Goal: Communication & Community: Answer question/provide support

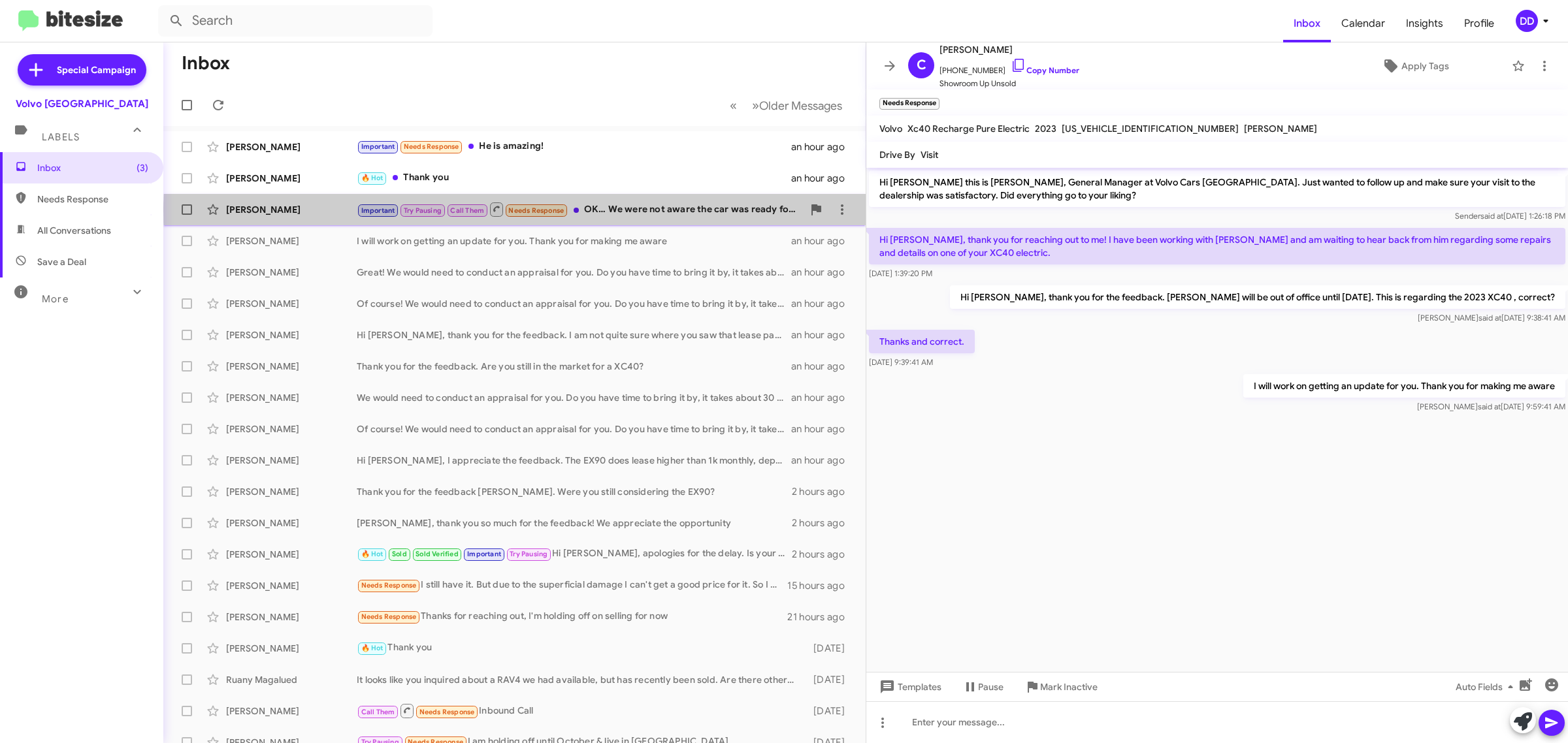
click at [668, 211] on div "Important Try Pausing Call Them Needs Response OK… We were not aware the car wa…" at bounding box center [579, 209] width 446 height 16
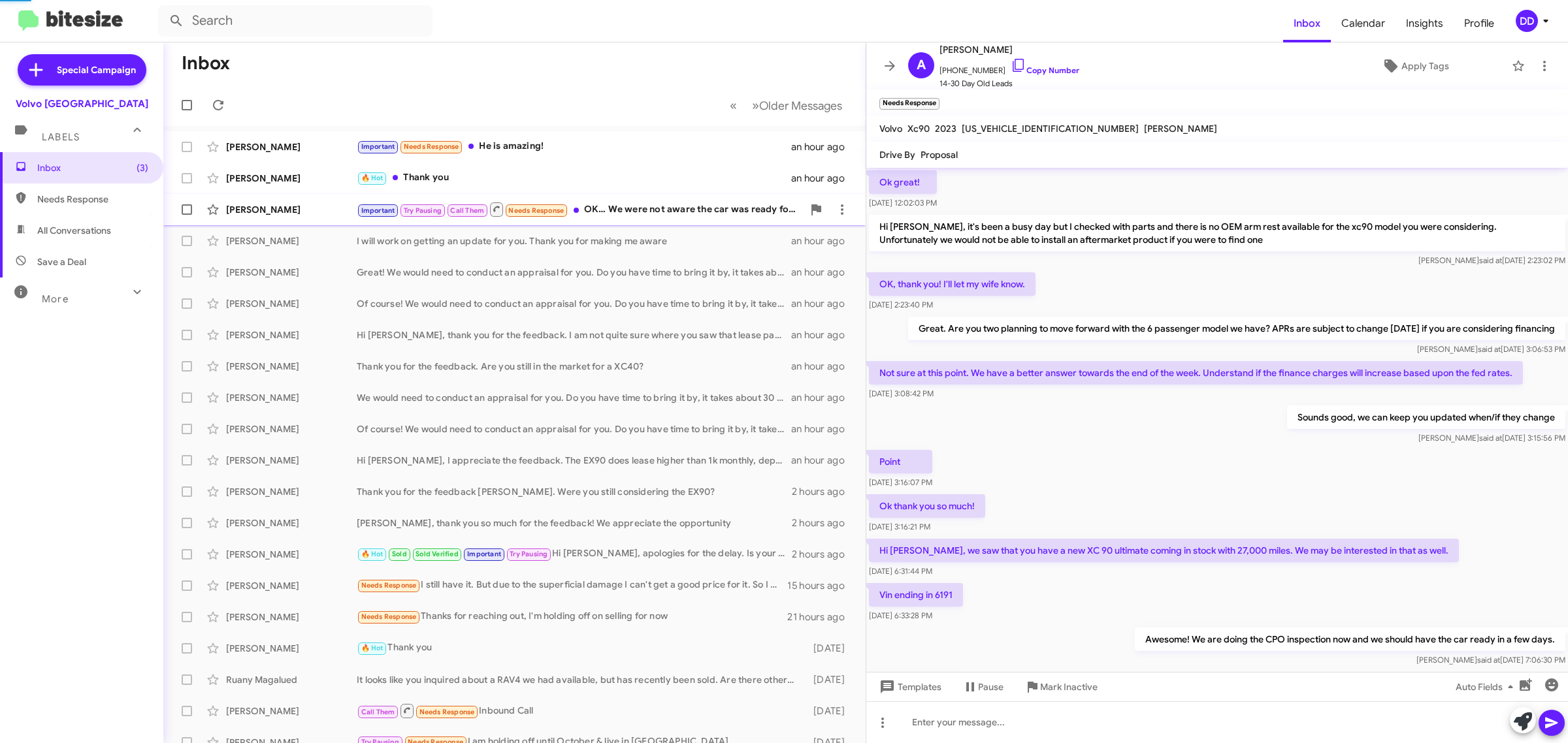
scroll to position [441, 0]
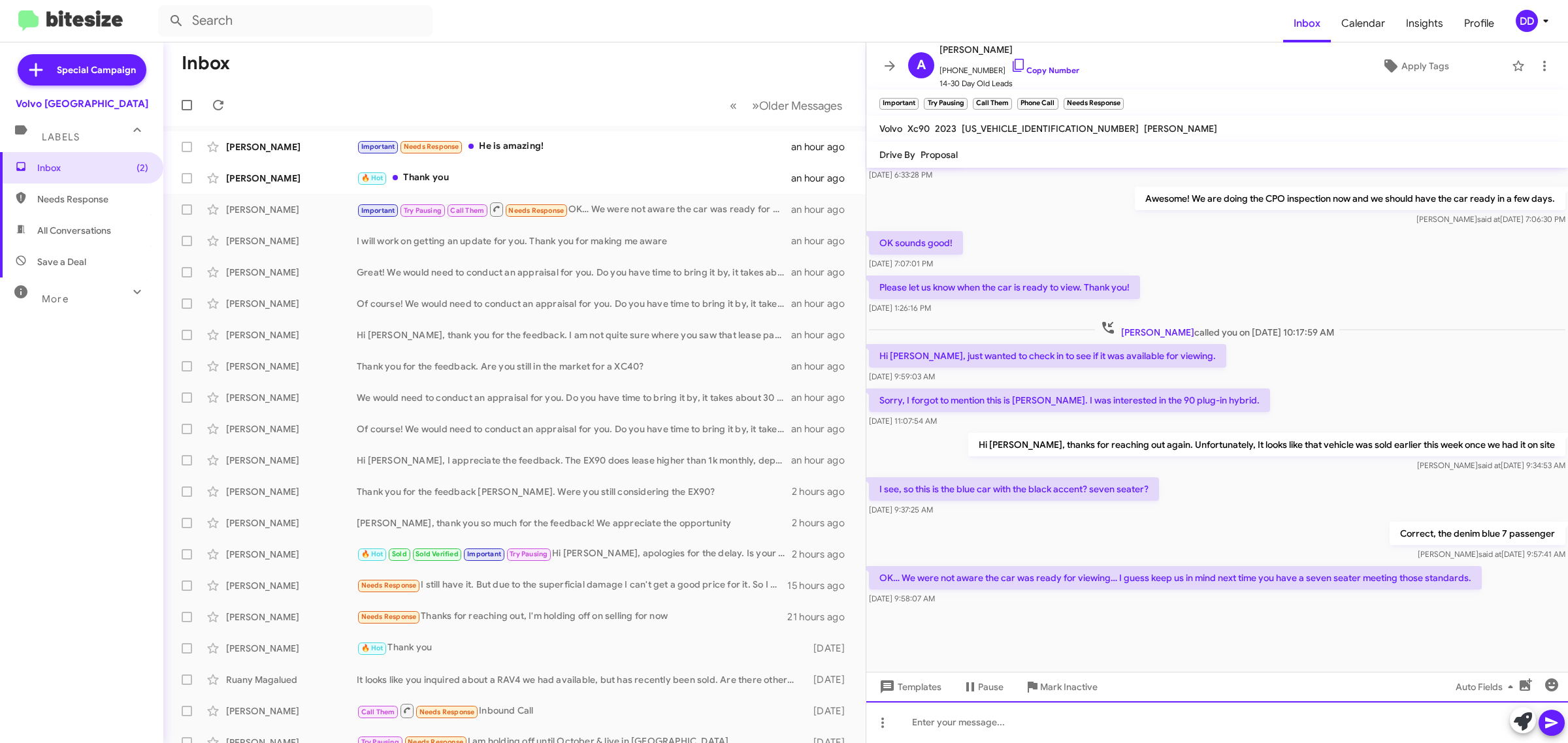
click at [1145, 720] on div at bounding box center [1217, 722] width 702 height 42
click at [1047, 67] on link "Copy Number" at bounding box center [1045, 70] width 68 height 10
click at [1166, 726] on div "I believe" at bounding box center [1217, 722] width 702 height 42
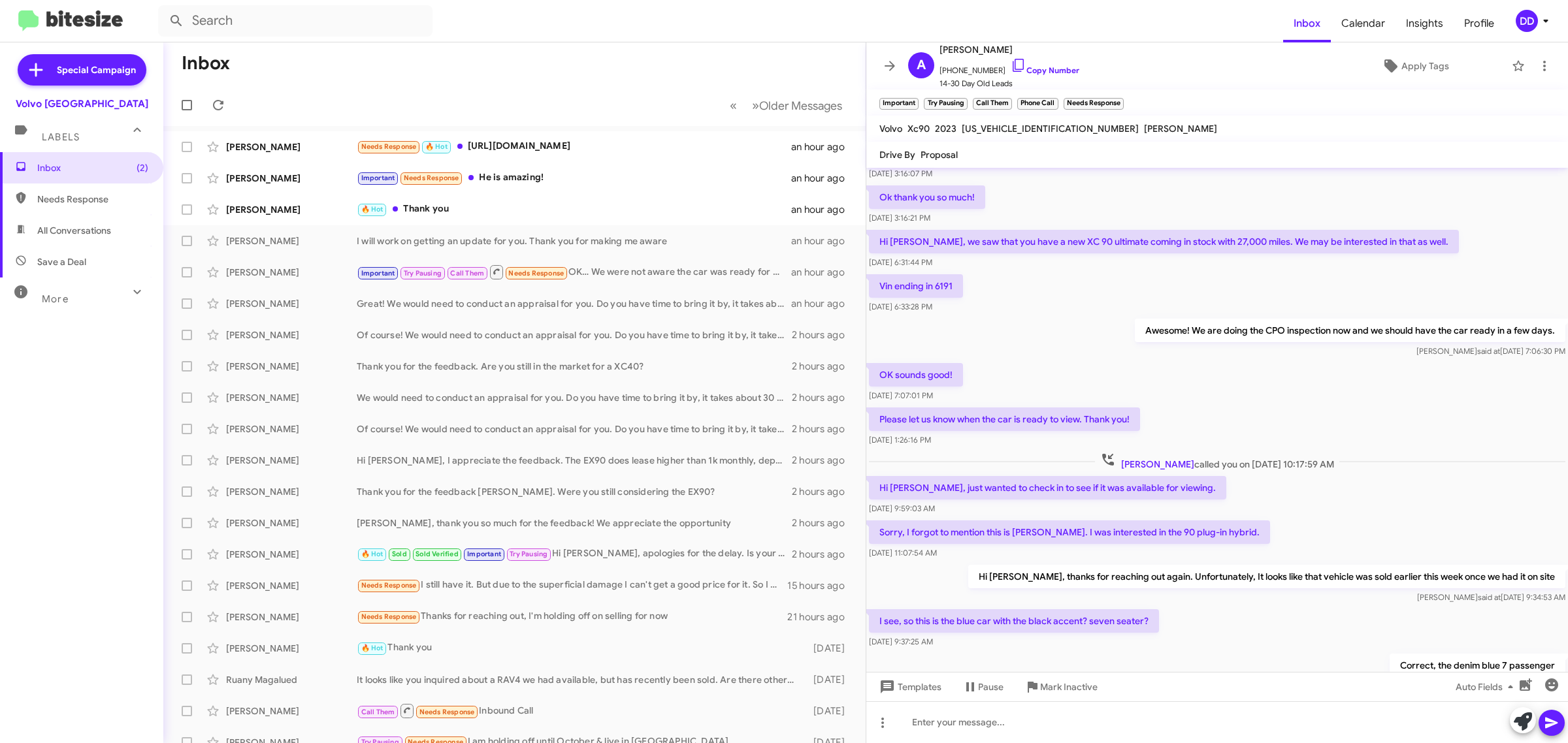
scroll to position [1568, 0]
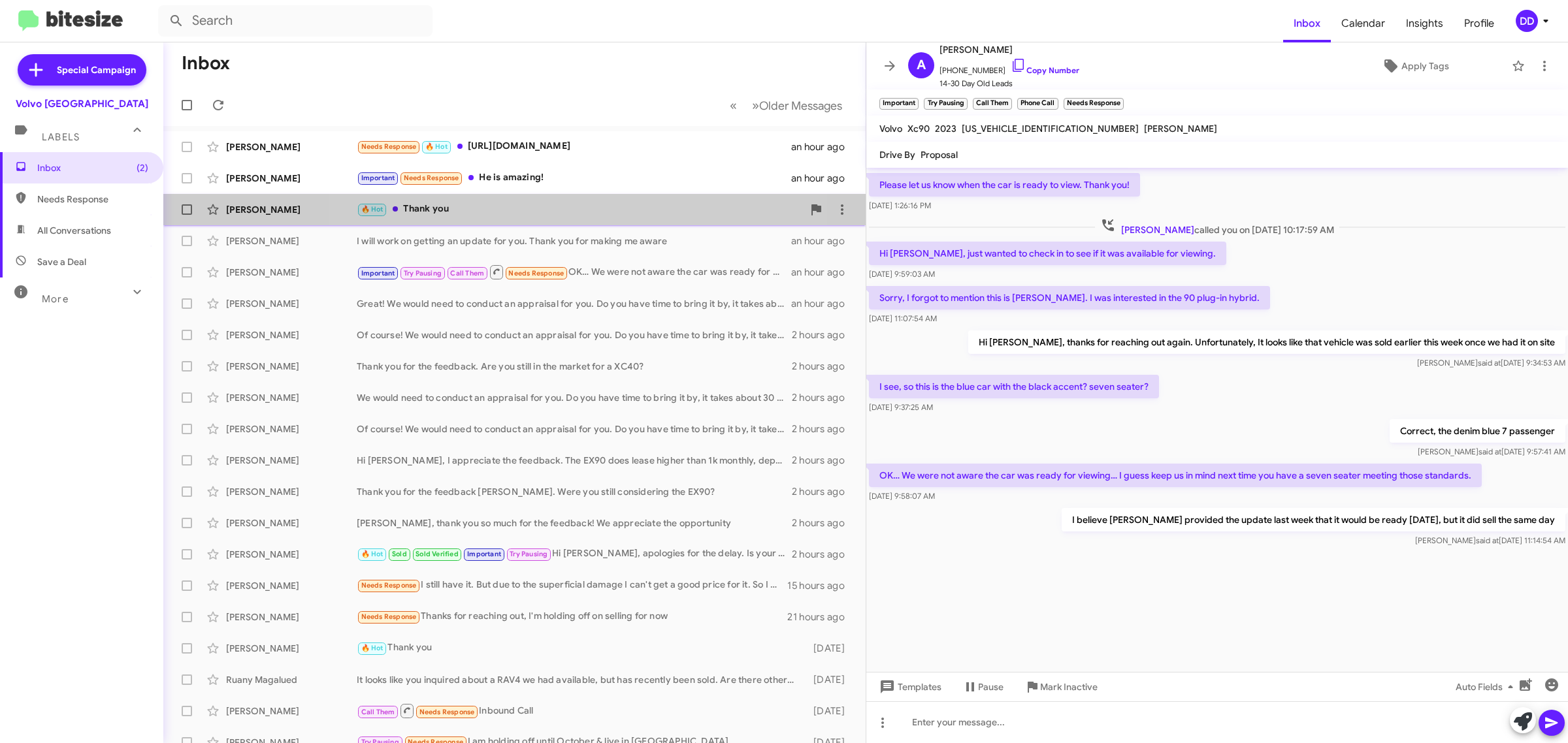
click at [533, 204] on div "🔥 Hot Thank you" at bounding box center [579, 209] width 446 height 15
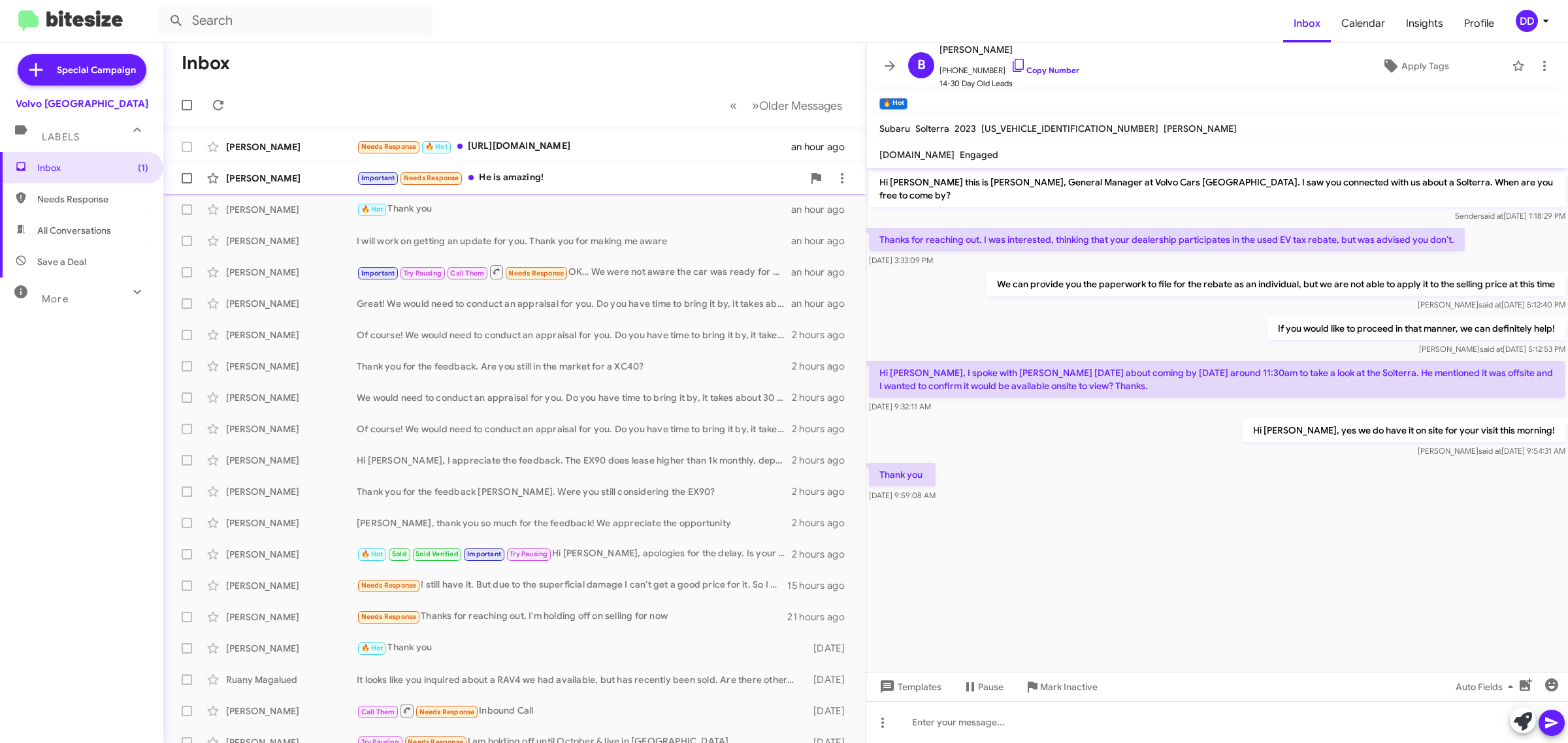
click at [619, 184] on div "Important Needs Response He is amazing!" at bounding box center [579, 177] width 446 height 15
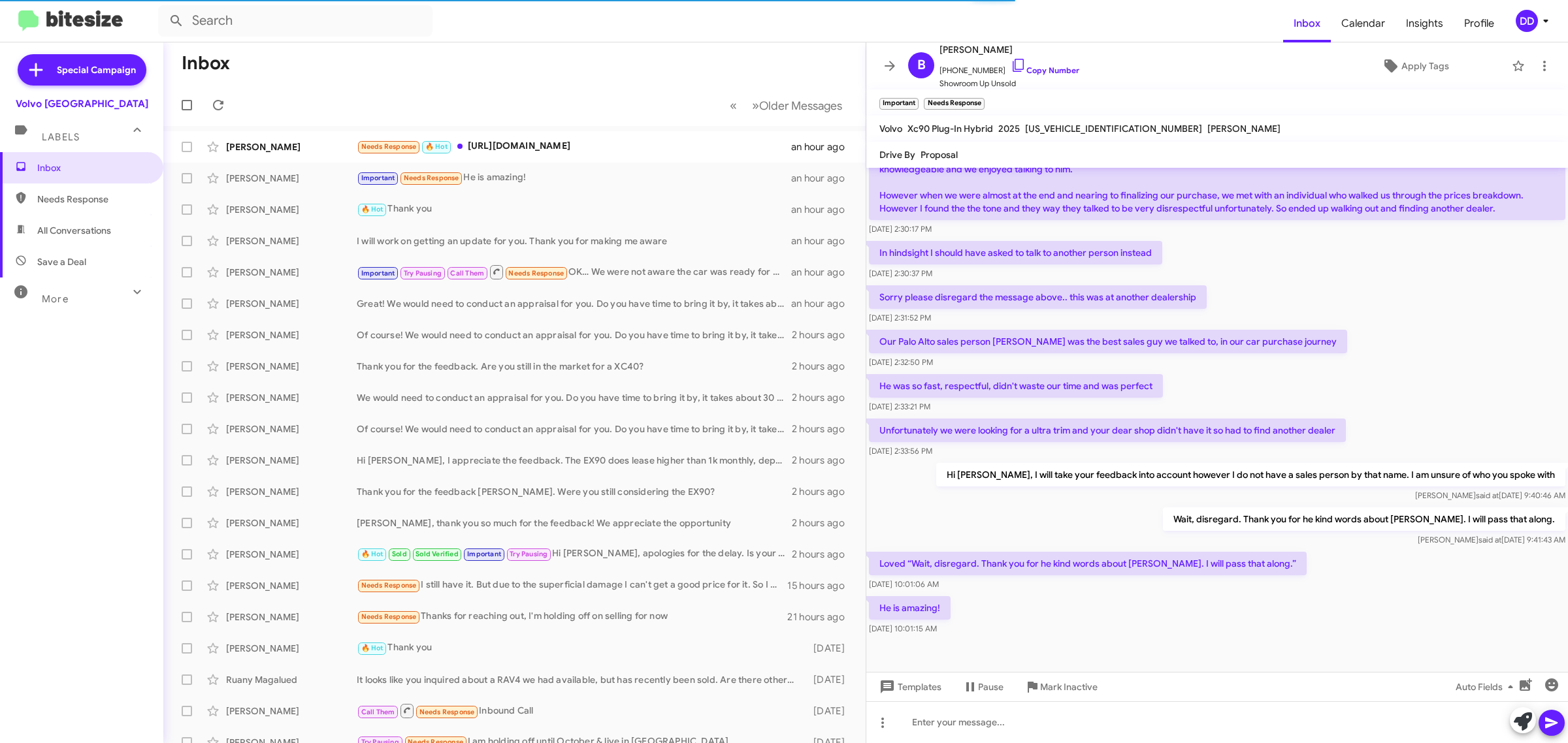
scroll to position [85, 0]
click at [589, 139] on div "Needs Response 🔥 Hot https://www.volvocarspaloalto.com/new/Volvo/2025-Volvo-XC4…" at bounding box center [579, 146] width 446 height 15
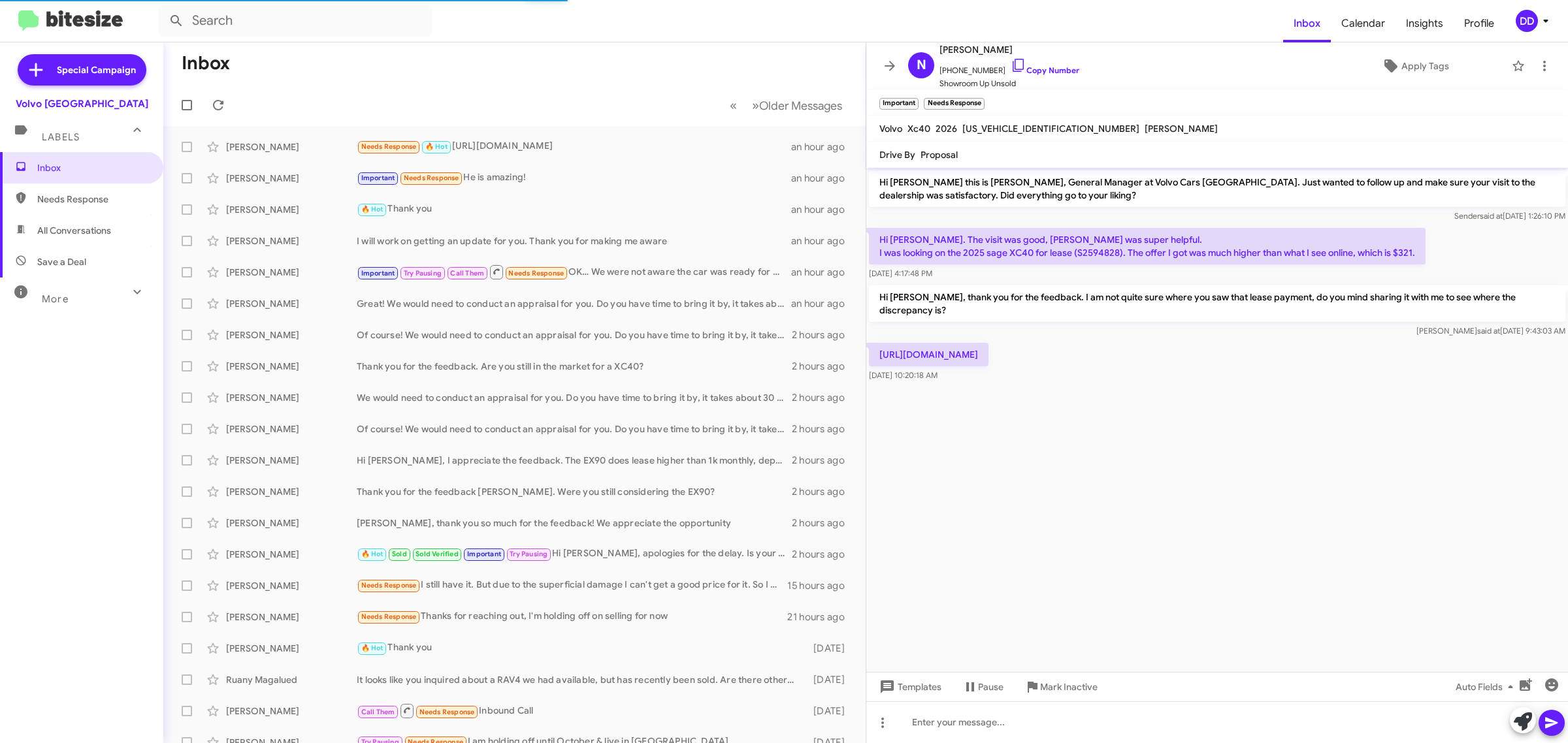
click at [988, 344] on p "[URL][DOMAIN_NAME]" at bounding box center [928, 354] width 120 height 23
copy p "[URL][DOMAIN_NAME]"
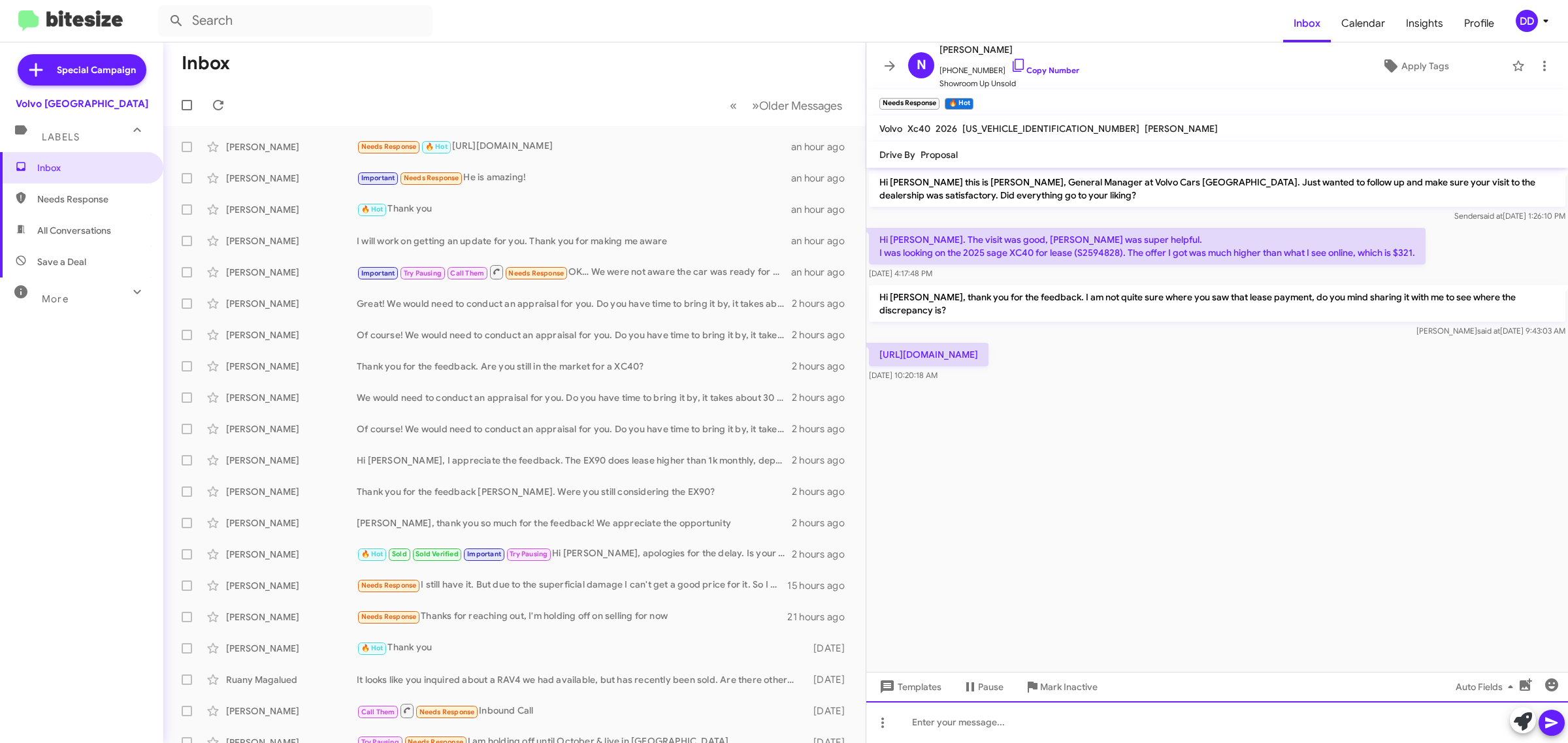
click at [1137, 720] on div at bounding box center [1217, 722] width 702 height 42
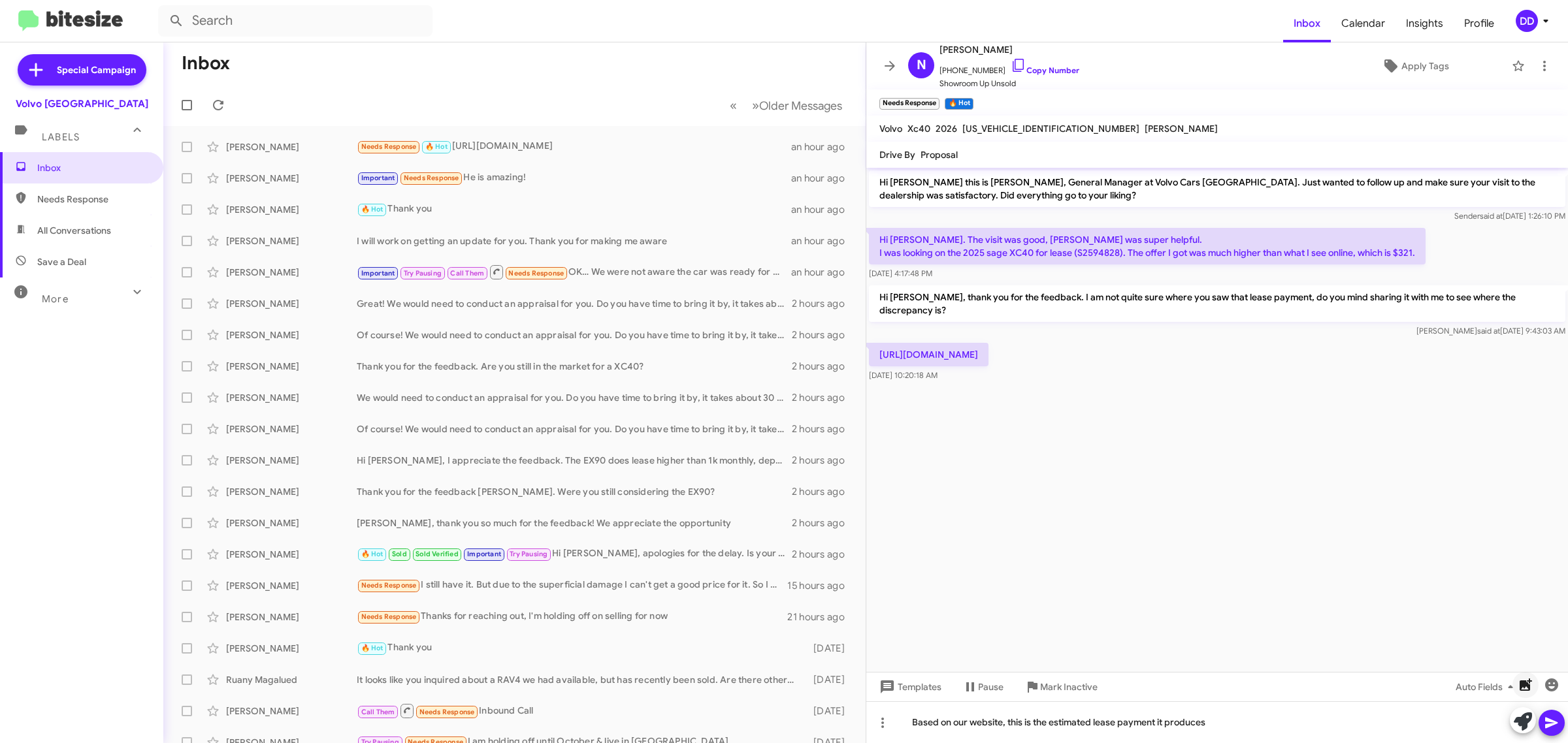
click at [1524, 684] on icon "button" at bounding box center [1526, 685] width 13 height 13
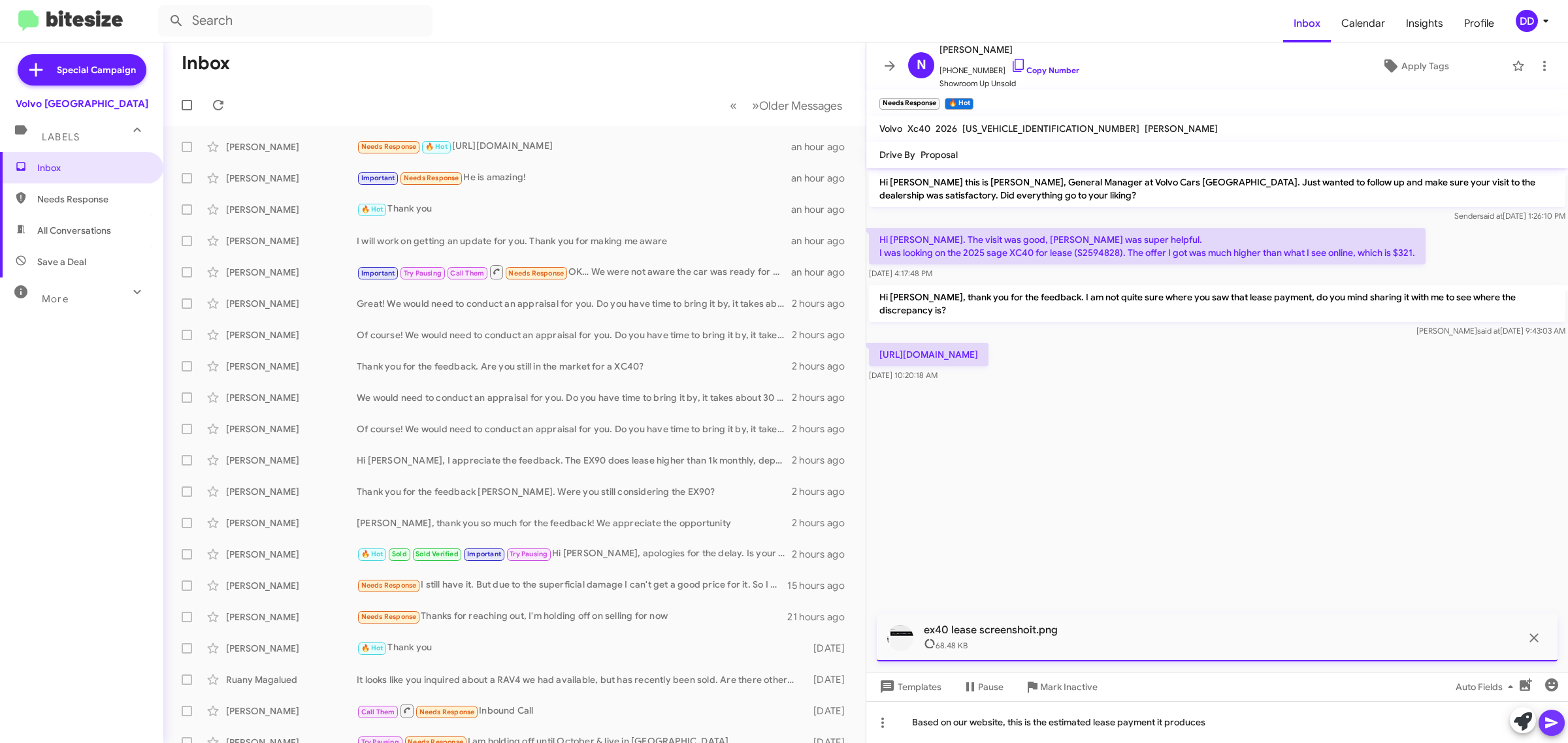
click at [1549, 719] on icon at bounding box center [1551, 723] width 15 height 15
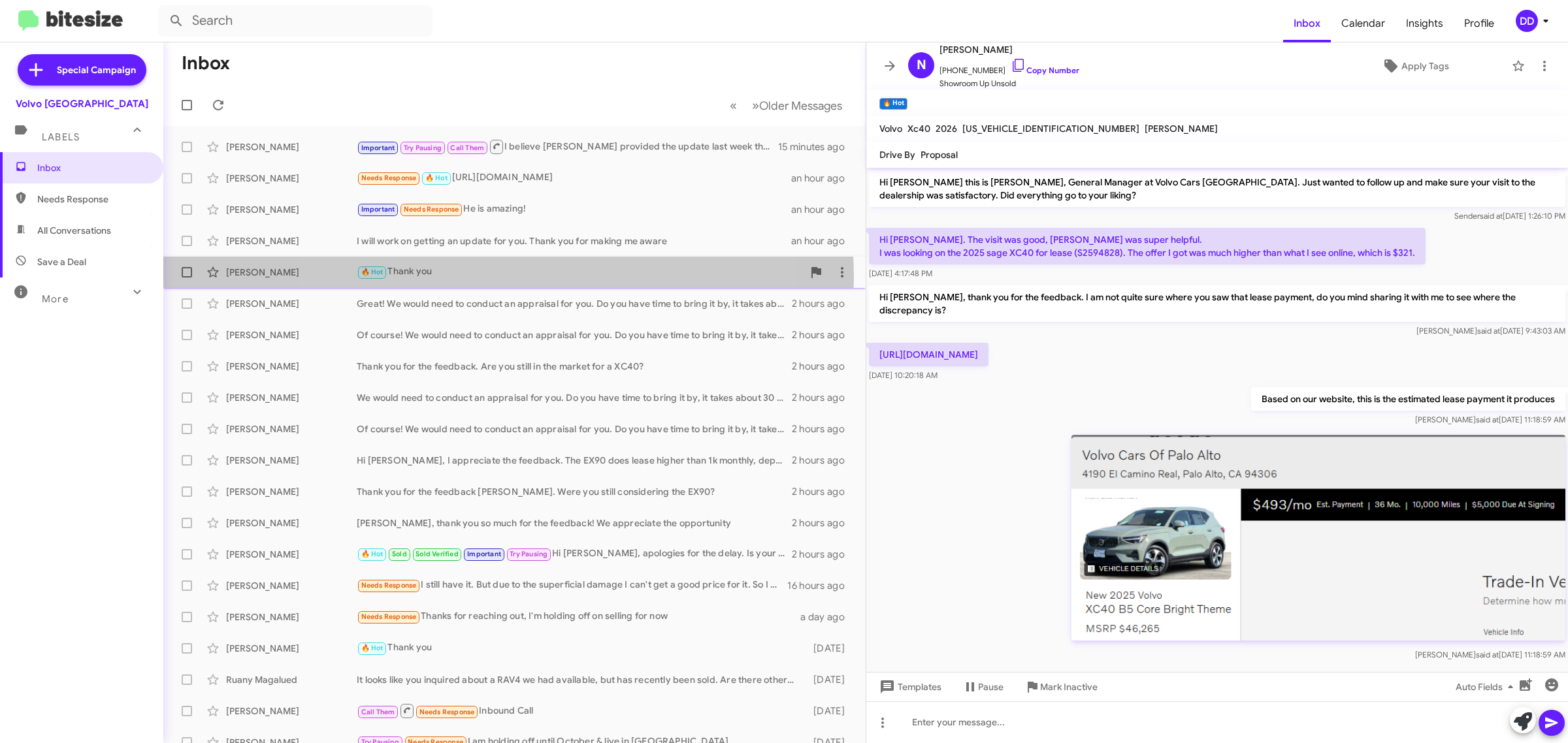
click at [493, 277] on div "🔥 Hot Thank you" at bounding box center [579, 272] width 446 height 15
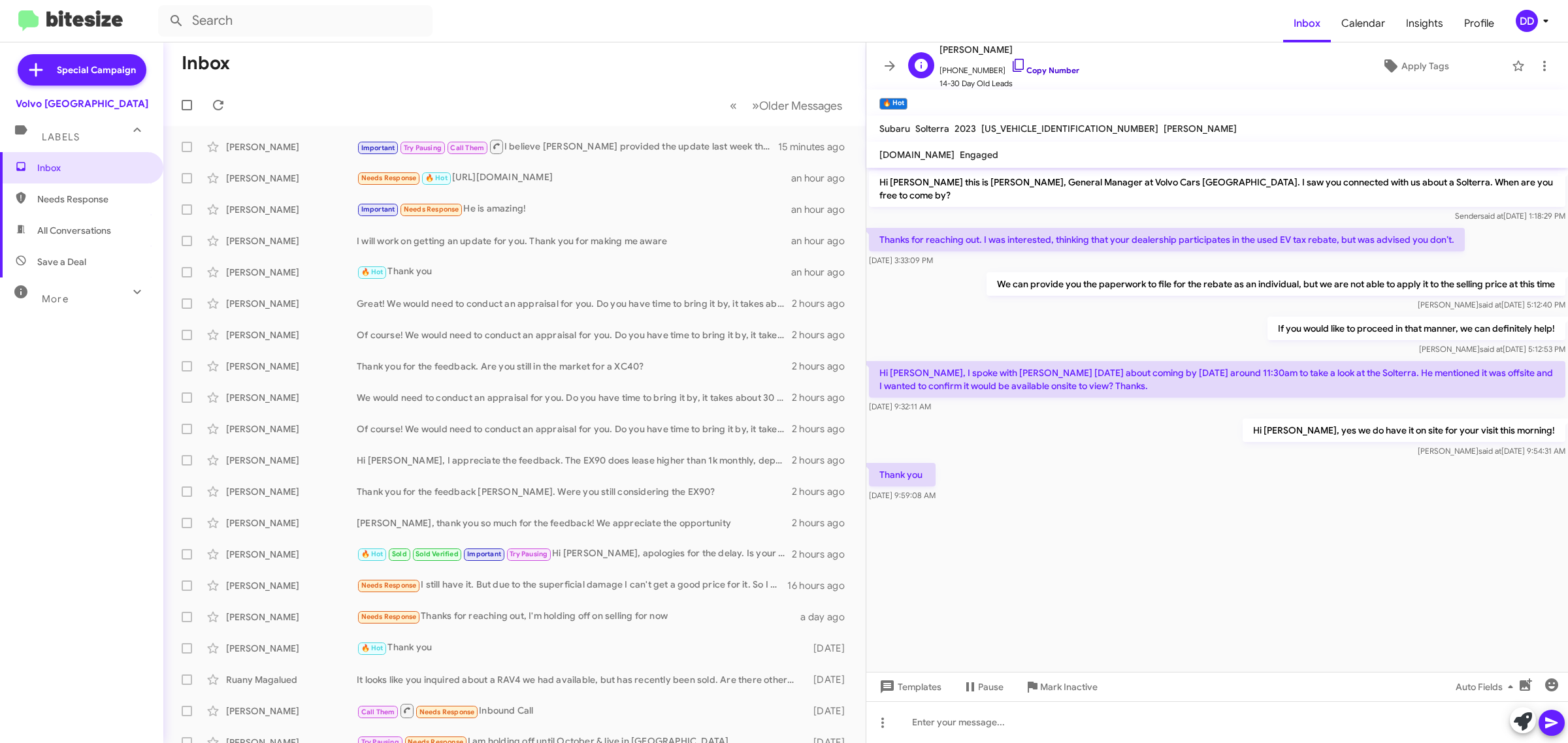
click at [1052, 73] on link "Copy Number" at bounding box center [1045, 70] width 68 height 10
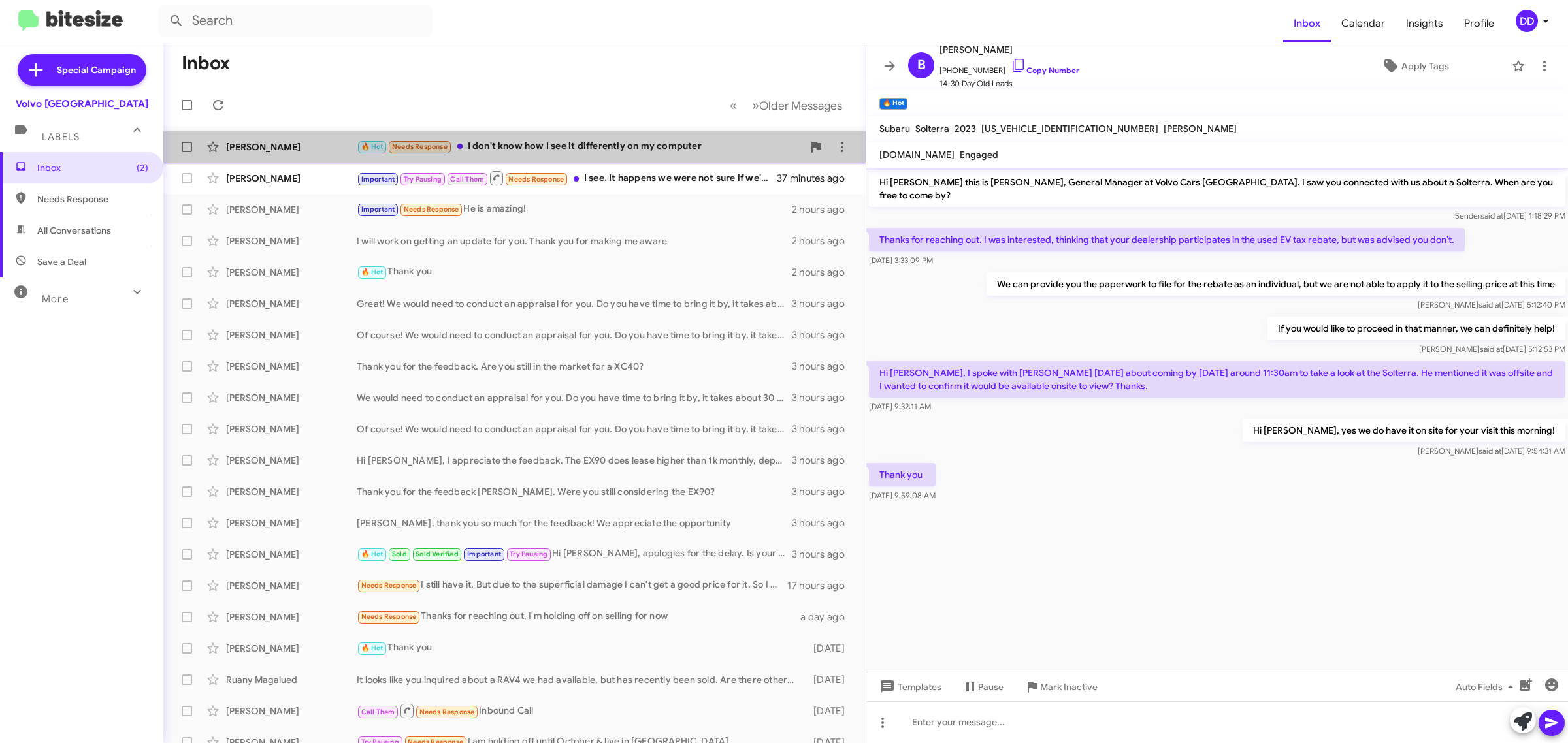
click at [622, 144] on div "🔥 Hot Needs Response I don't know how I see it differently on my computer" at bounding box center [579, 146] width 446 height 15
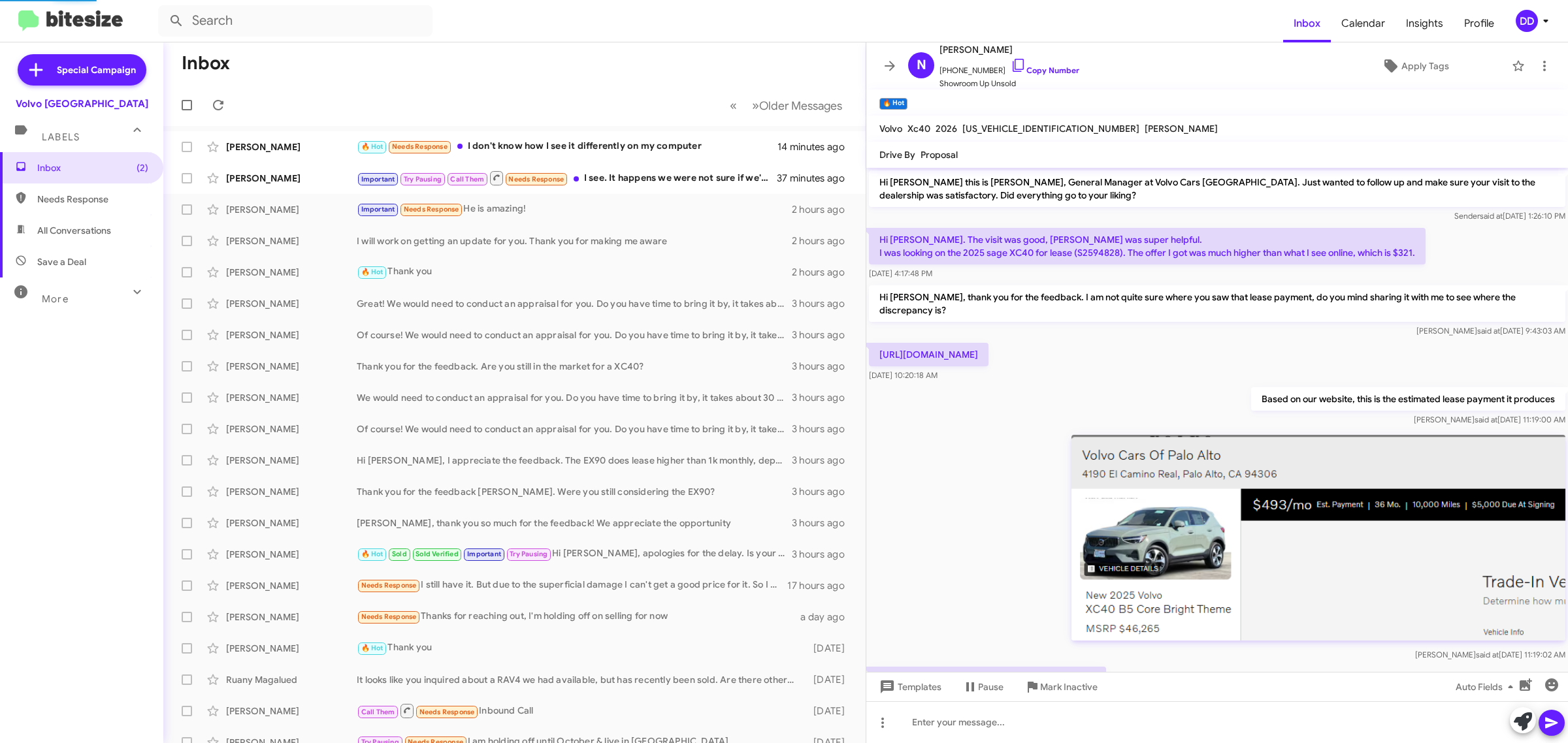
scroll to position [46, 0]
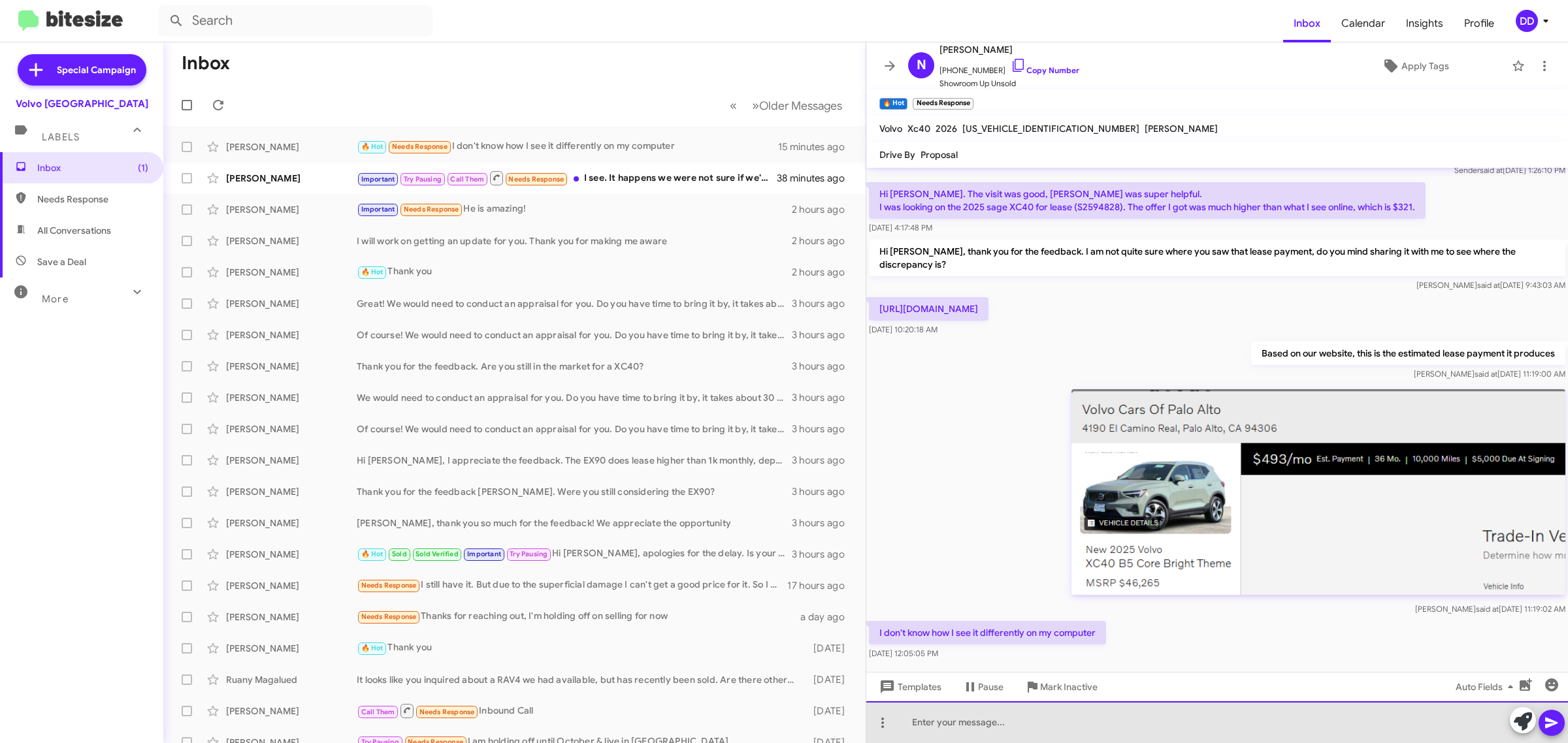
click at [1200, 735] on div at bounding box center [1217, 722] width 702 height 42
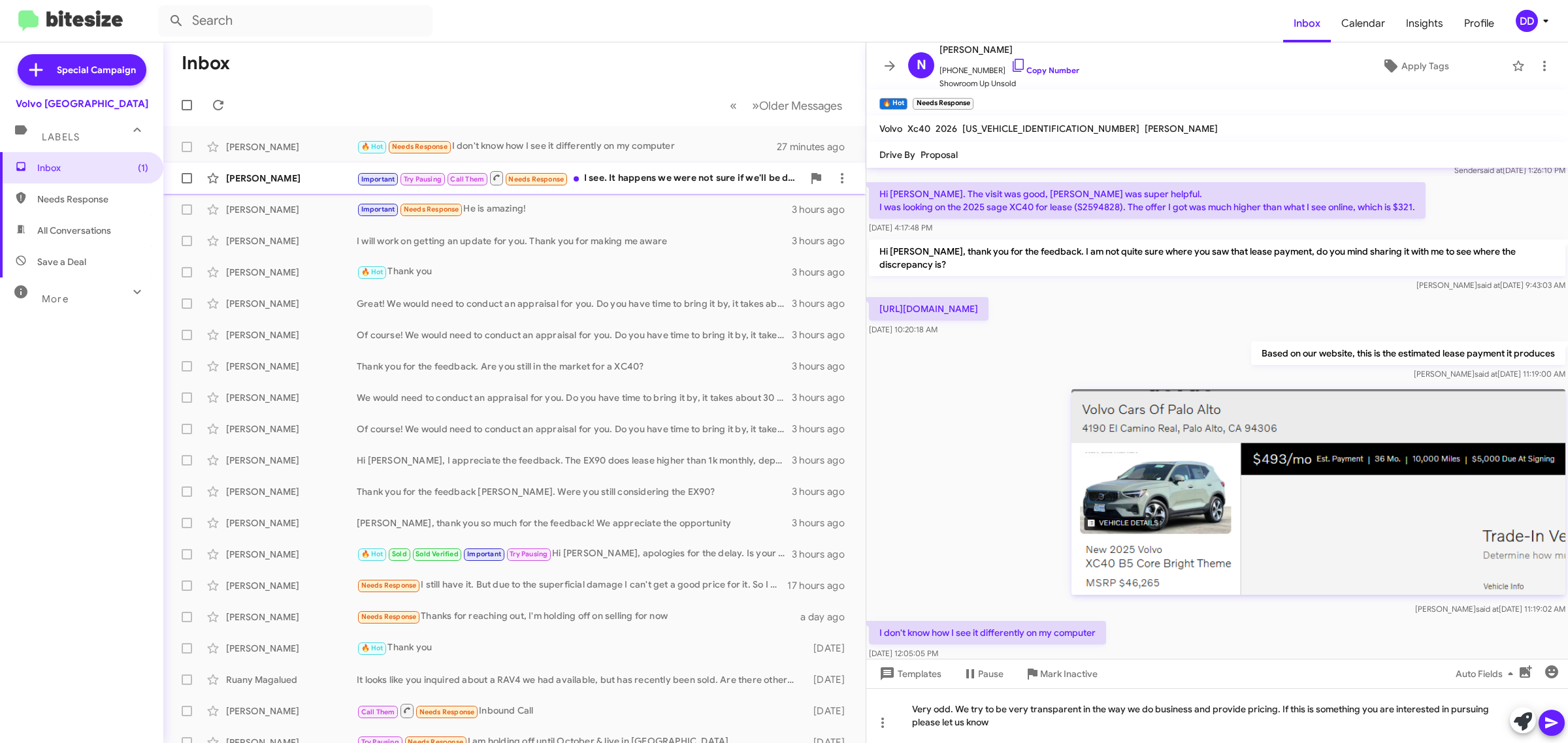
click at [676, 172] on div "Important Try Pausing Call Them Needs Response I see. It happens we were not su…" at bounding box center [579, 177] width 446 height 16
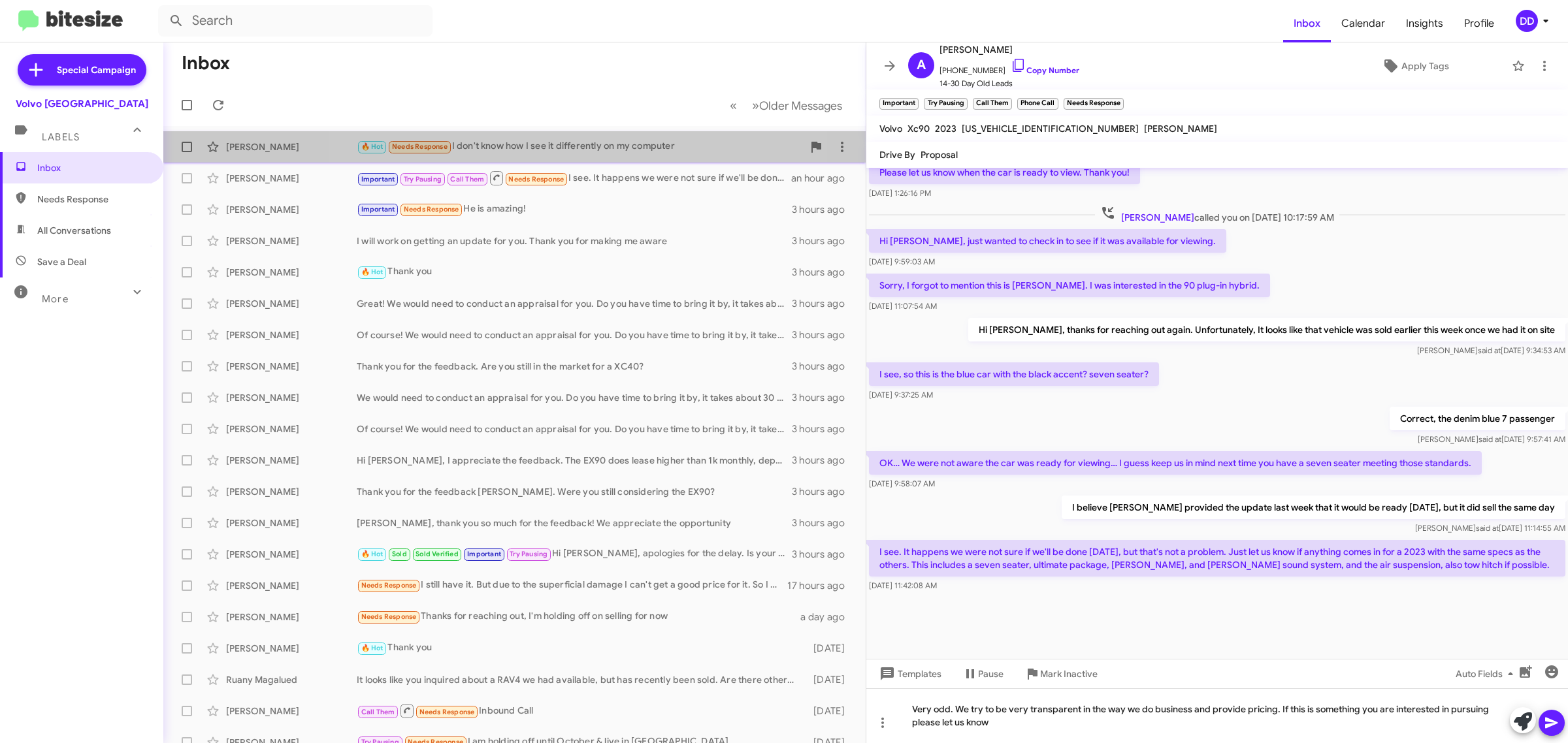
click at [540, 144] on div "🔥 Hot Needs Response I don't know how I see it differently on my computer" at bounding box center [579, 146] width 446 height 15
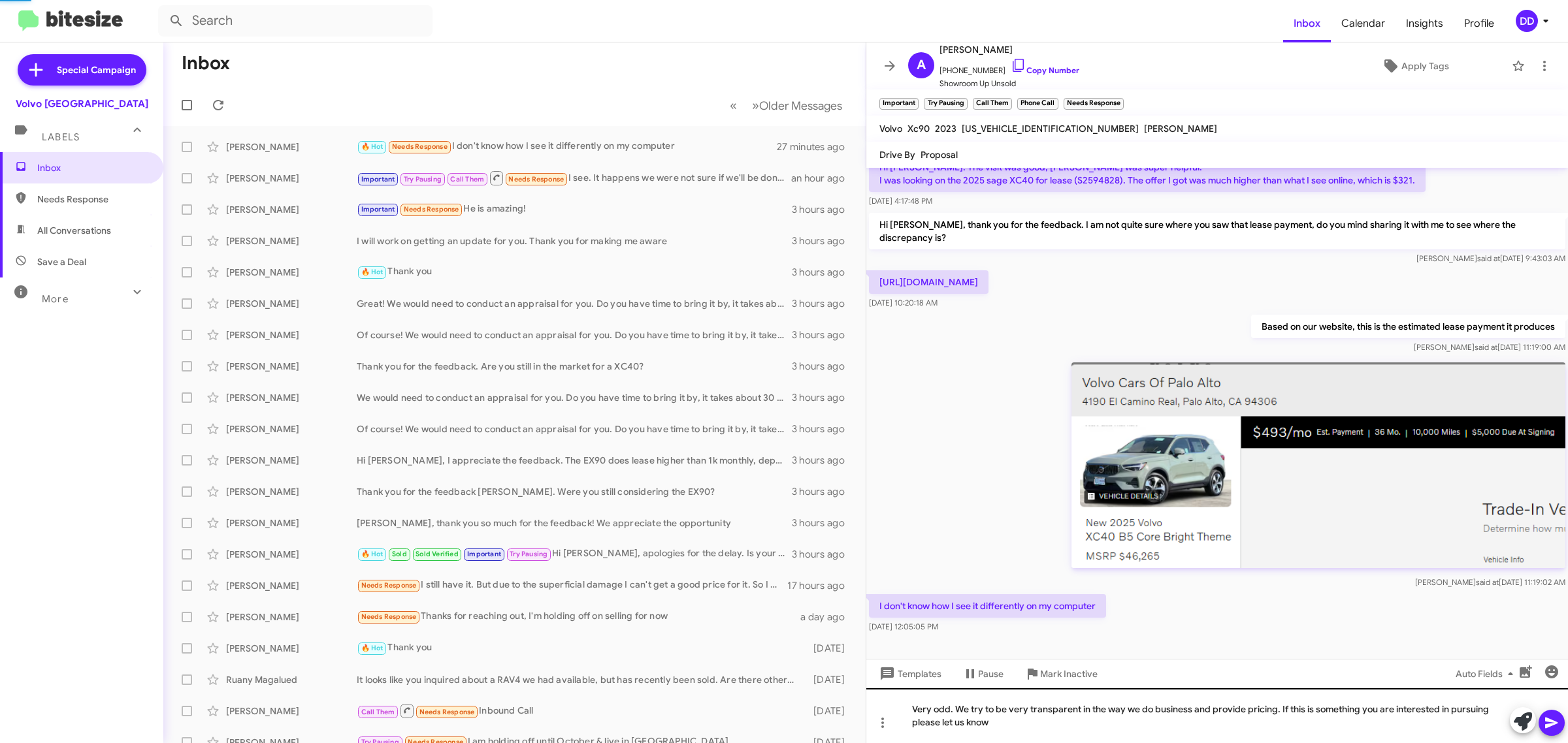
scroll to position [58, 0]
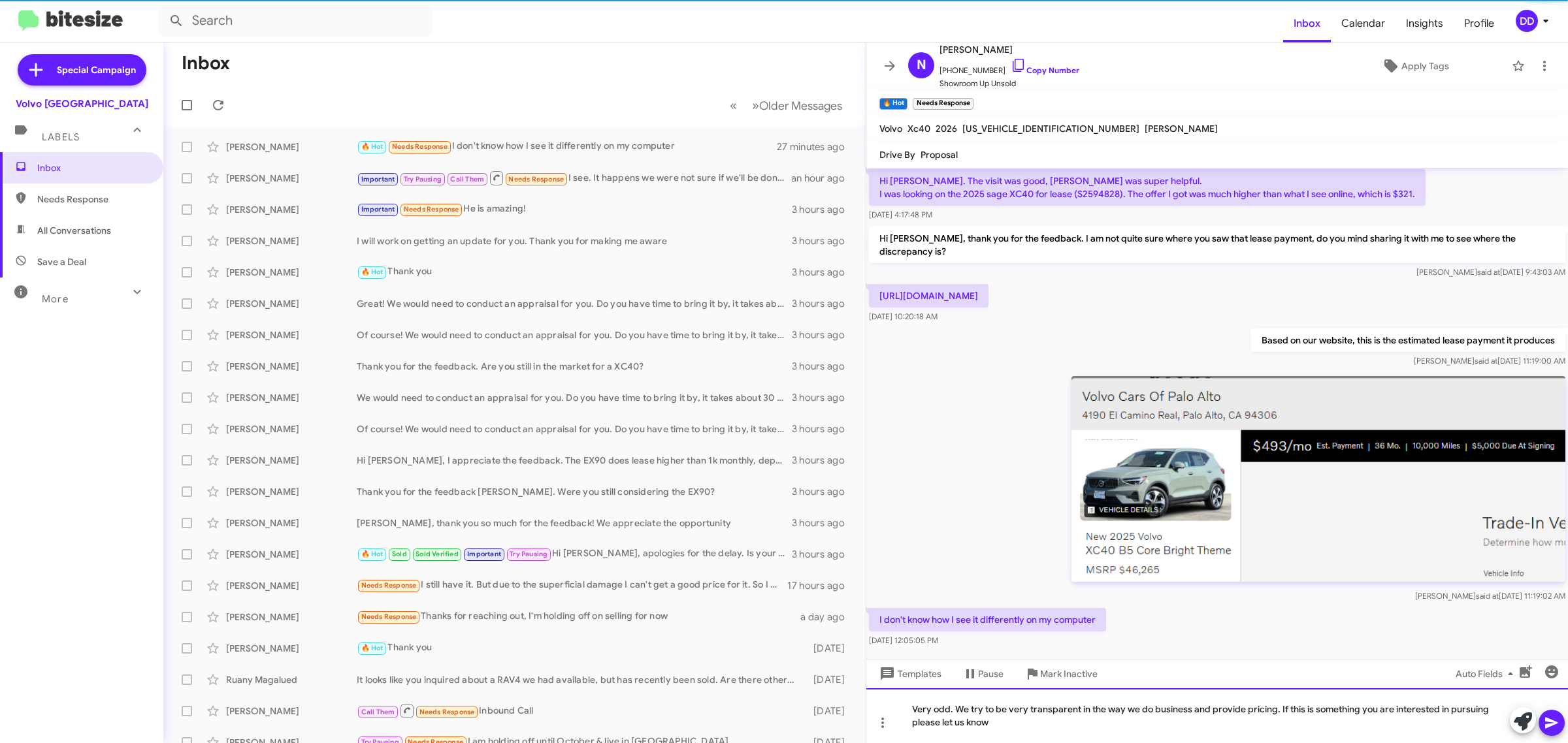
click at [1141, 723] on div "Very odd. We try to be very transparent in the way we do business and provide p…" at bounding box center [1217, 716] width 702 height 55
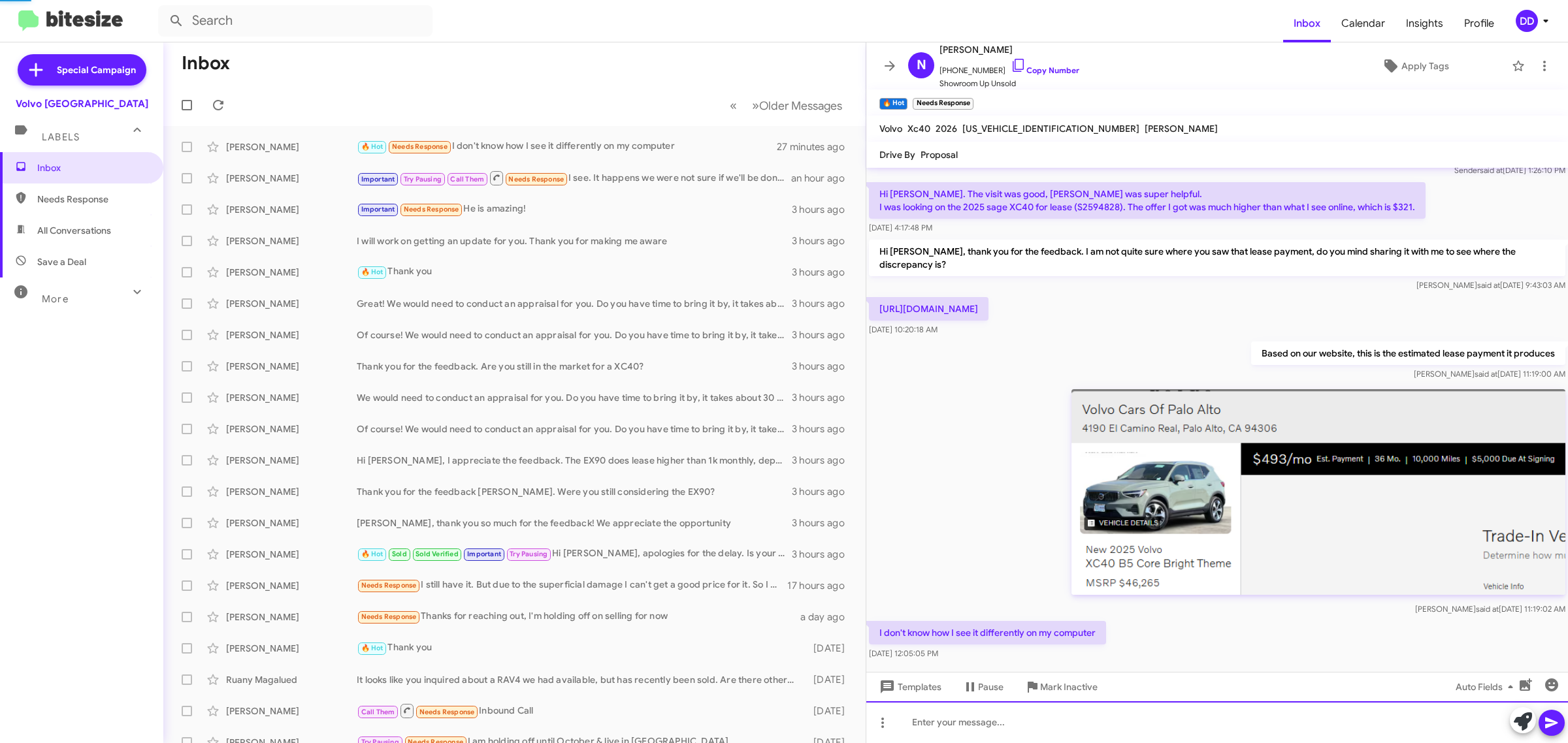
scroll to position [93, 0]
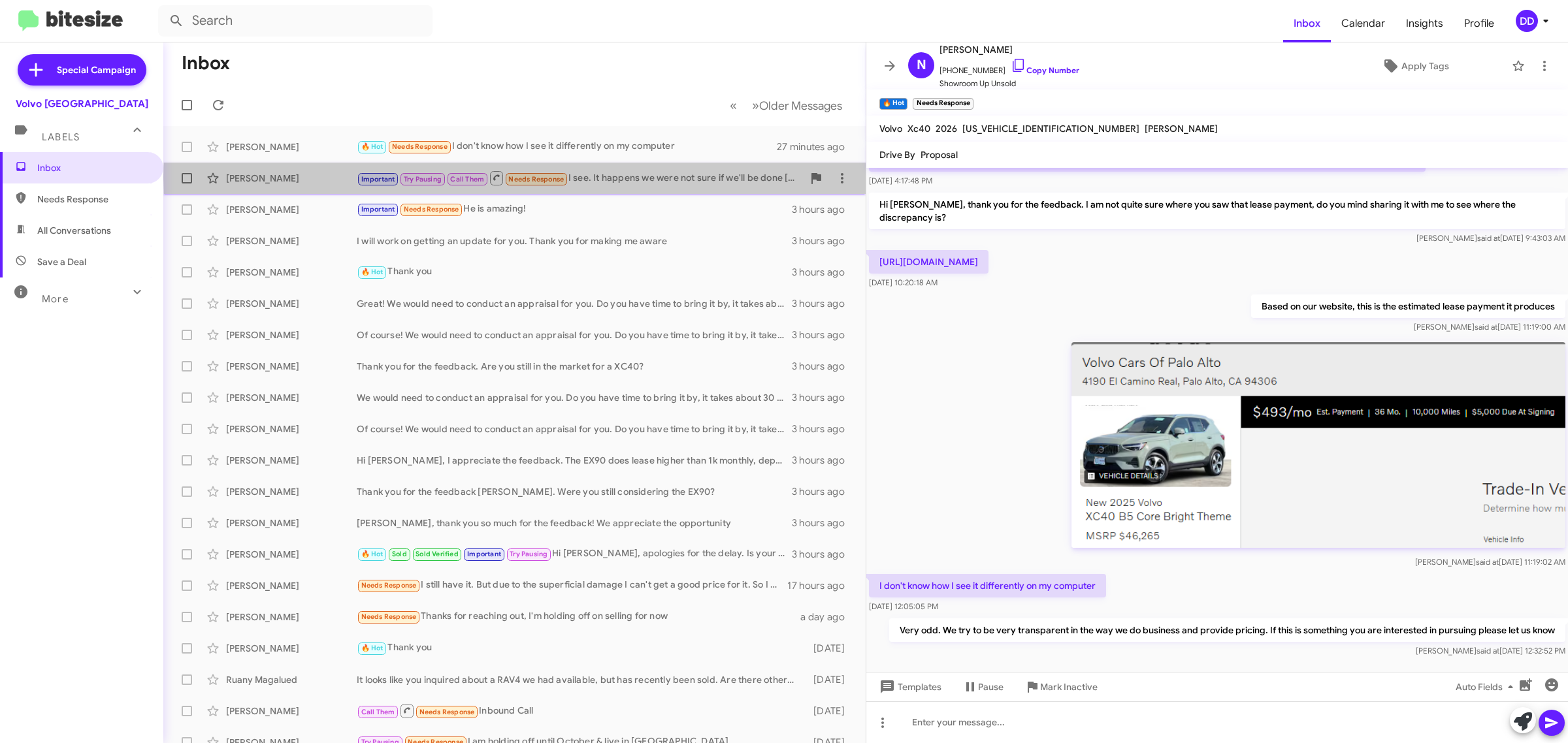
click at [619, 177] on div "Important Try Pausing Call Them Needs Response I see. It happens we were not su…" at bounding box center [579, 177] width 446 height 16
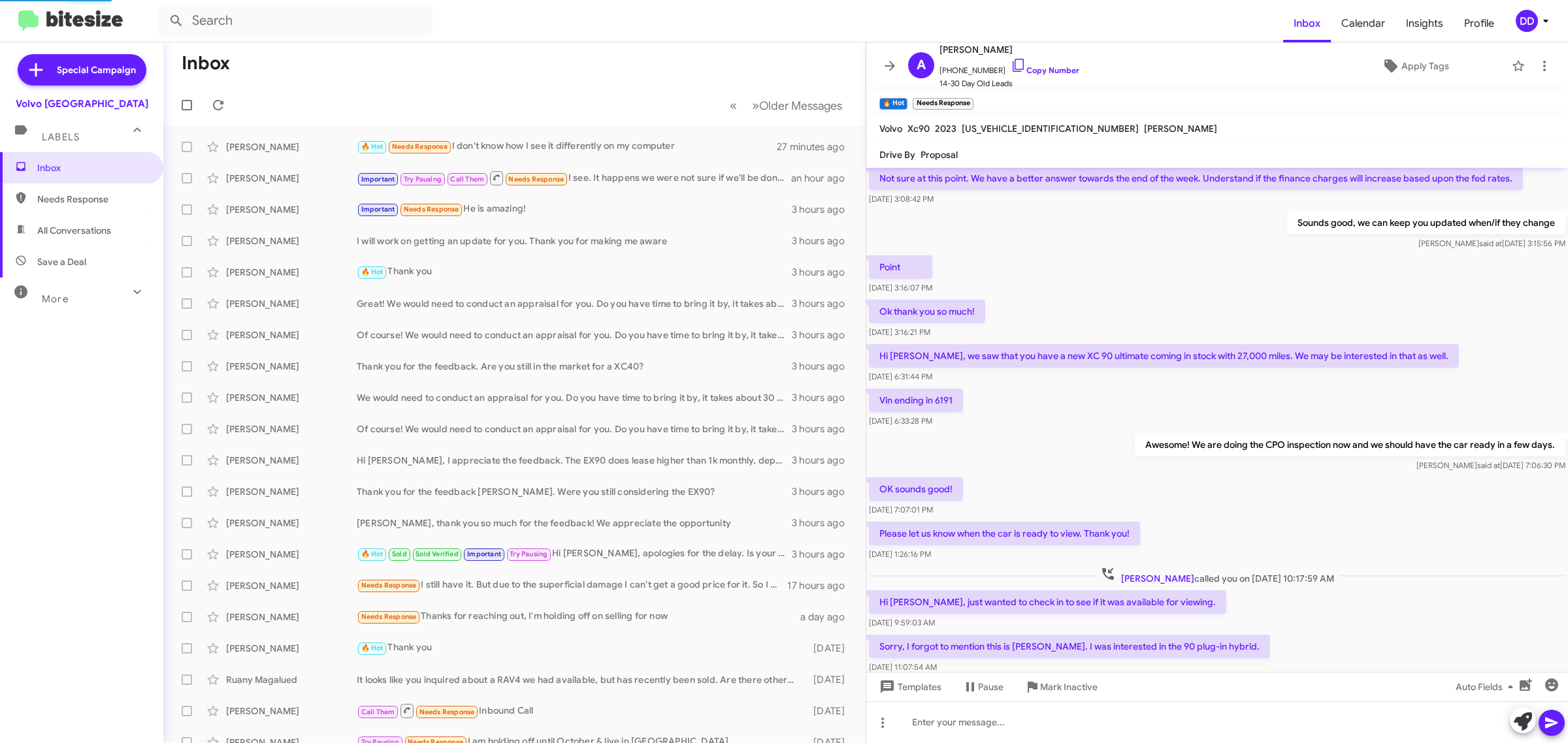
scroll to position [441, 0]
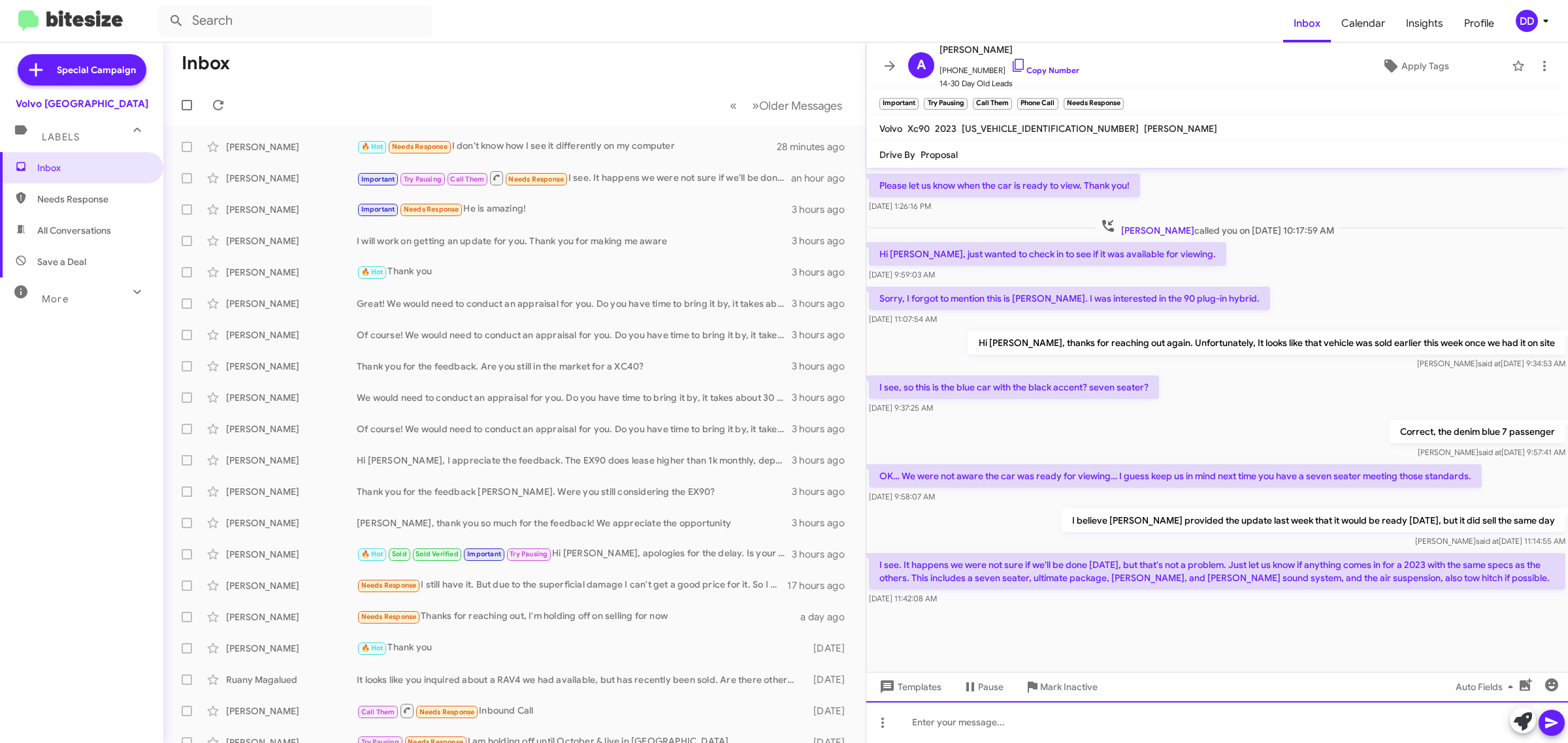
click at [1095, 729] on div at bounding box center [1217, 722] width 702 height 42
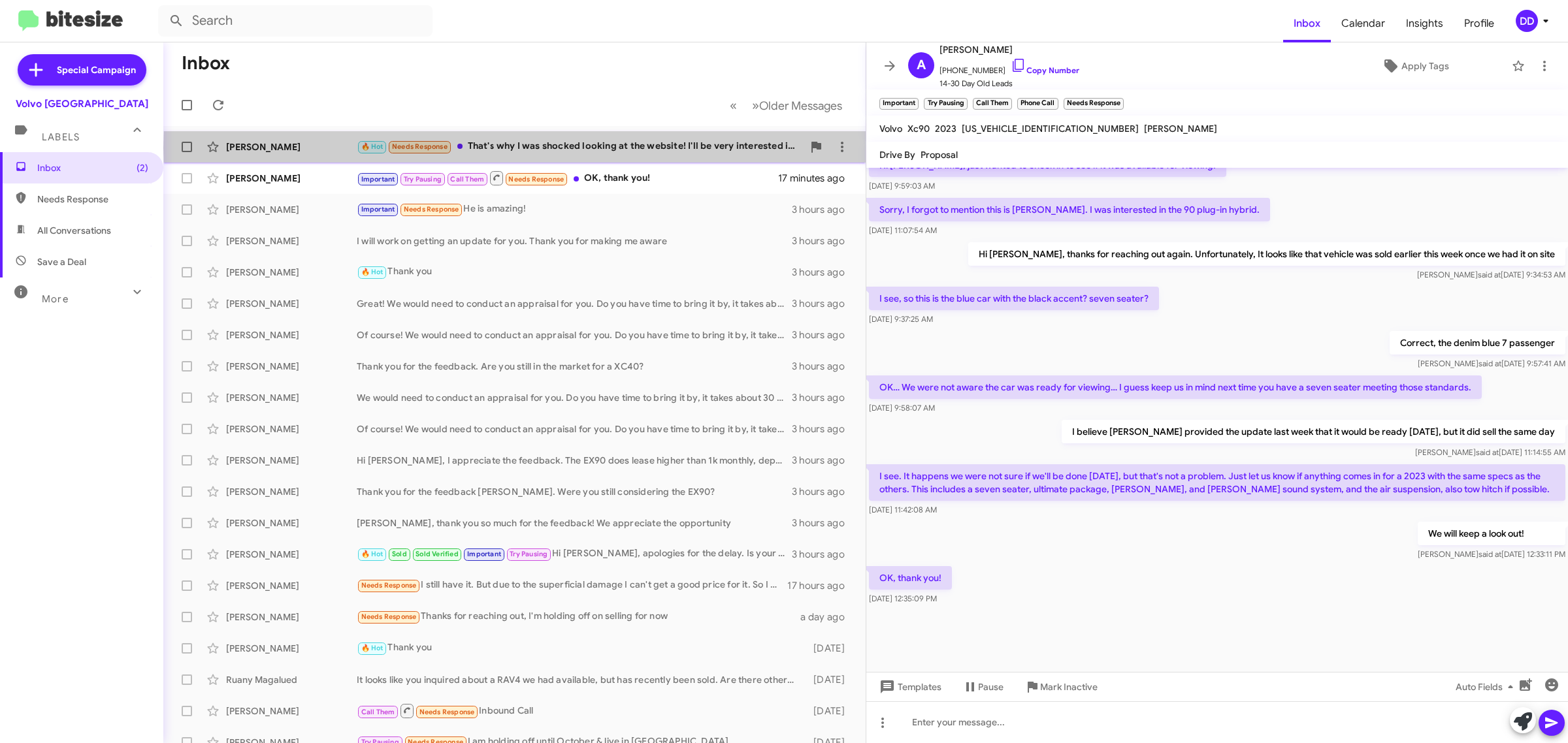
click at [621, 149] on div "🔥 Hot Needs Response That's why I was shocked looking at the website! I'll be v…" at bounding box center [579, 146] width 446 height 15
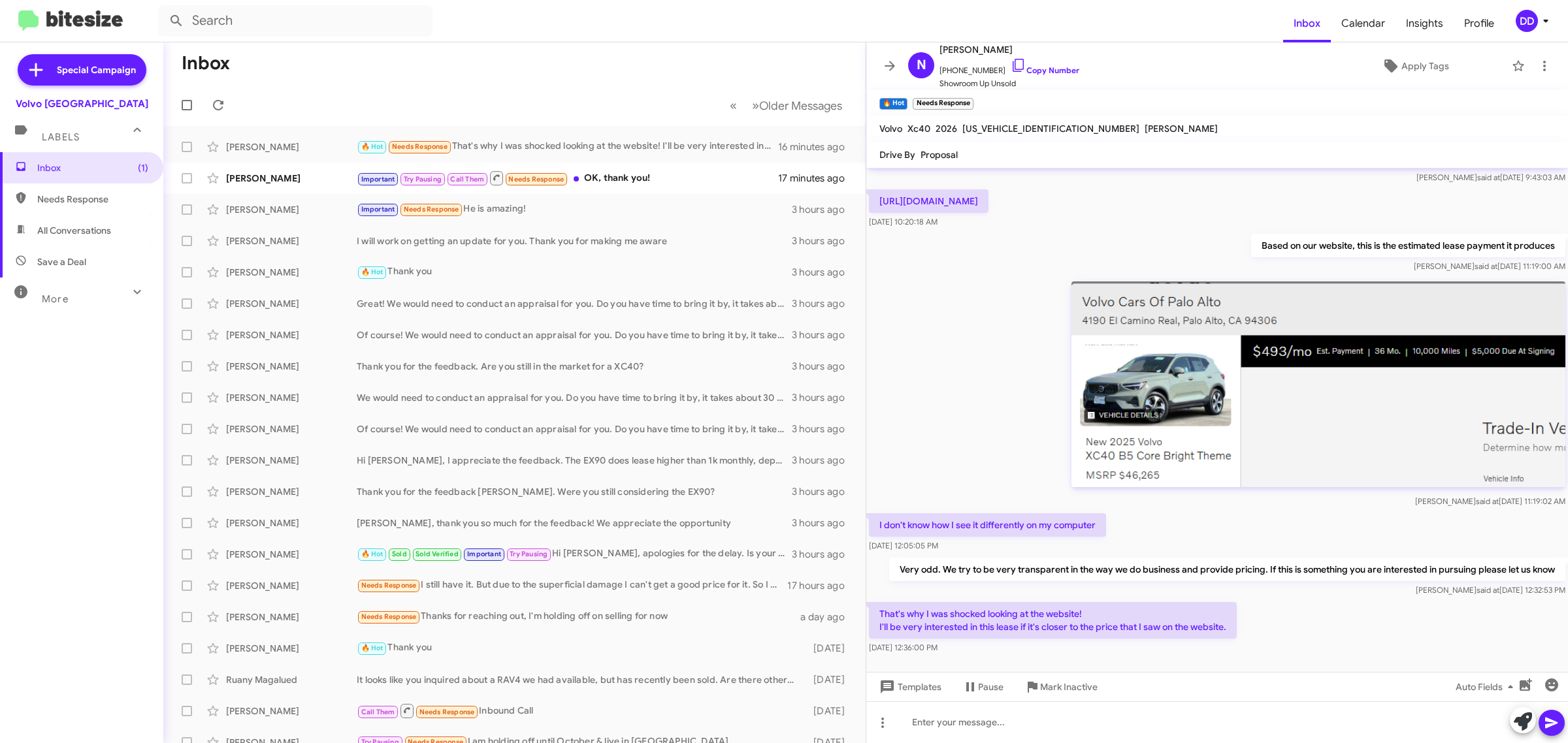
scroll to position [154, 0]
click at [1106, 723] on div at bounding box center [1217, 722] width 702 height 42
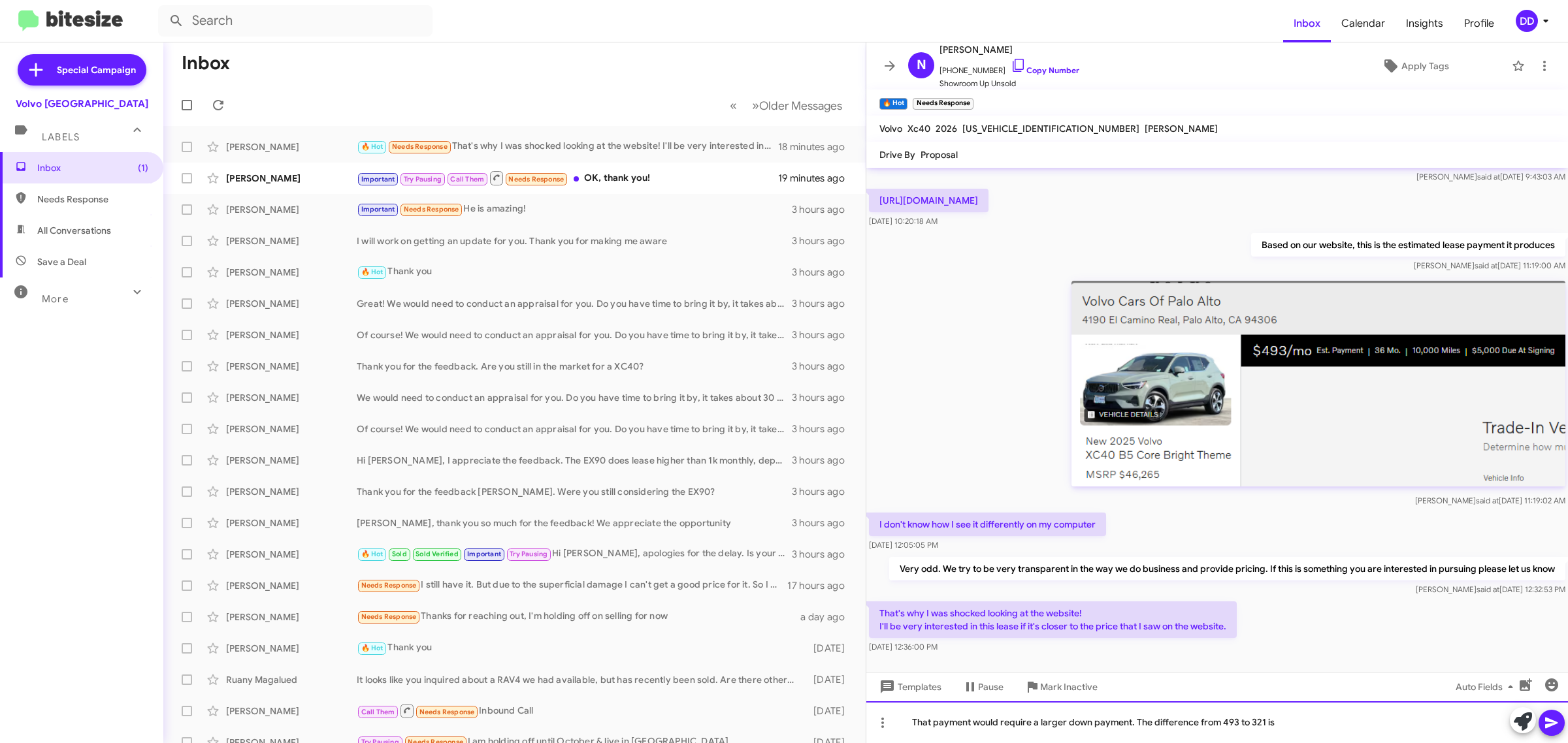
click at [1337, 725] on div "That payment would require a larger down payment. The difference from 493 to 32…" at bounding box center [1217, 722] width 702 height 42
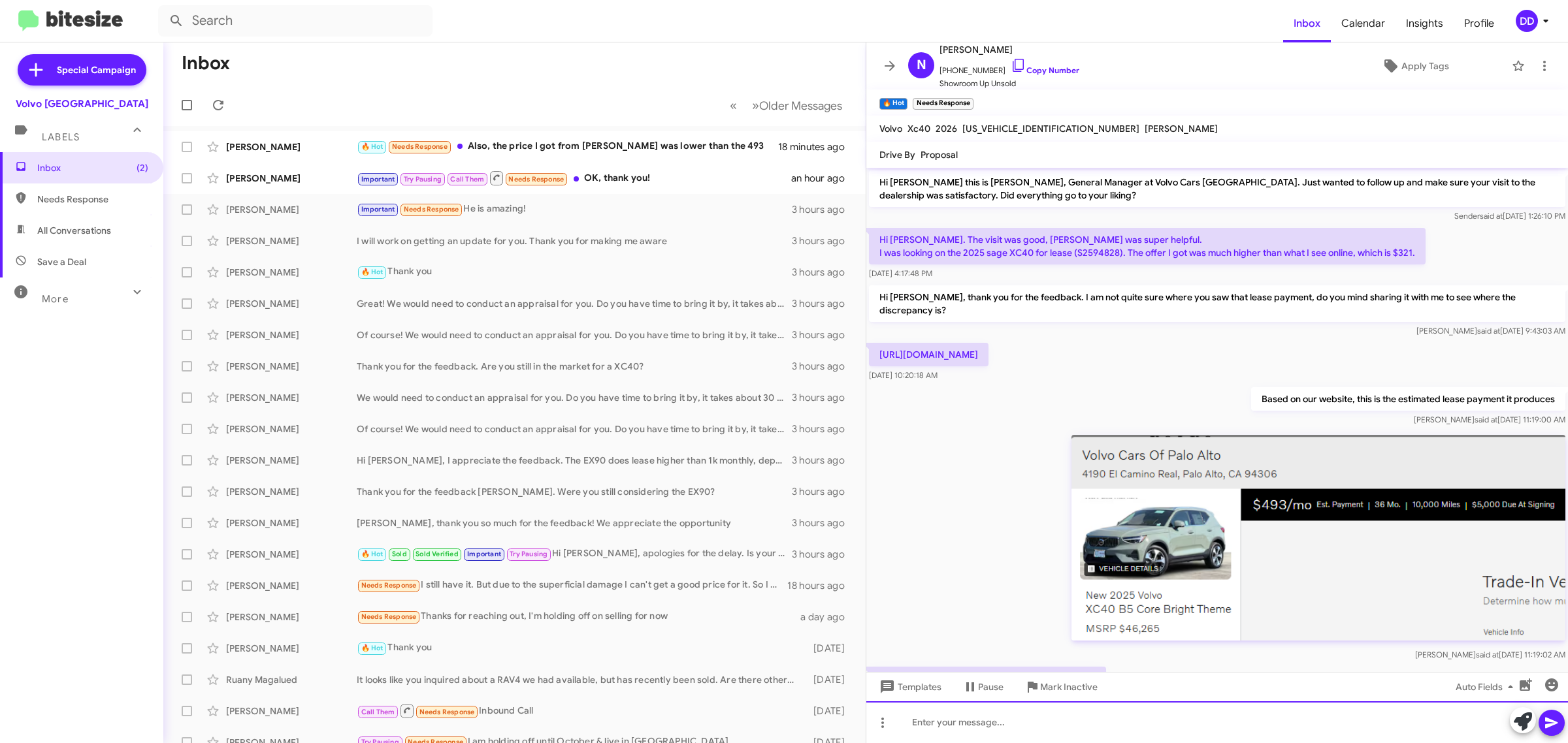
scroll to position [0, 0]
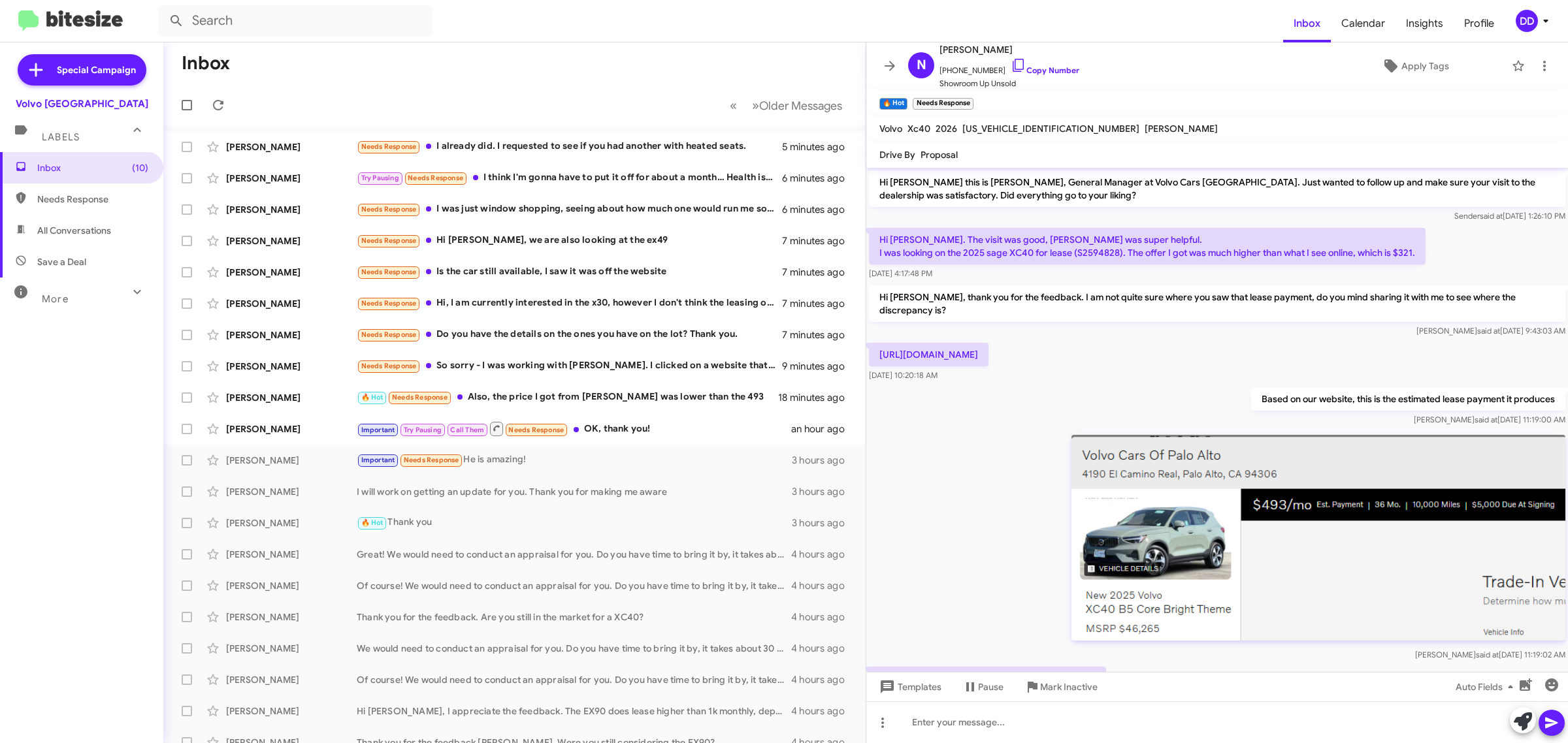
scroll to position [297, 0]
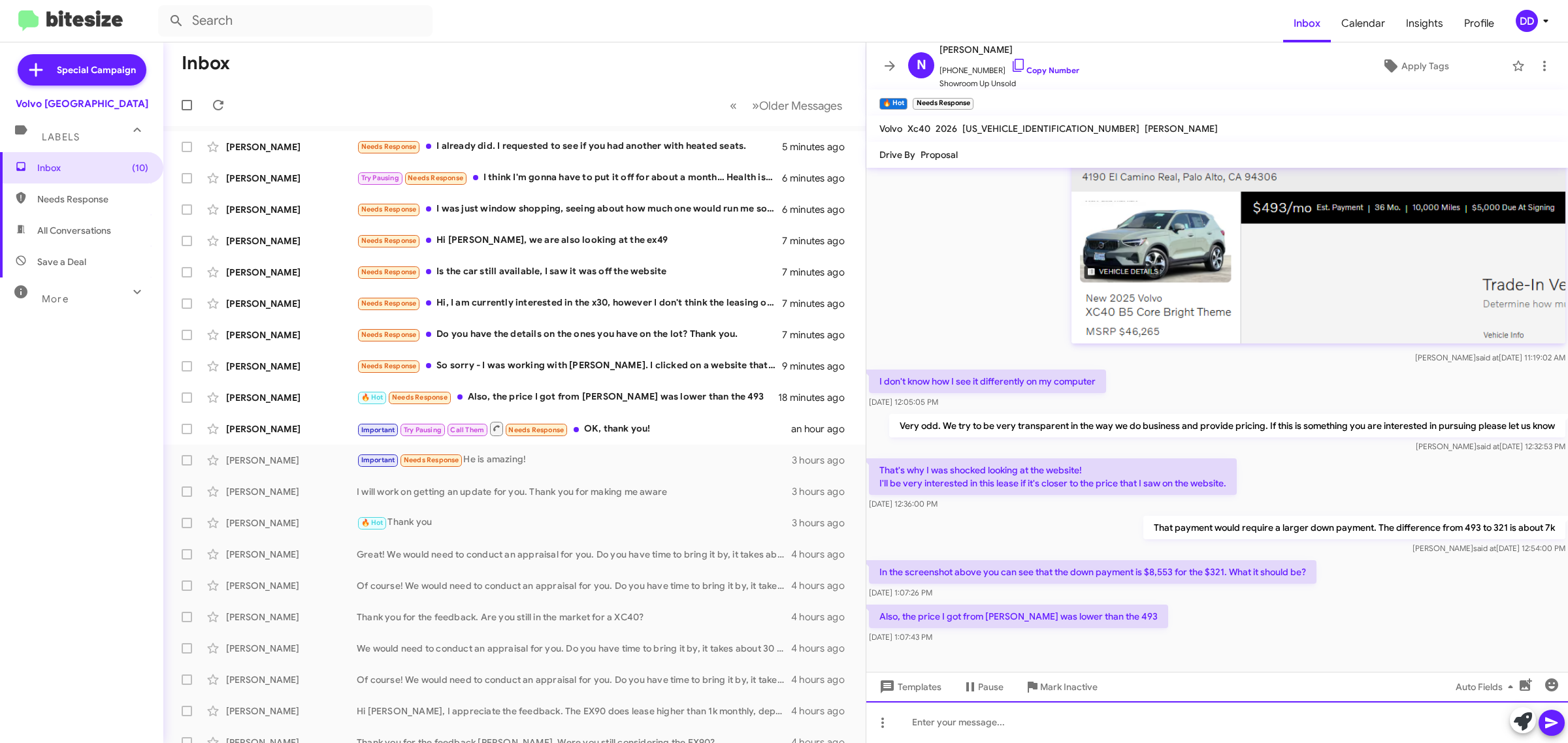
click at [1193, 719] on div at bounding box center [1217, 722] width 702 height 42
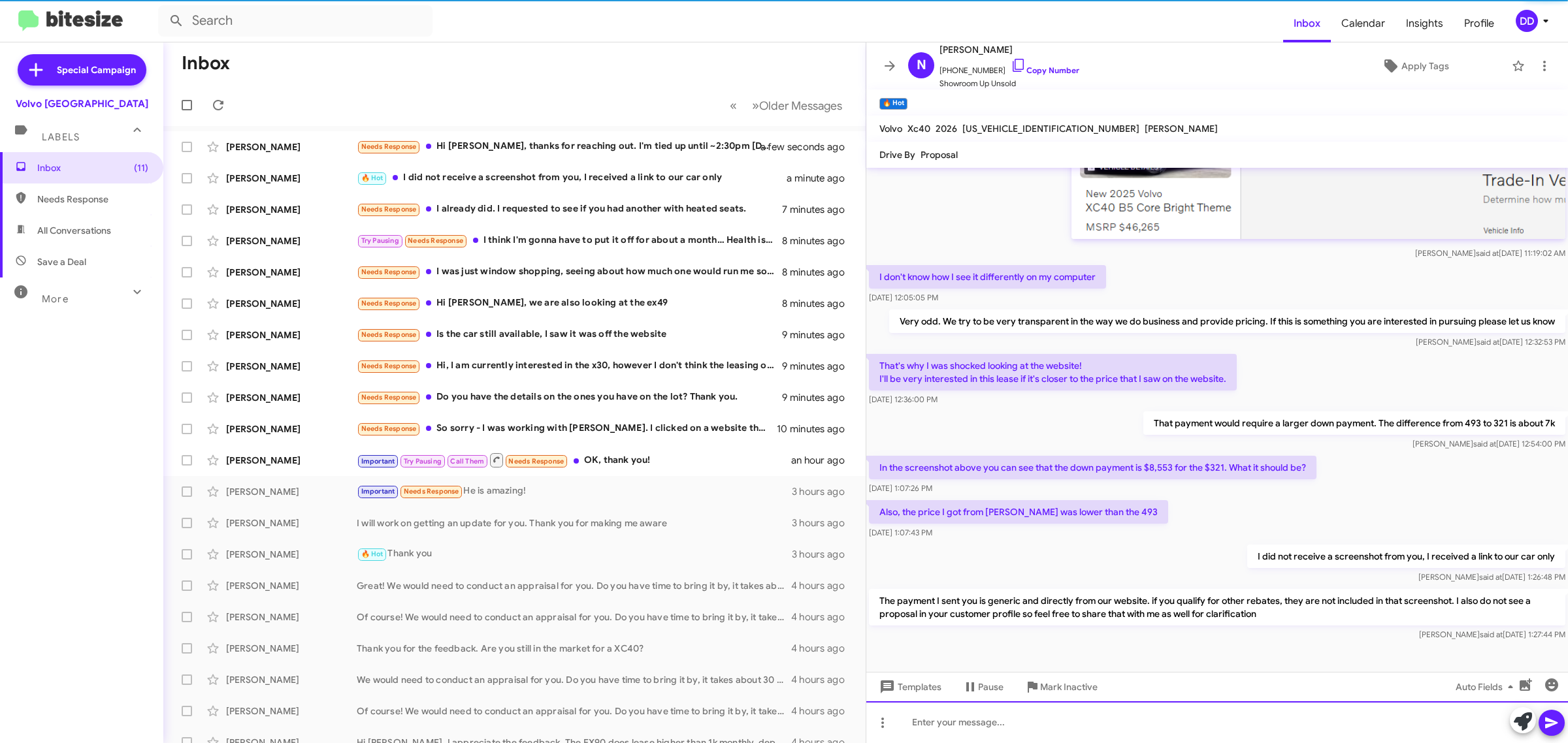
scroll to position [405, 0]
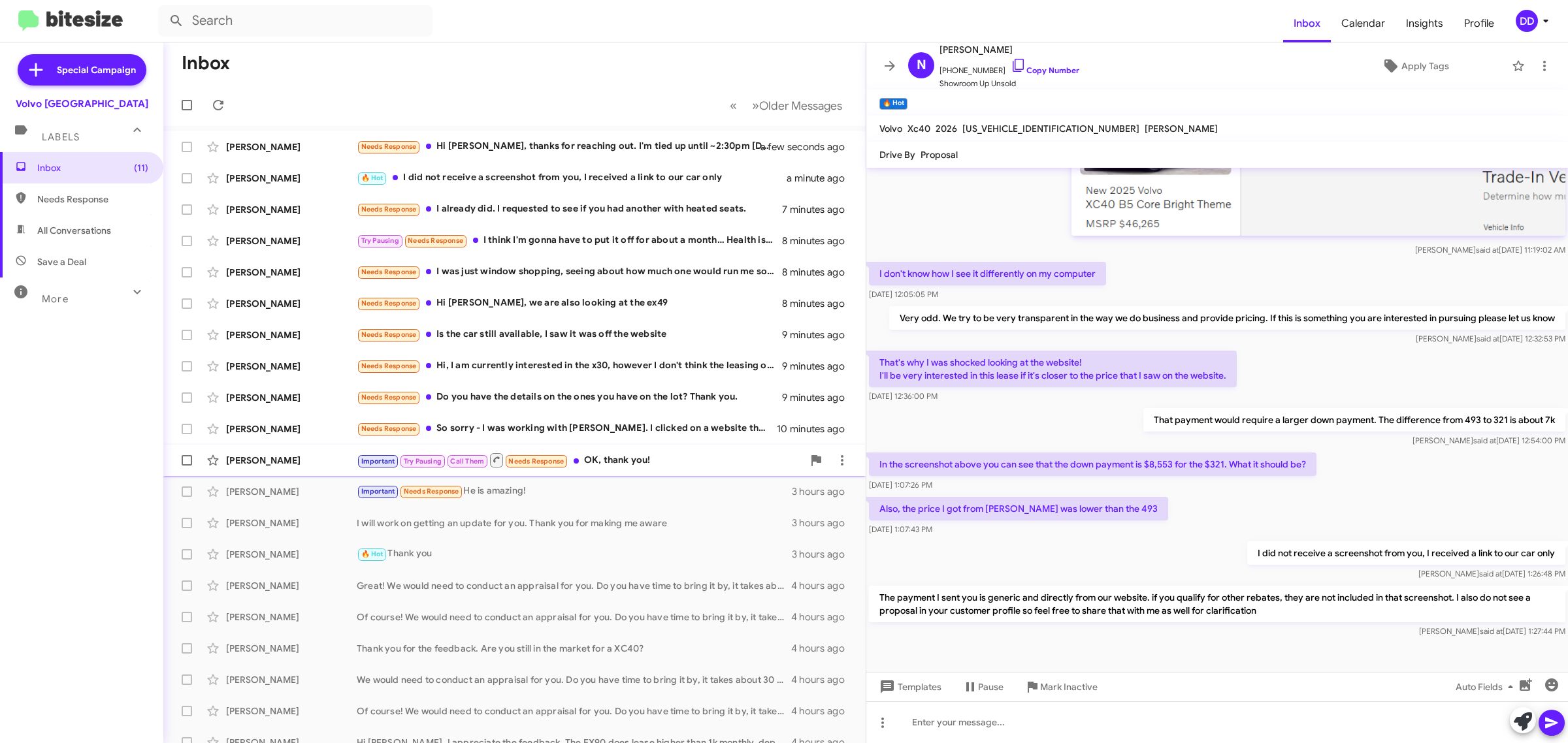
click at [665, 459] on div "Important Try Pausing Call Them Needs Response OK, thank you!" at bounding box center [579, 460] width 446 height 16
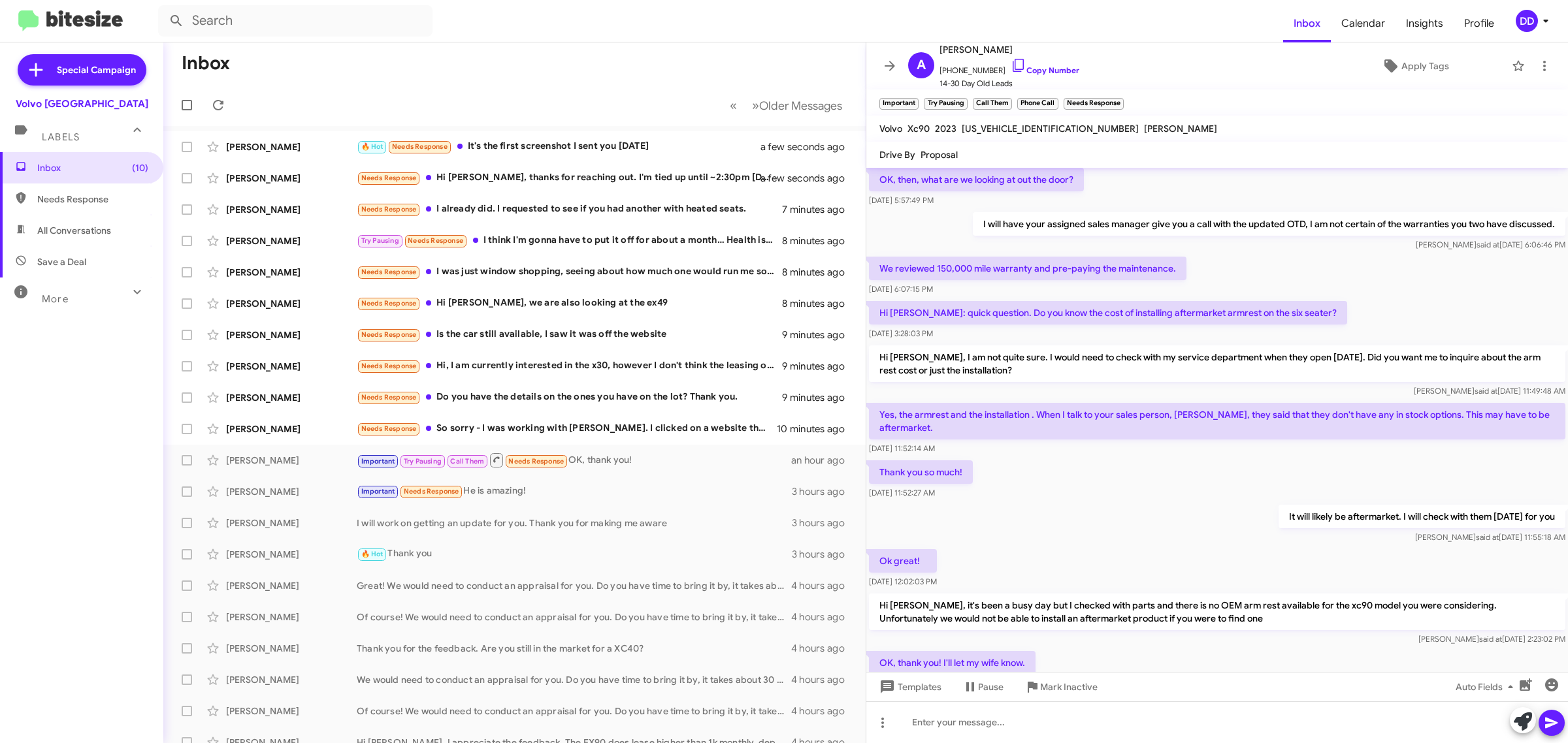
scroll to position [555, 0]
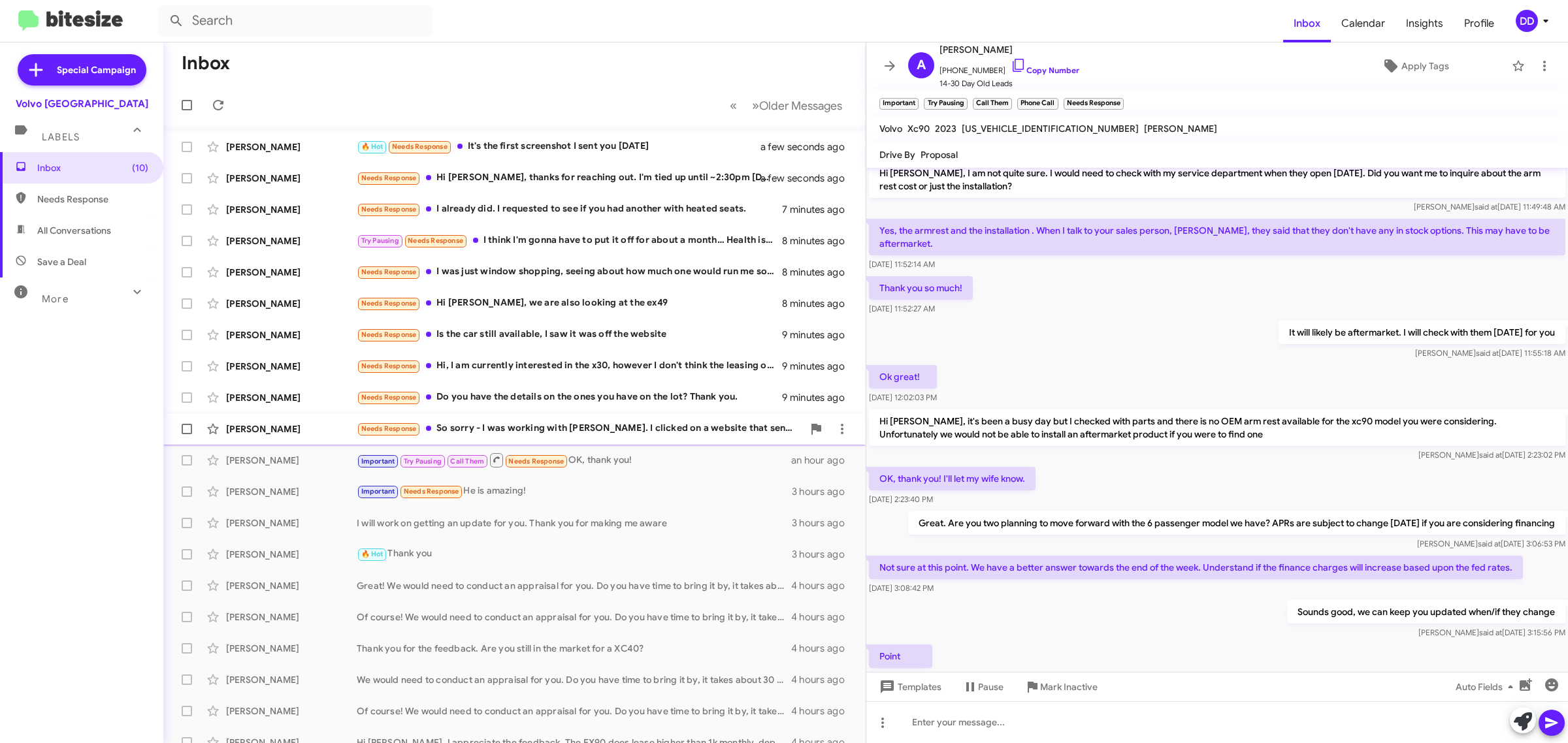
click at [621, 429] on div "Needs Response So sorry - I was working with [PERSON_NAME]. I clicked on a webs…" at bounding box center [579, 428] width 446 height 15
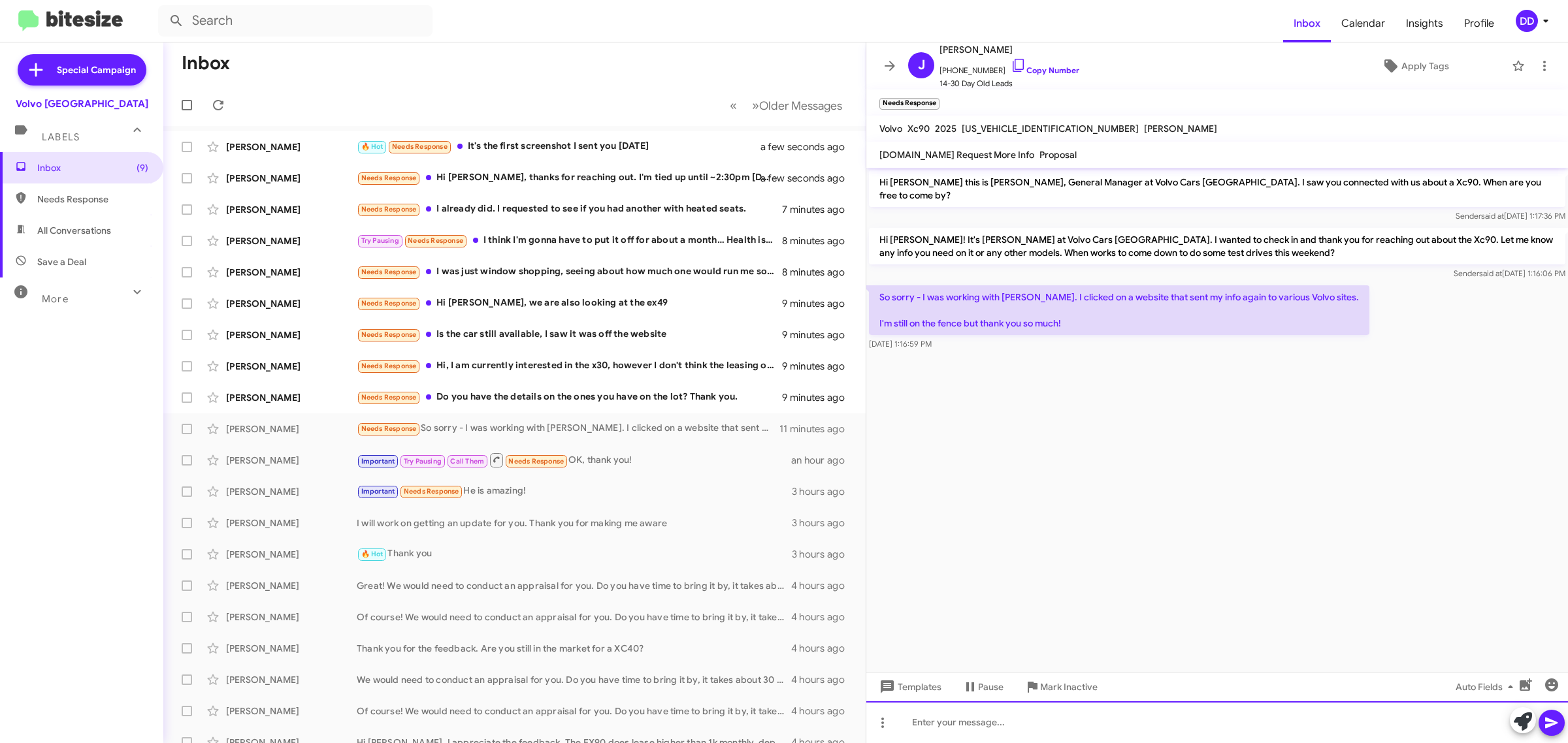
click at [1130, 712] on div at bounding box center [1217, 722] width 702 height 42
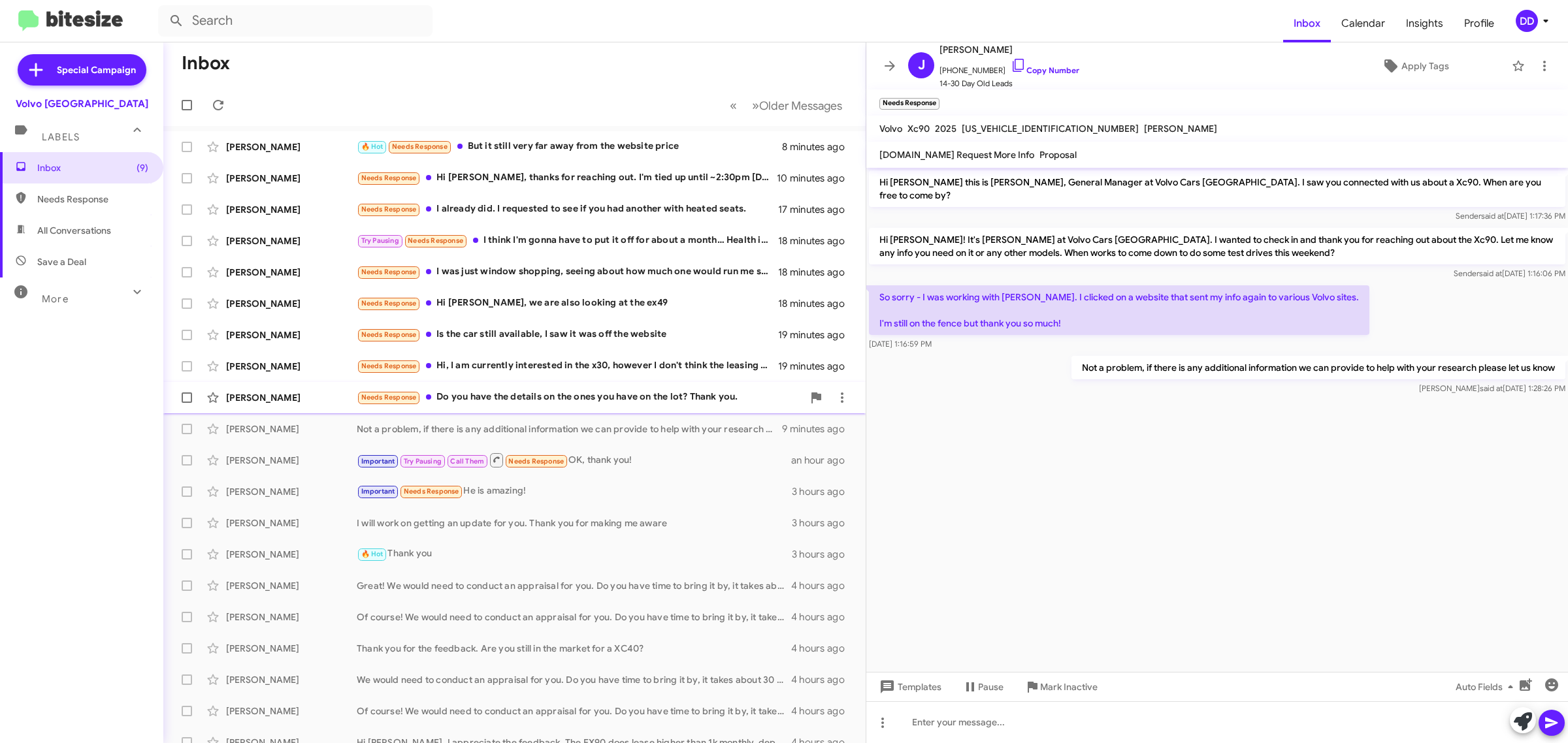
click at [559, 400] on div "Needs Response Do you have the details on the ones you have on the lot? Thank y…" at bounding box center [579, 397] width 446 height 15
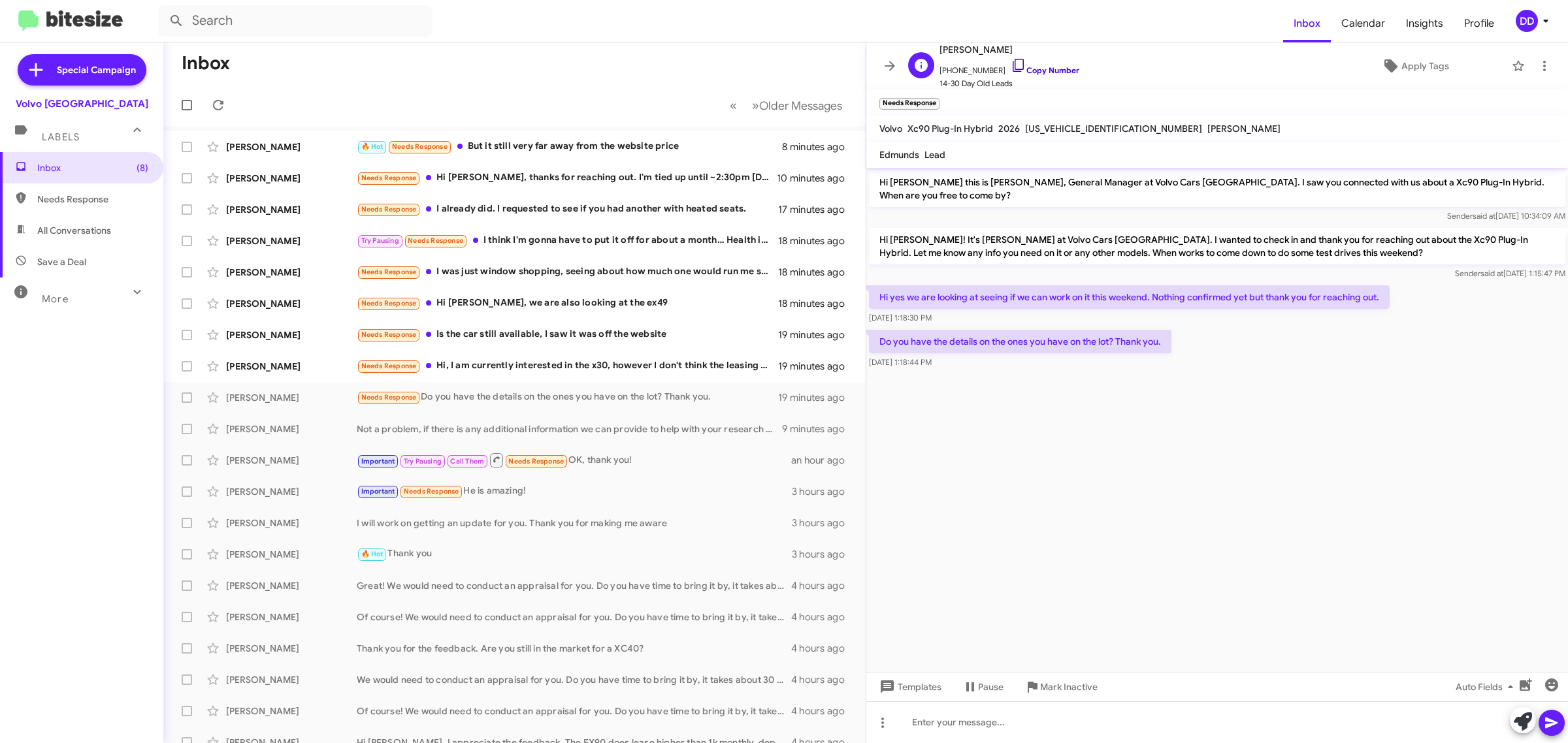
click at [1037, 68] on link "Copy Number" at bounding box center [1045, 70] width 68 height 10
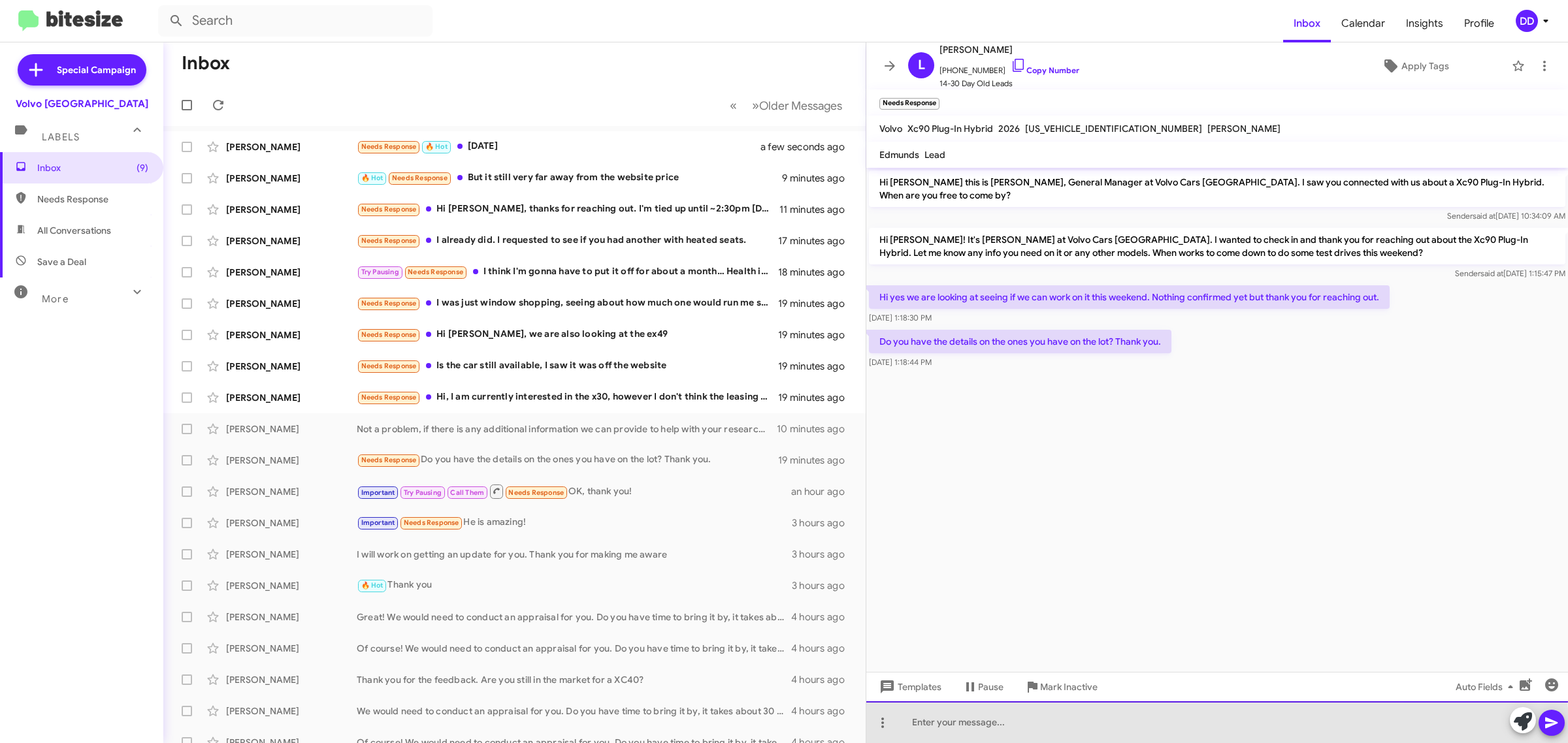
click at [1155, 732] on div at bounding box center [1217, 722] width 702 height 42
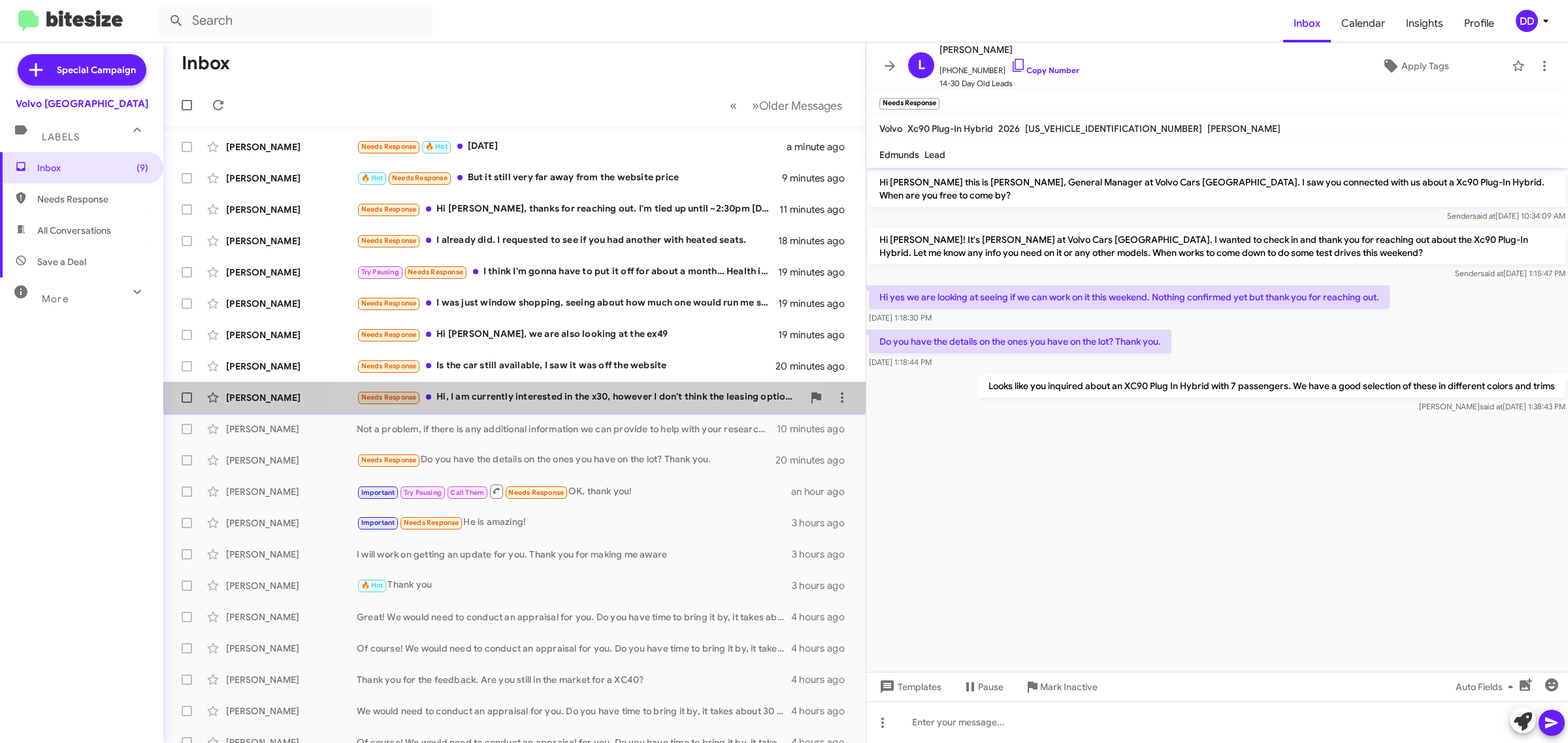
click at [549, 392] on div "Needs Response Hi, I am currently interested in the x30, however I don't think …" at bounding box center [579, 397] width 446 height 15
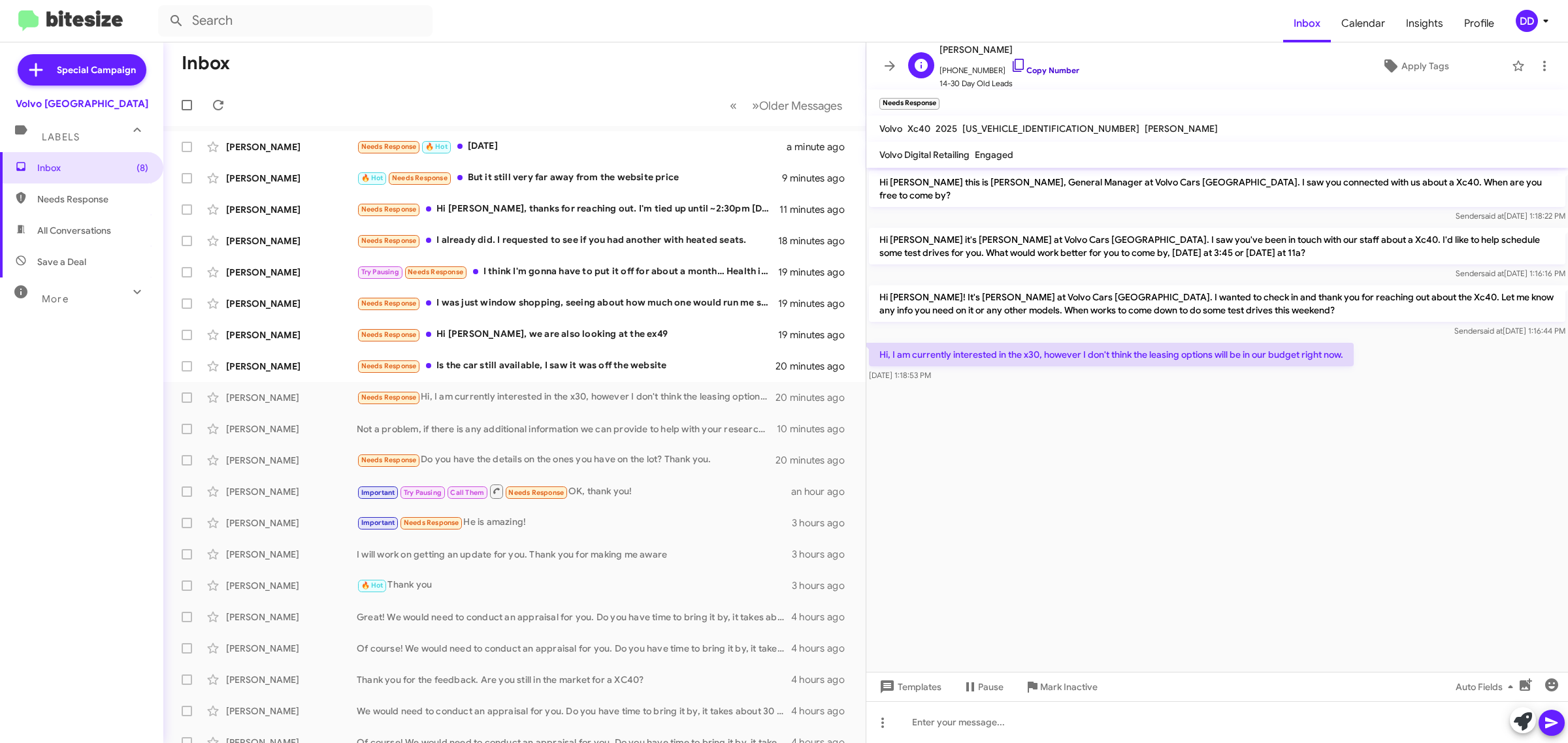
click at [1036, 68] on link "Copy Number" at bounding box center [1045, 70] width 68 height 10
click at [1125, 722] on div at bounding box center [1217, 722] width 702 height 42
click at [628, 358] on div "Needs Response Is the car still available, I saw it was off the website" at bounding box center [579, 366] width 446 height 15
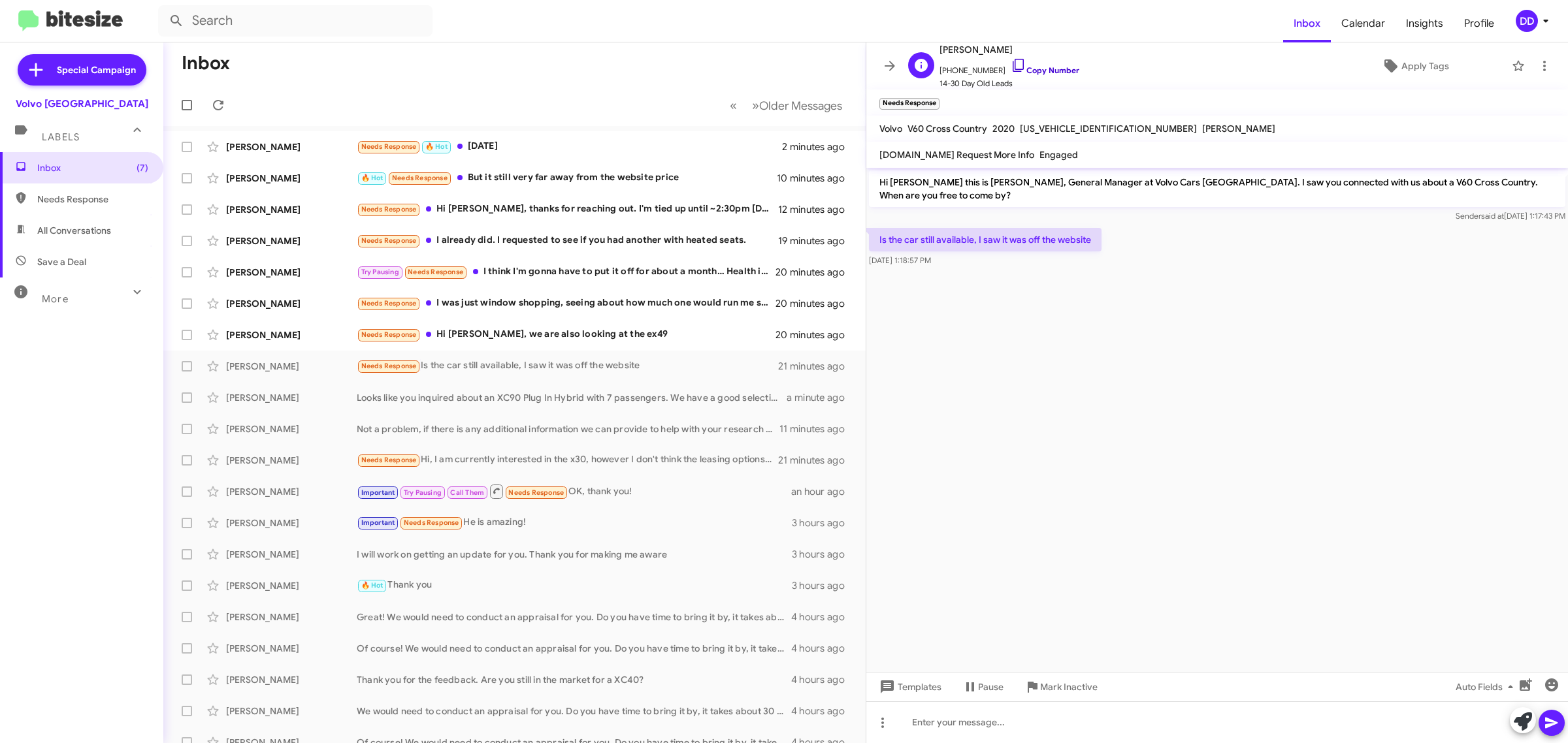
click at [1052, 67] on link "Copy Number" at bounding box center [1045, 70] width 68 height 10
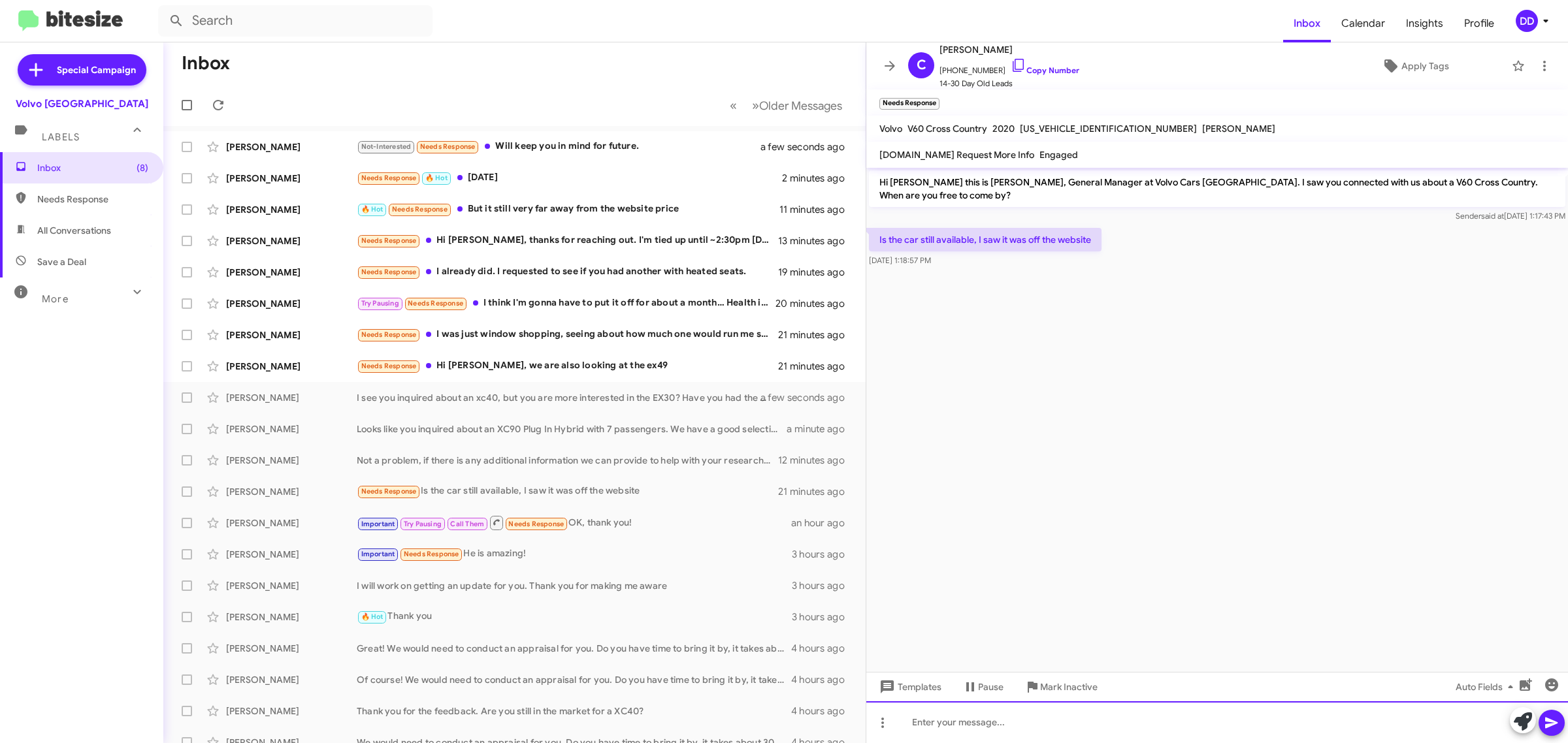
click at [1133, 728] on div at bounding box center [1217, 722] width 702 height 42
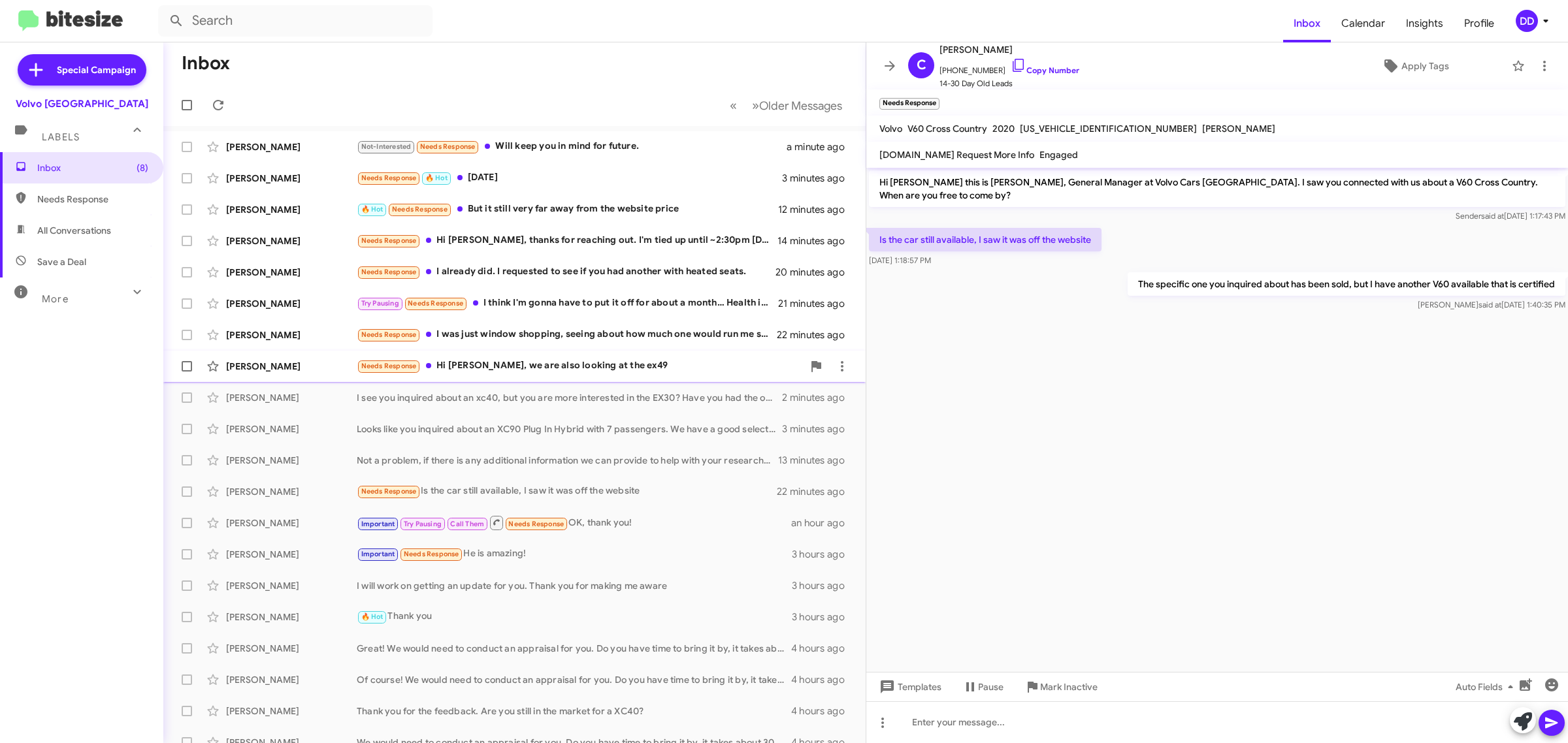
click at [602, 367] on div "Needs Response Hi [PERSON_NAME], we are also looking at the ex49" at bounding box center [579, 366] width 446 height 15
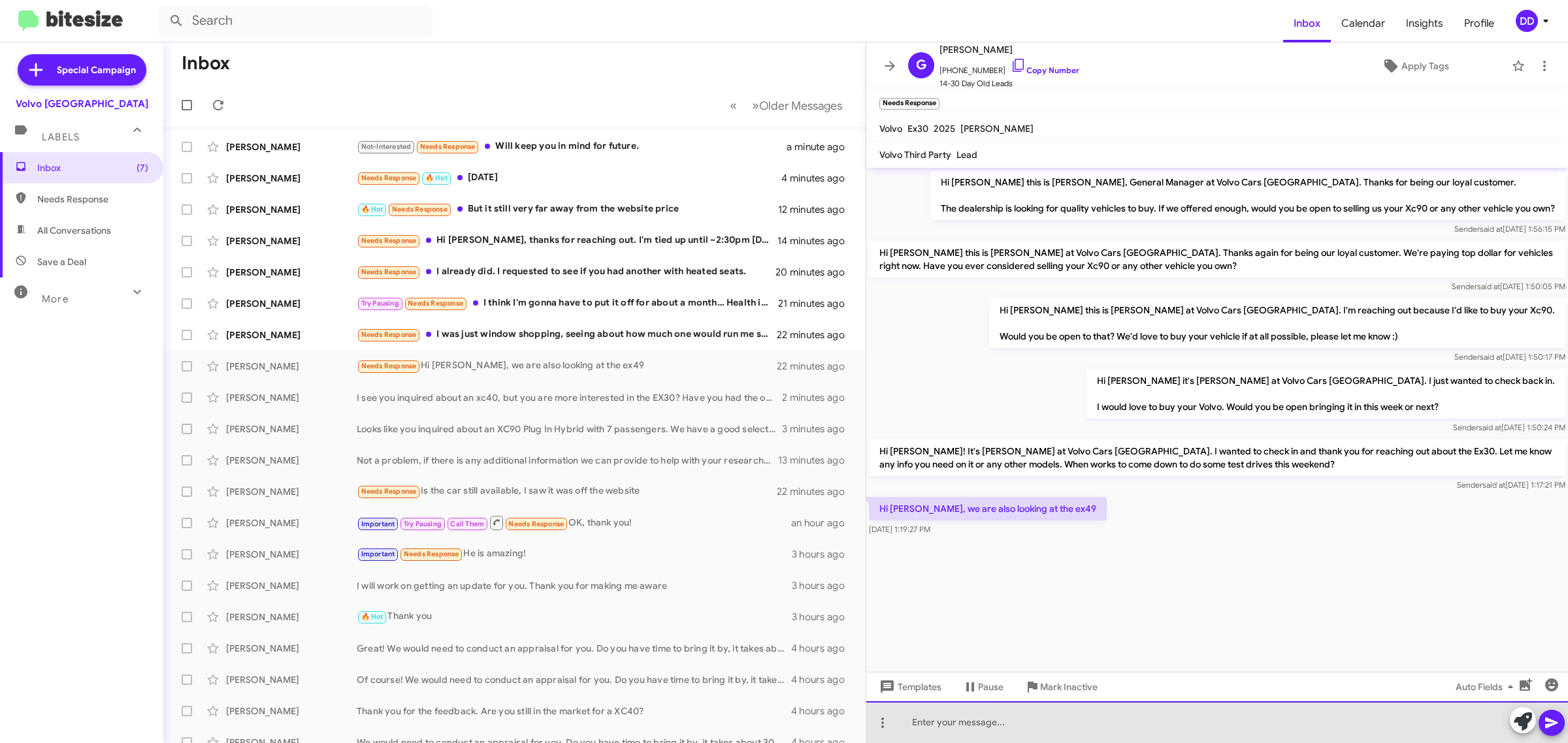
click at [1195, 732] on div at bounding box center [1217, 722] width 702 height 42
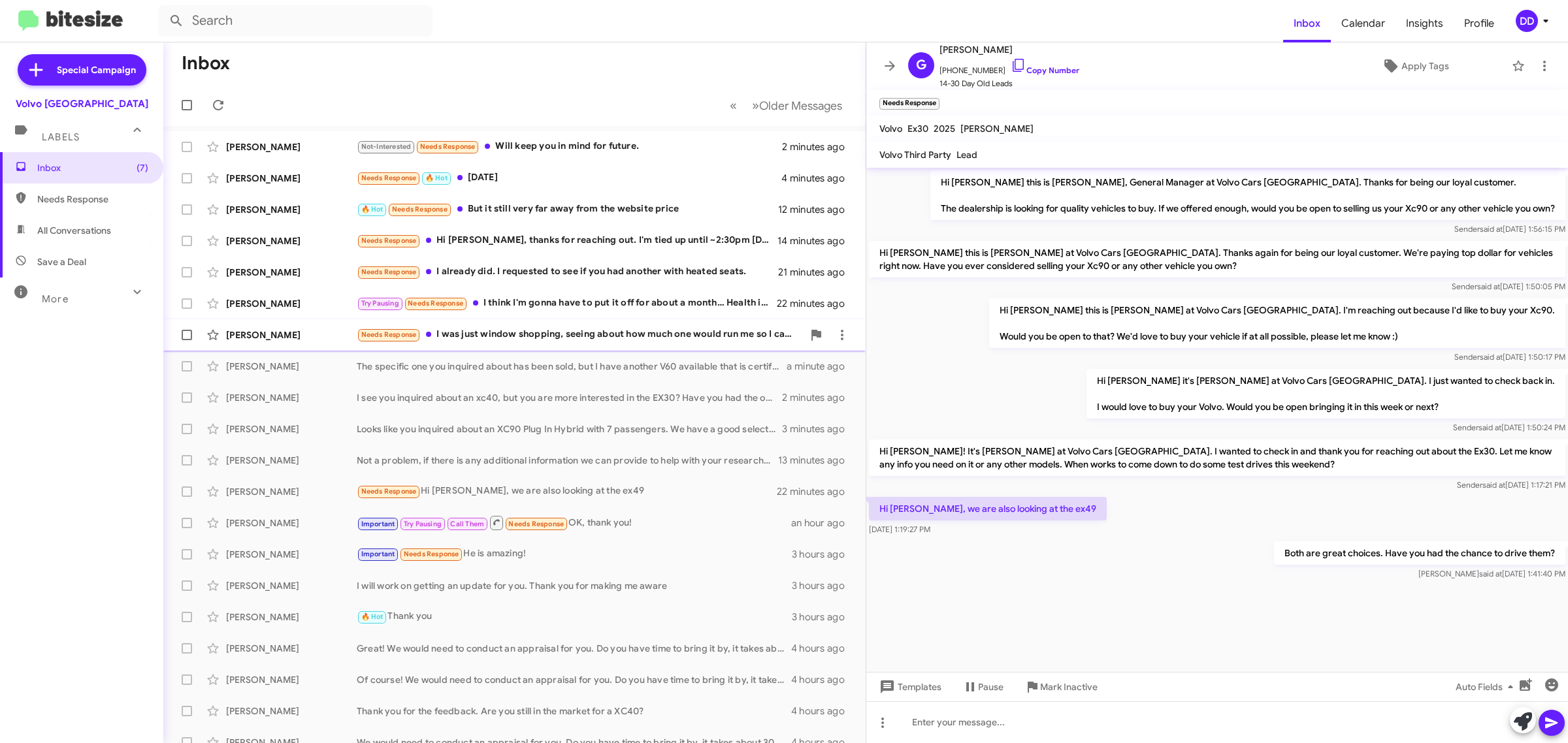
click at [545, 325] on div "[PERSON_NAME] Needs Response I was just window shopping, seeing about how much …" at bounding box center [514, 335] width 681 height 26
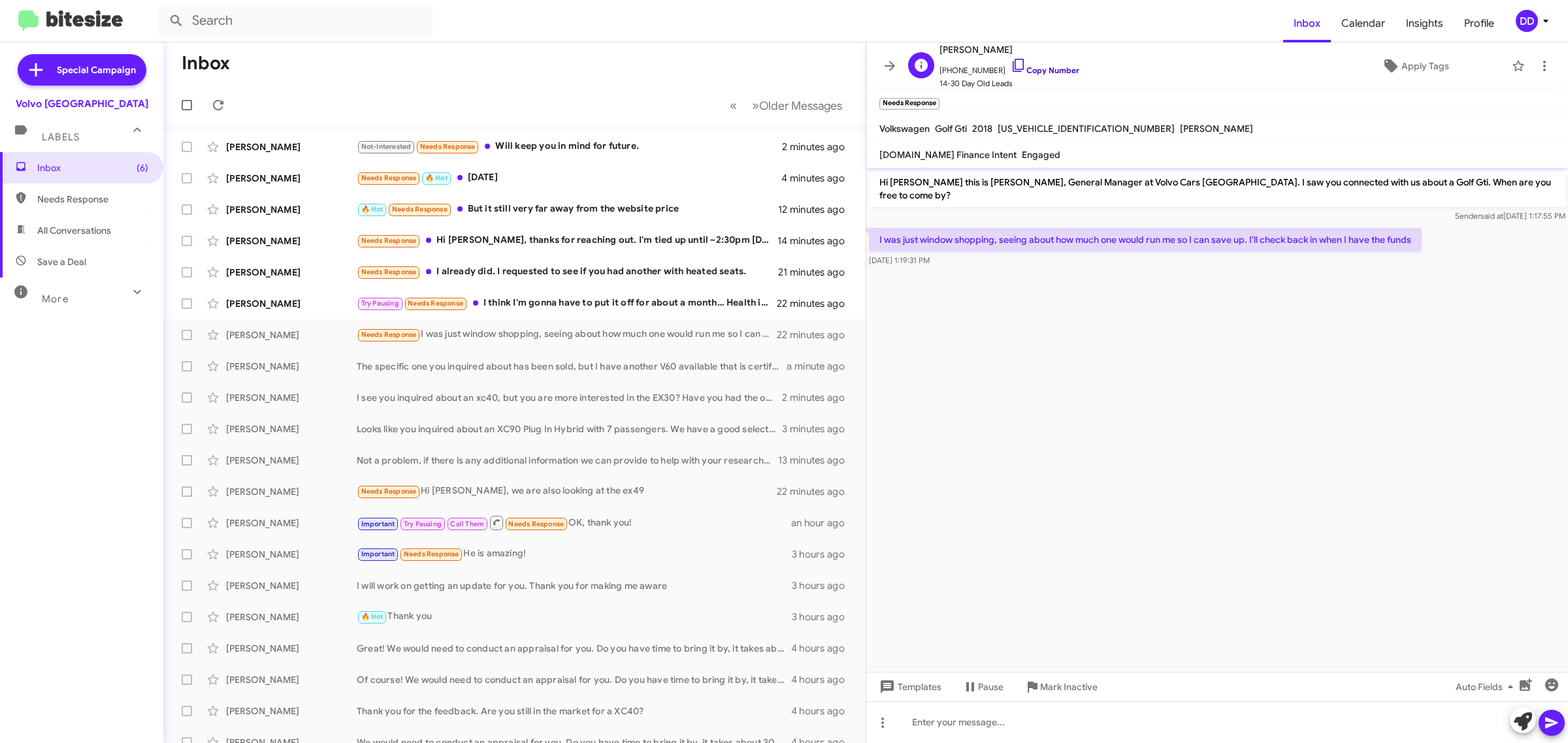
click at [1059, 69] on link "Copy Number" at bounding box center [1045, 70] width 68 height 10
click at [998, 724] on div at bounding box center [1217, 722] width 702 height 42
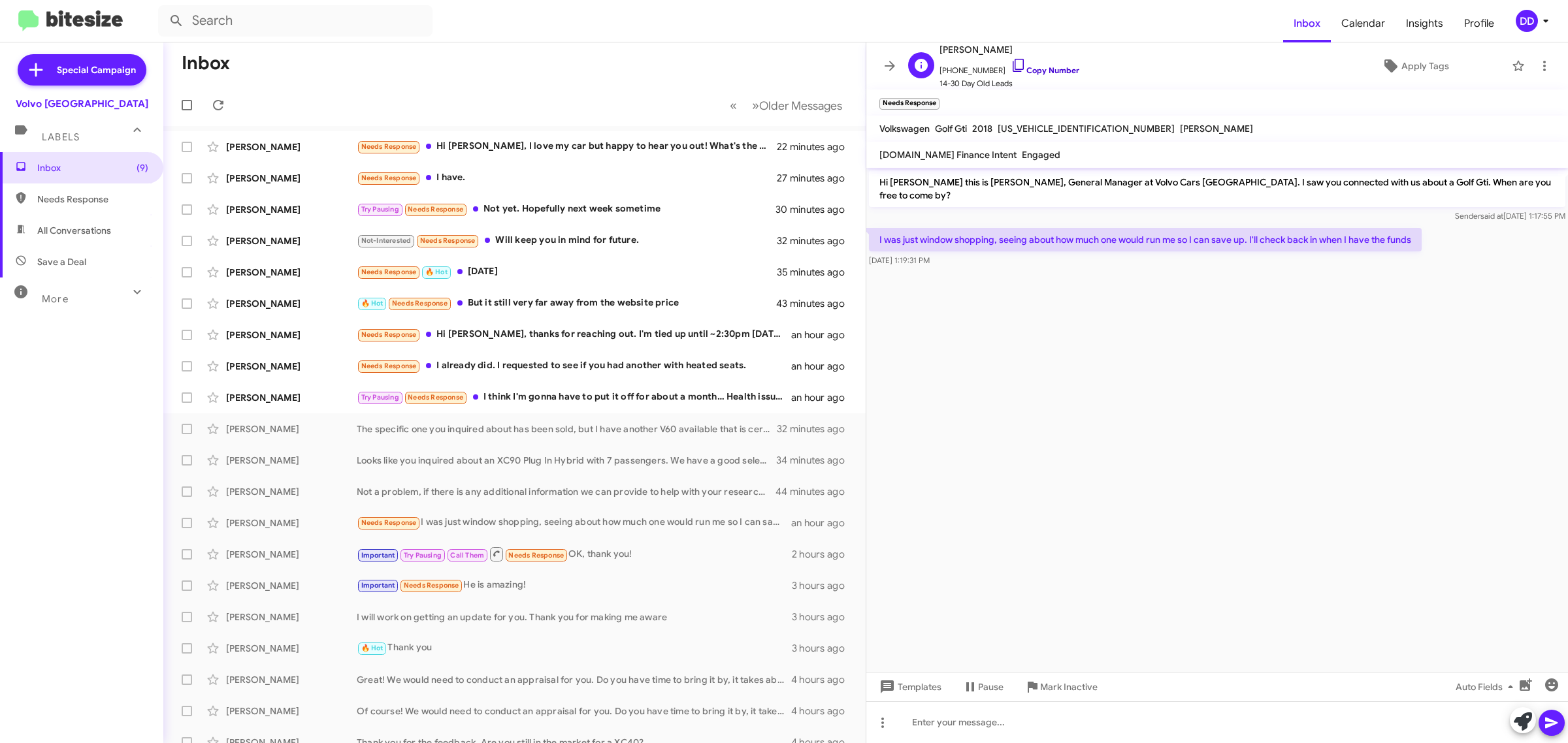
click at [1039, 69] on link "Copy Number" at bounding box center [1045, 70] width 68 height 10
click at [1190, 273] on cdk-virtual-scroll-viewport "Hi [PERSON_NAME] this is [PERSON_NAME], General Manager at Volvo Cars [GEOGRAPH…" at bounding box center [1217, 420] width 702 height 504
click at [566, 397] on div "Try Pausing Needs Response I think I'm gonna have to put it off for about a mon…" at bounding box center [579, 397] width 446 height 15
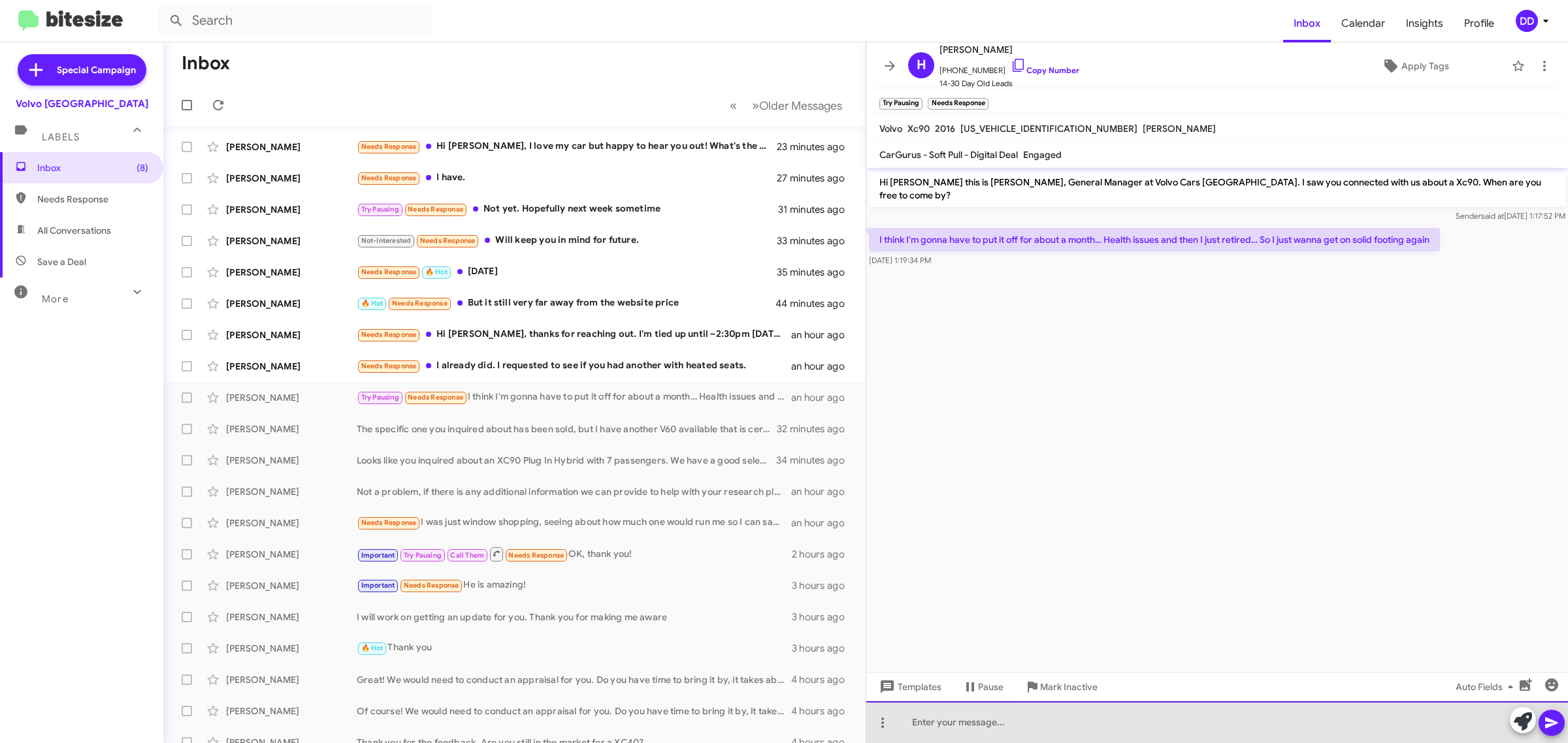
click at [1209, 723] on div at bounding box center [1217, 722] width 702 height 42
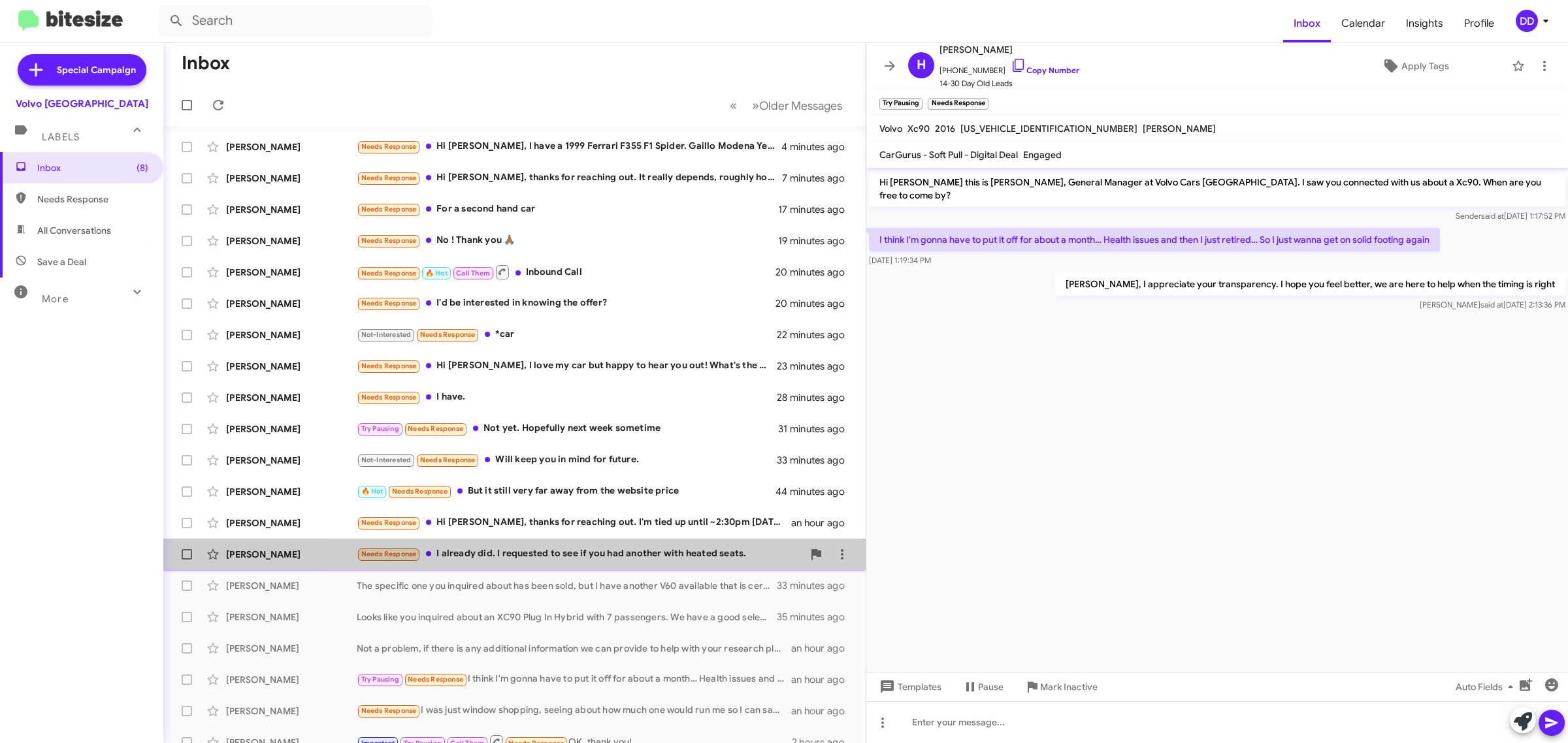
click at [625, 557] on div "Needs Response I already did. I requested to see if you had another with heated…" at bounding box center [579, 554] width 446 height 15
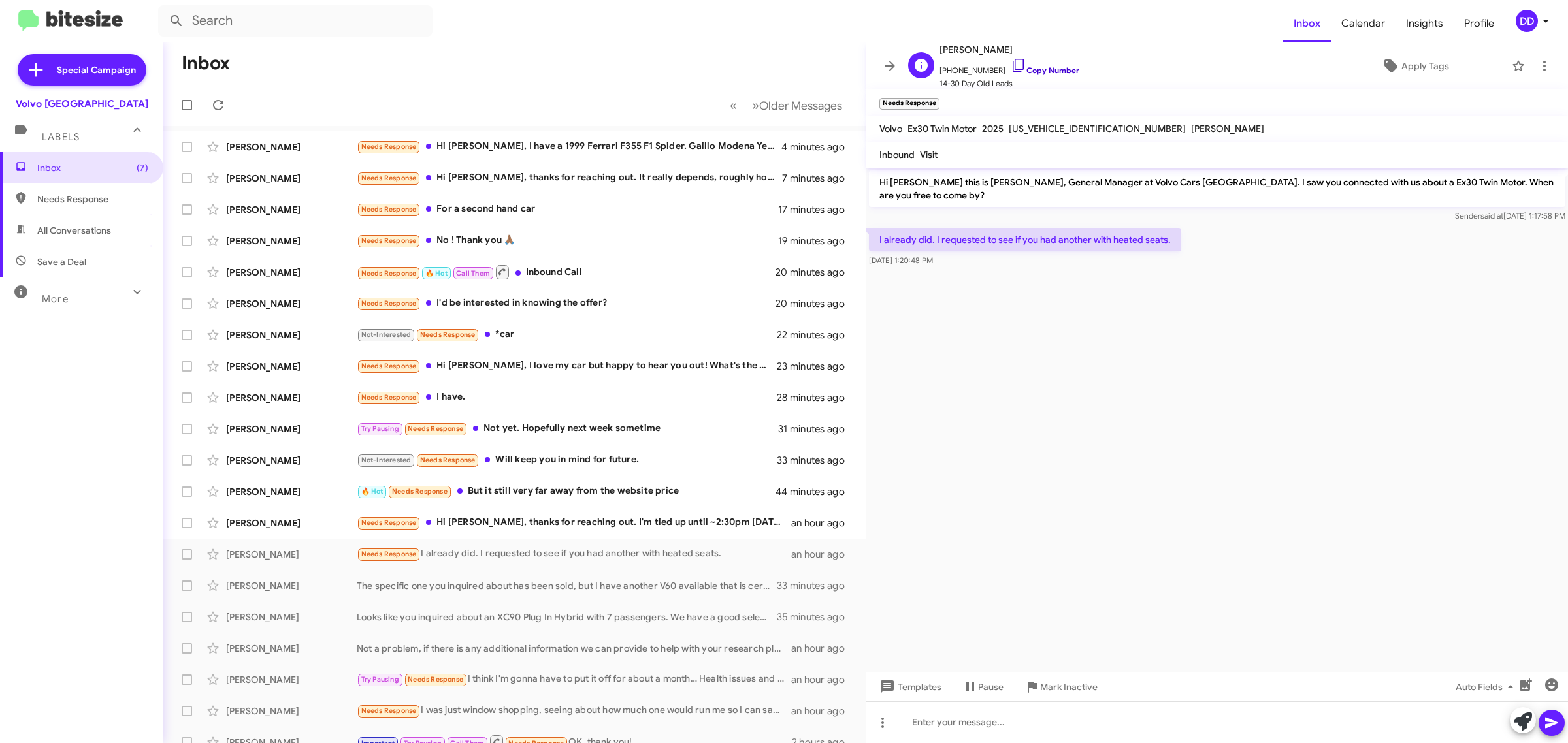
click at [1042, 69] on link "Copy Number" at bounding box center [1045, 70] width 68 height 10
click at [1300, 511] on cdk-virtual-scroll-viewport "Hi [PERSON_NAME] this is [PERSON_NAME], General Manager at Volvo Cars [GEOGRAPH…" at bounding box center [1217, 420] width 702 height 504
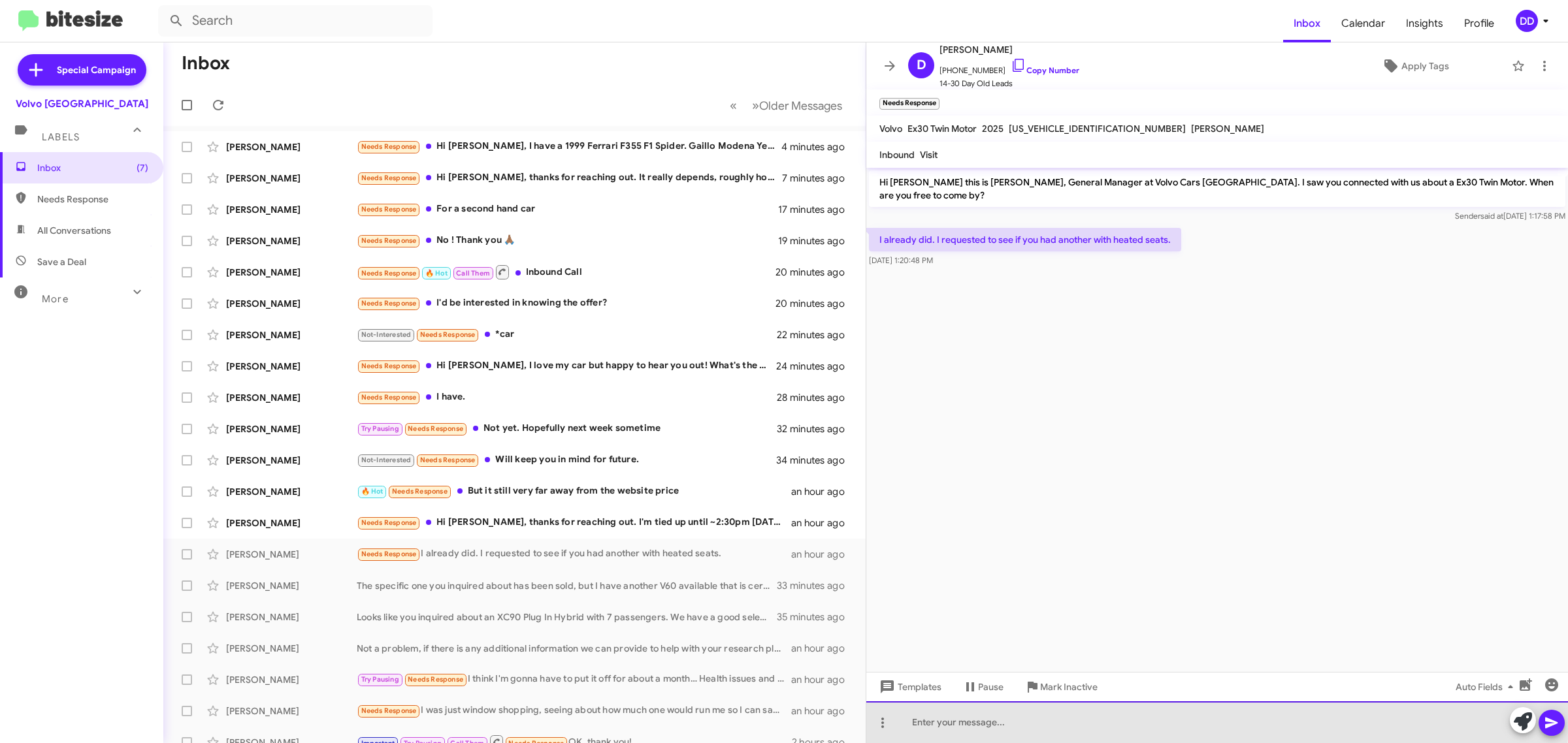
click at [1217, 719] on div at bounding box center [1217, 722] width 702 height 42
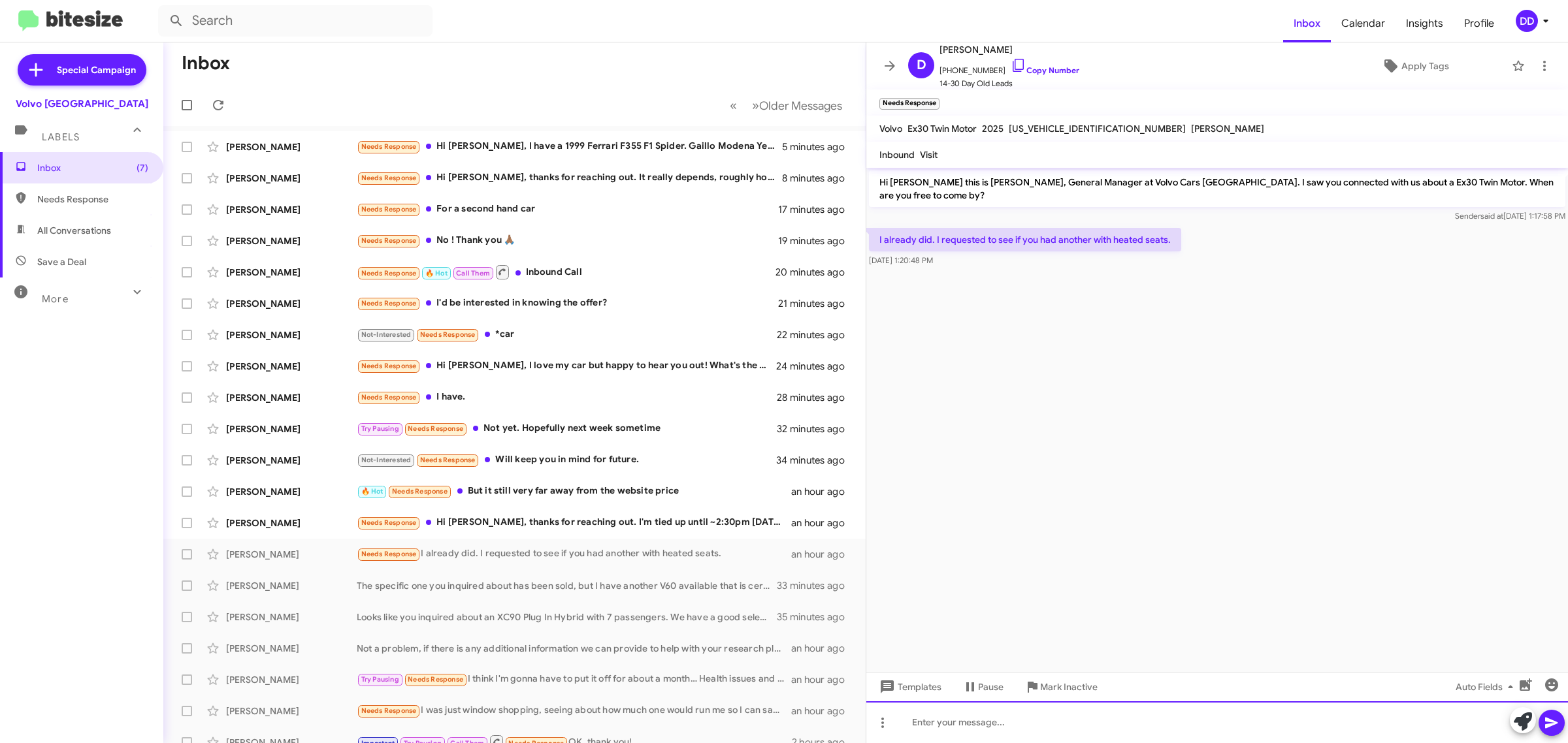
click at [1217, 719] on div at bounding box center [1217, 722] width 702 height 42
click at [1226, 725] on div at bounding box center [1217, 722] width 702 height 42
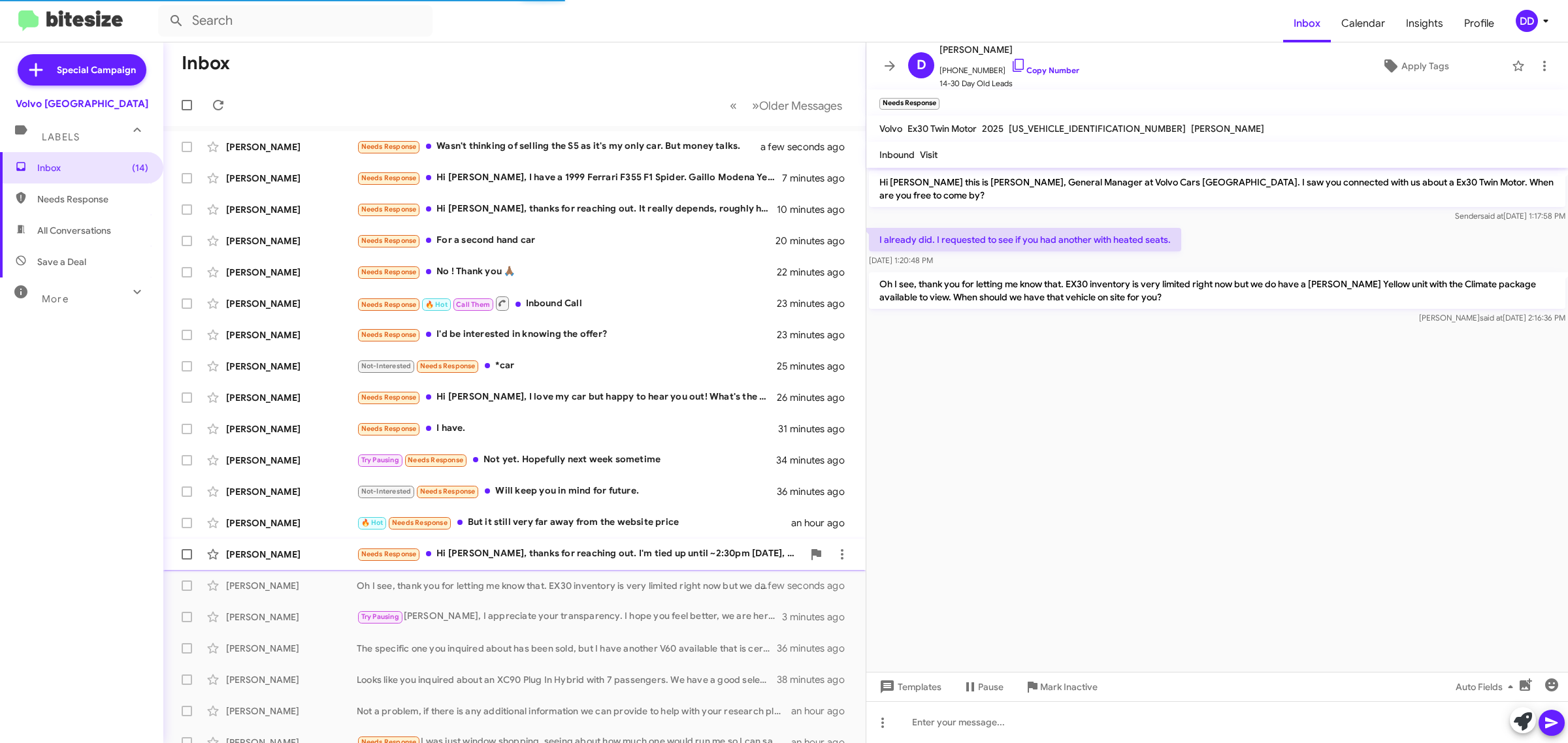
click at [555, 551] on div "Needs Response Hi [PERSON_NAME], thanks for reaching out. I'm tied up until ~2:…" at bounding box center [579, 554] width 446 height 15
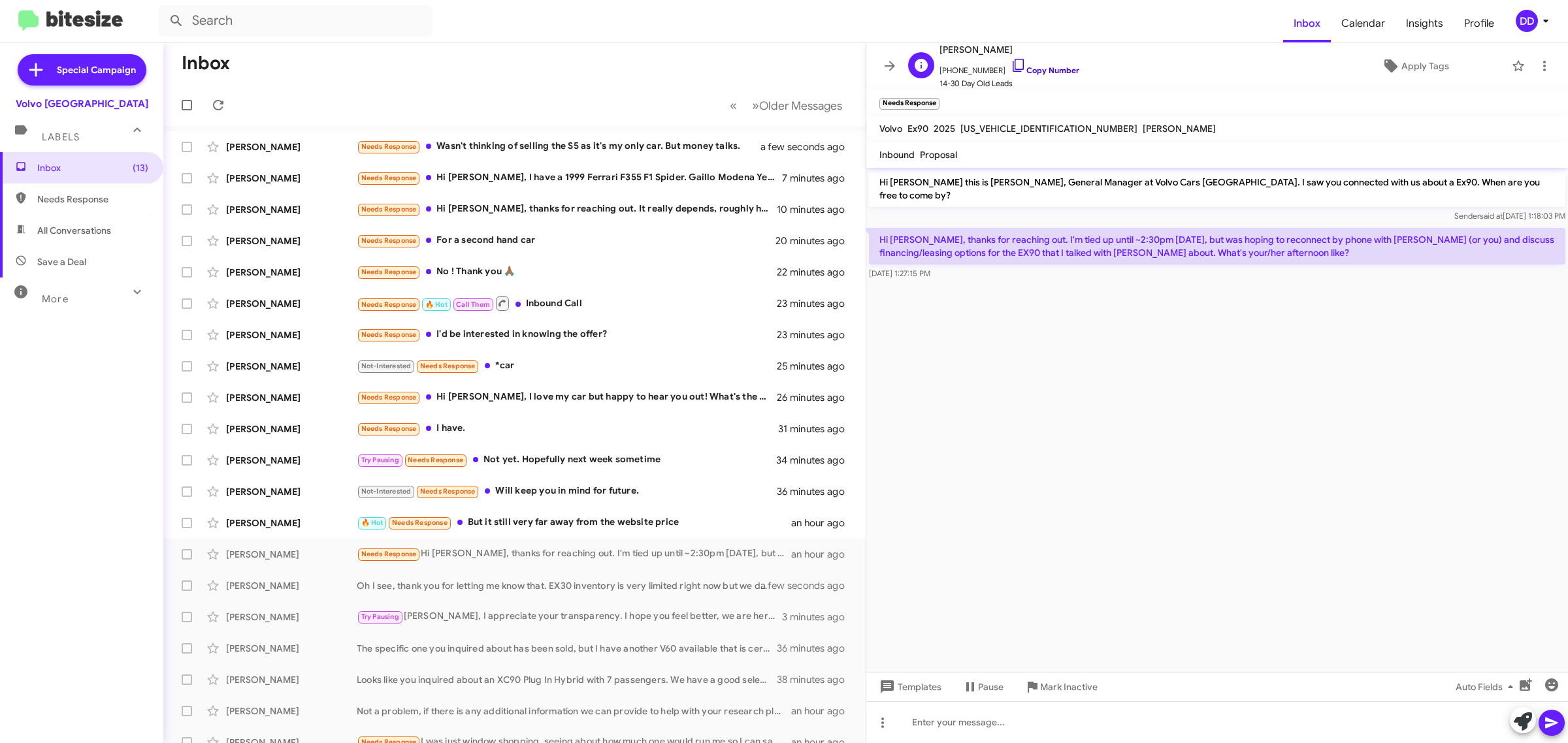
click at [1047, 69] on link "Copy Number" at bounding box center [1045, 70] width 68 height 10
click at [1128, 725] on div at bounding box center [1217, 722] width 702 height 42
click at [1030, 65] on span "[PHONE_NUMBER] Copy Number" at bounding box center [1009, 68] width 139 height 20
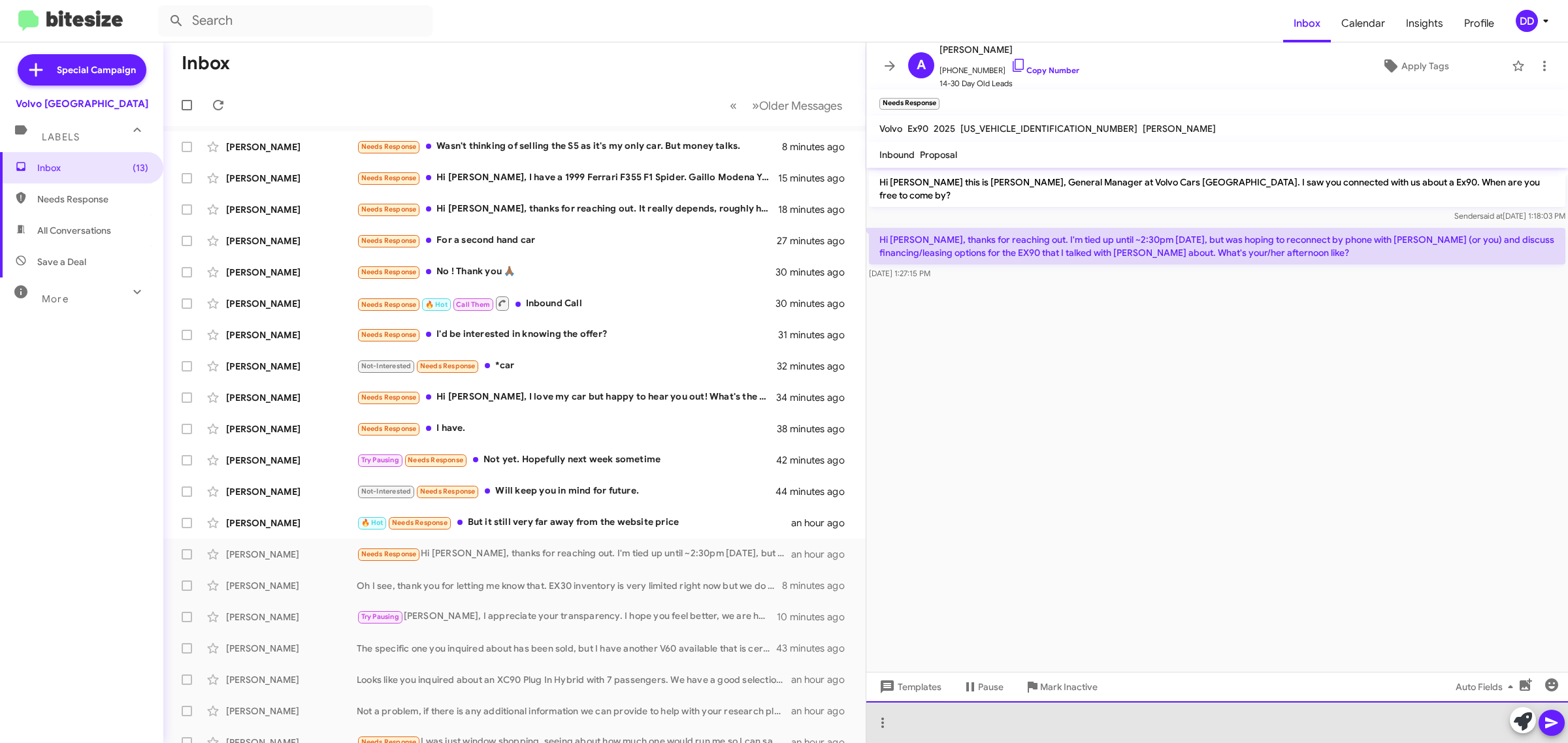
click at [1171, 723] on div at bounding box center [1217, 722] width 702 height 42
drag, startPoint x: 1284, startPoint y: 722, endPoint x: 1075, endPoint y: 720, distance: 209.0
click at [1075, 720] on div "[PERSON_NAME] is back in office [DATE], I am a little tied up but can give you …" at bounding box center [1217, 722] width 702 height 42
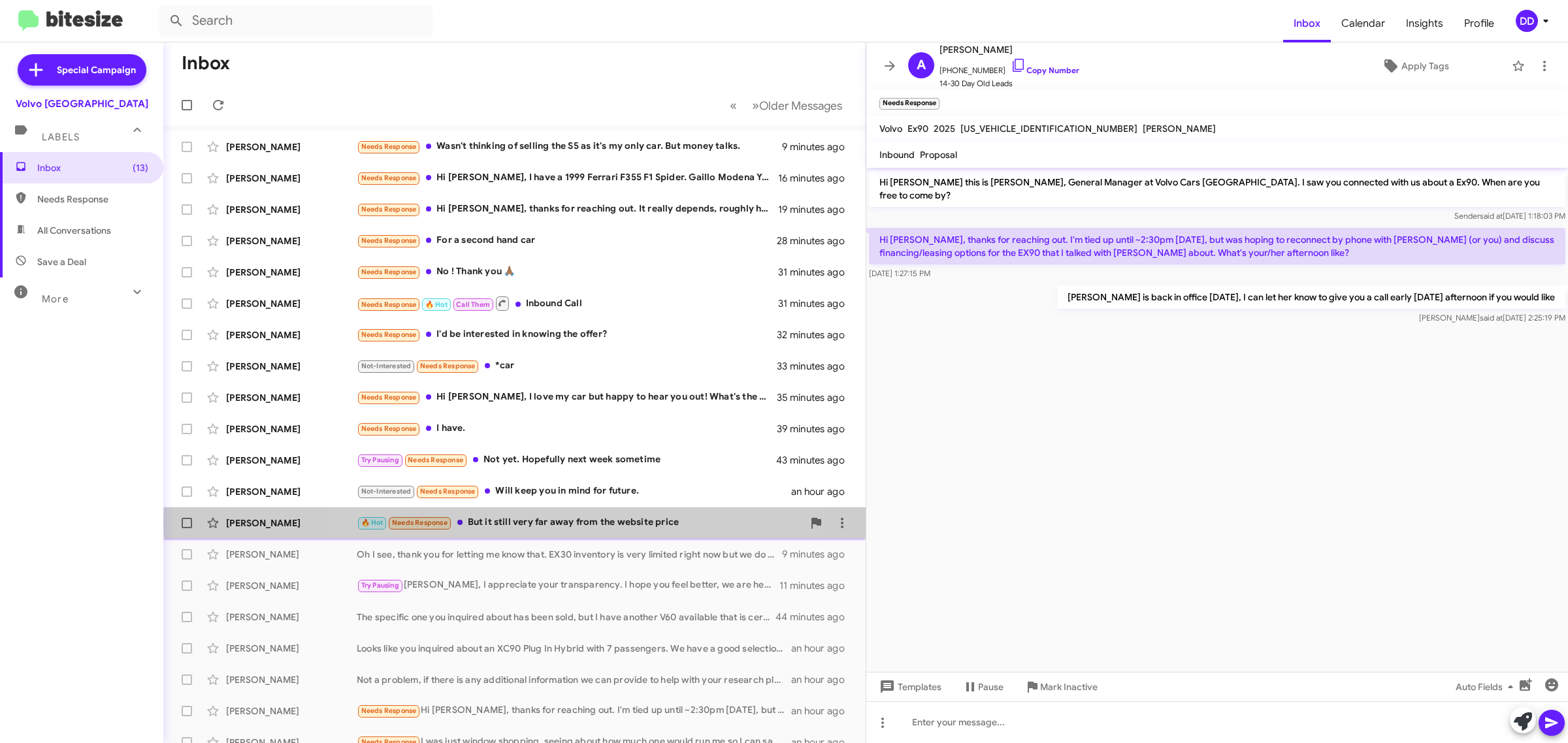
click at [575, 523] on div "🔥 Hot Needs Response But it still very far away from the website price" at bounding box center [579, 523] width 446 height 15
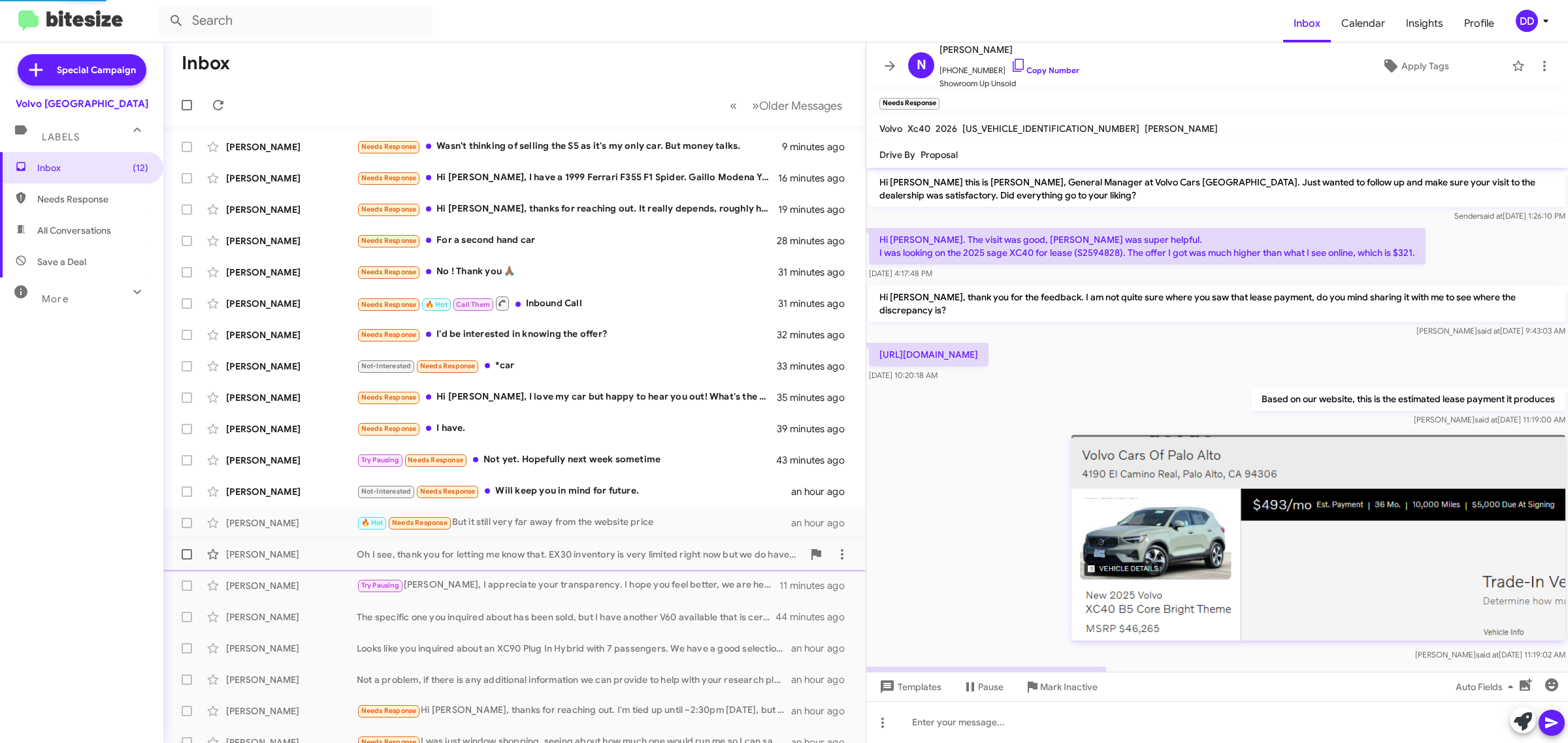
scroll to position [547, 0]
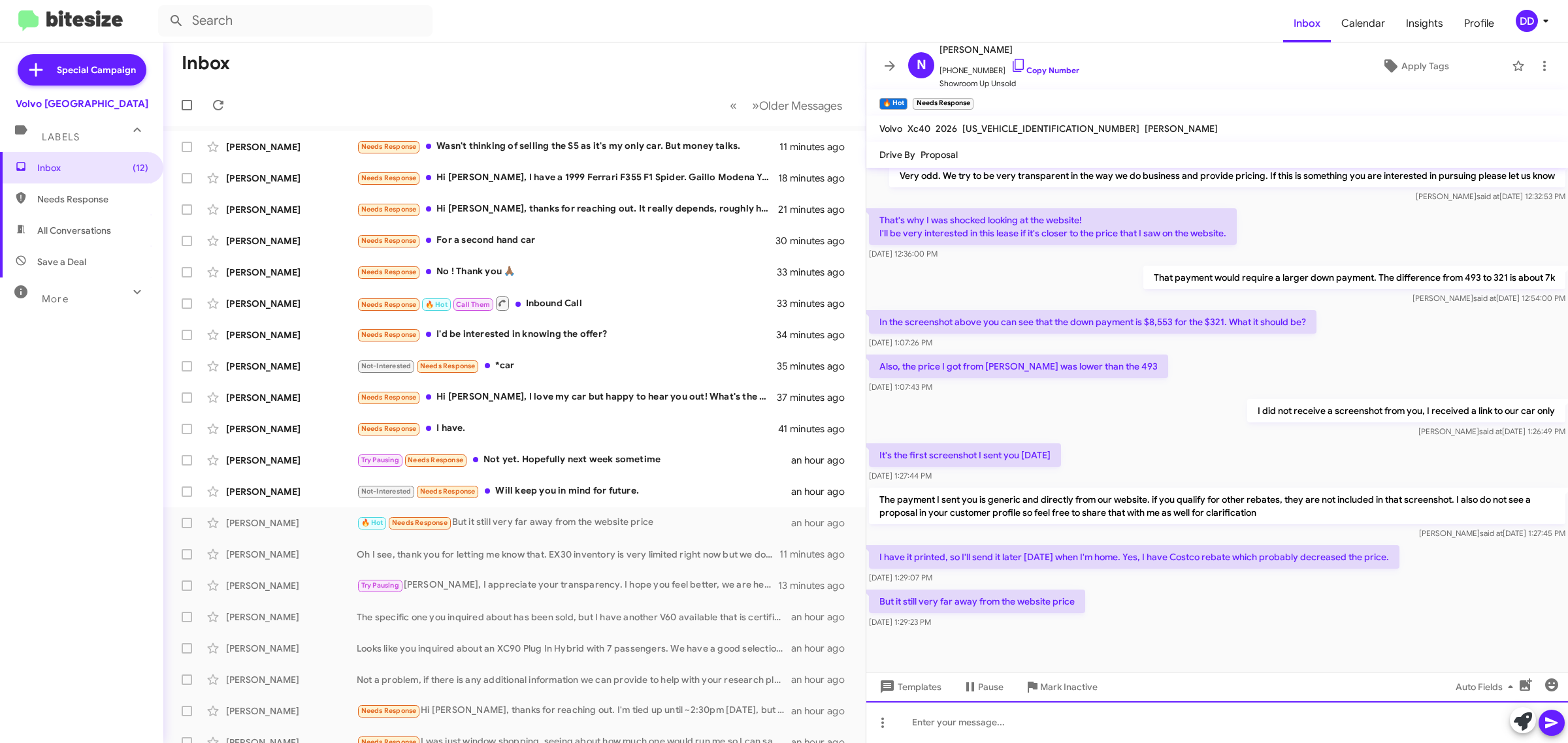
click at [1147, 718] on div at bounding box center [1217, 722] width 702 height 42
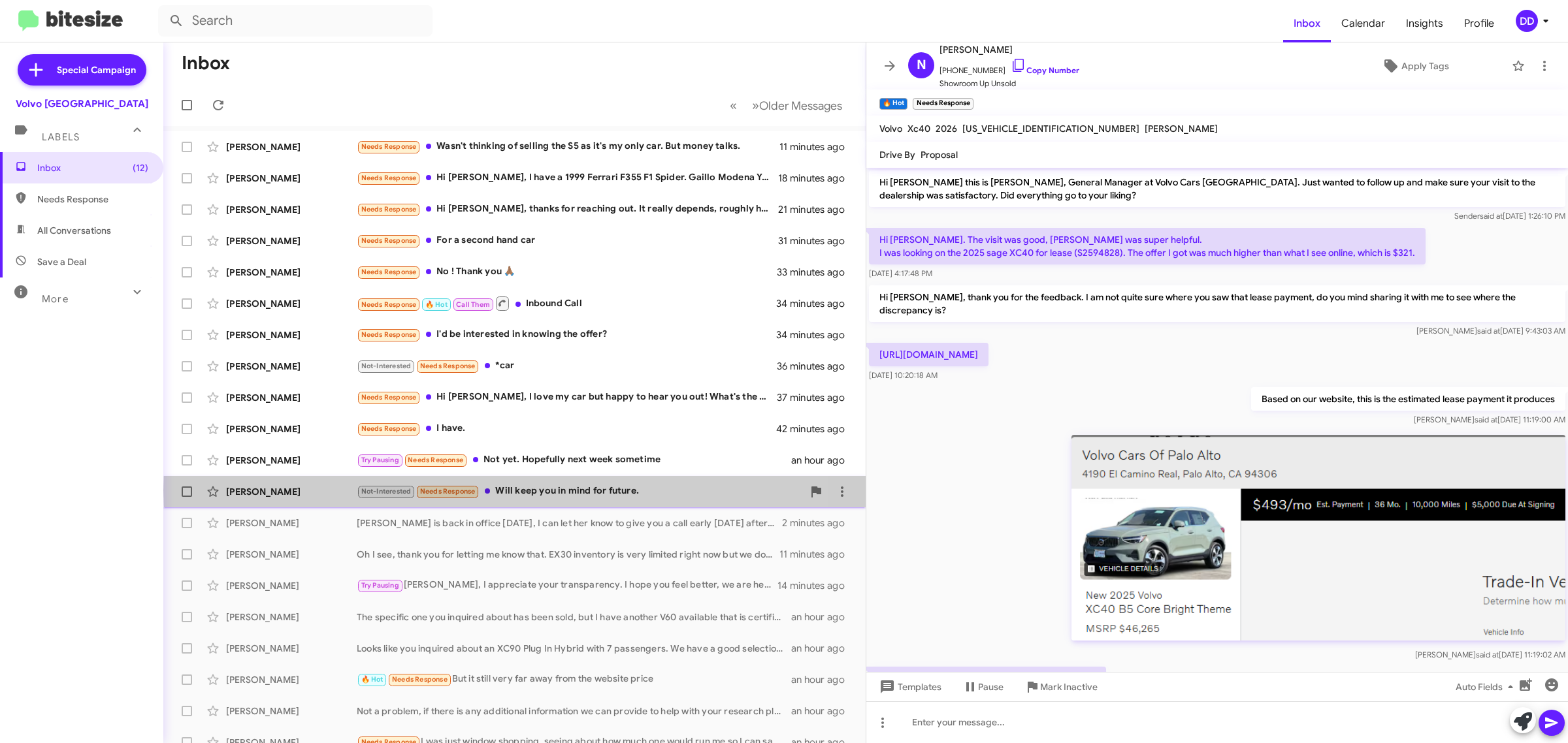
click at [562, 491] on div "Not-Interested Needs Response Will keep you in mind for future." at bounding box center [579, 491] width 446 height 15
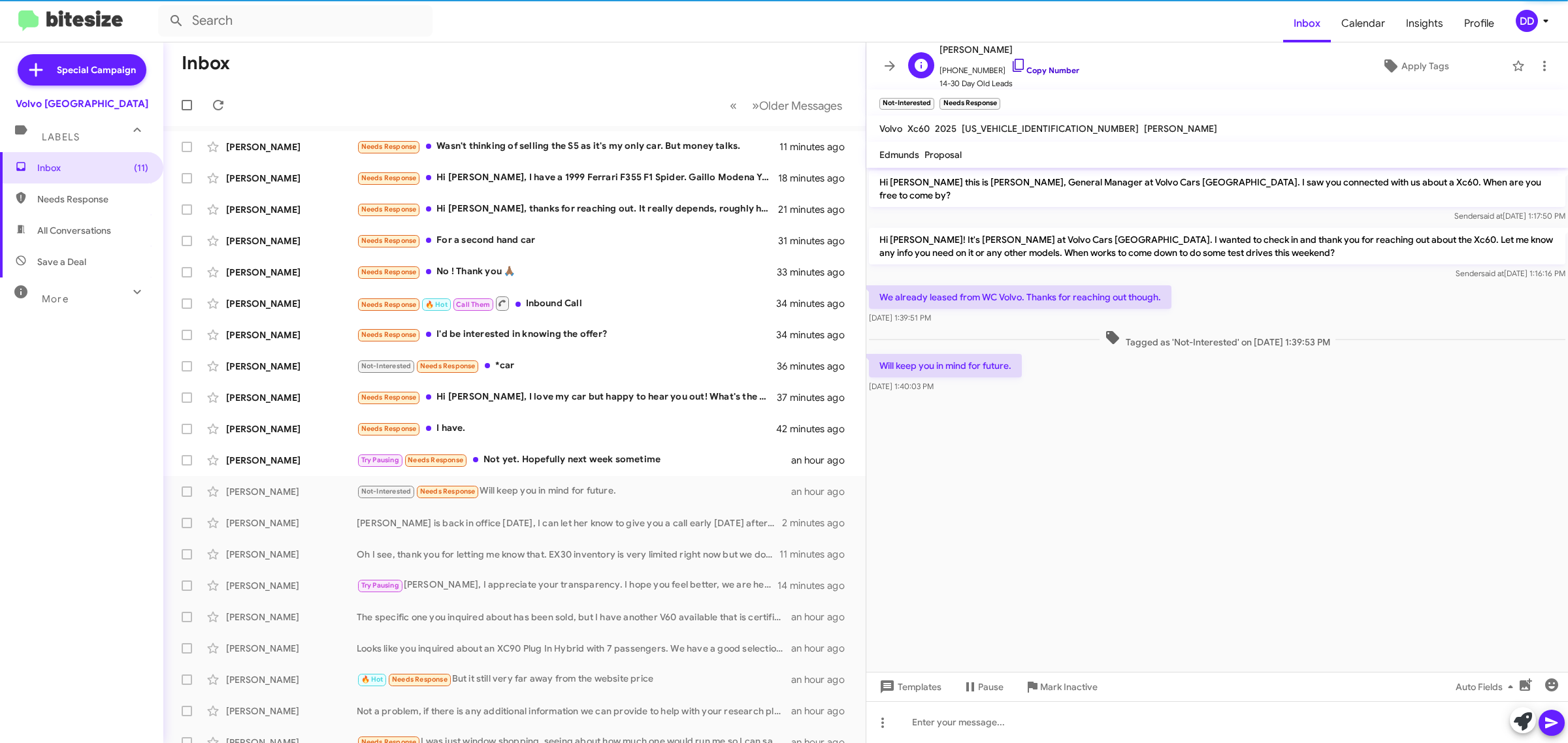
click at [1031, 70] on link "Copy Number" at bounding box center [1045, 70] width 68 height 10
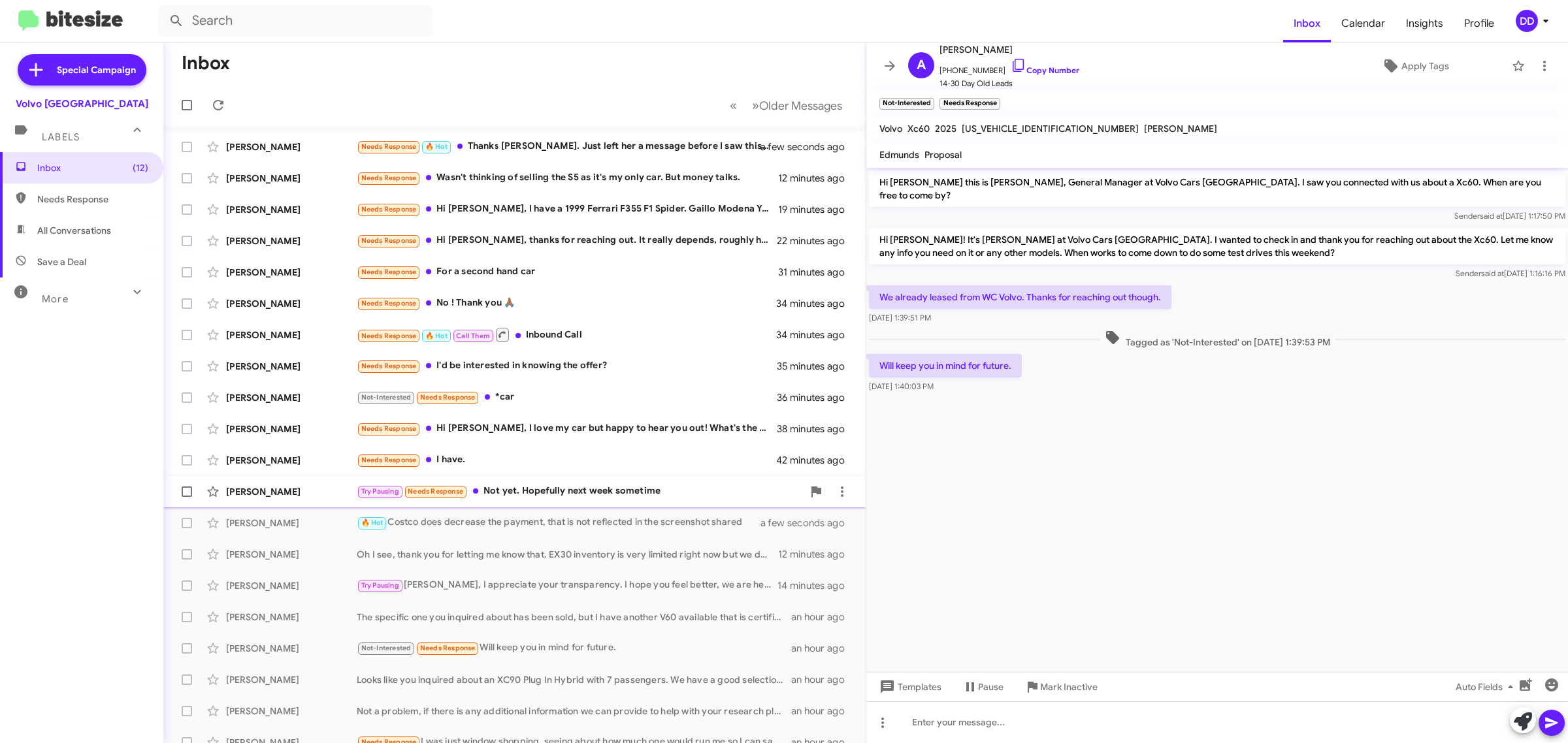
click at [676, 491] on div "Try Pausing Needs Response Not yet. Hopefully next week sometime" at bounding box center [579, 491] width 446 height 15
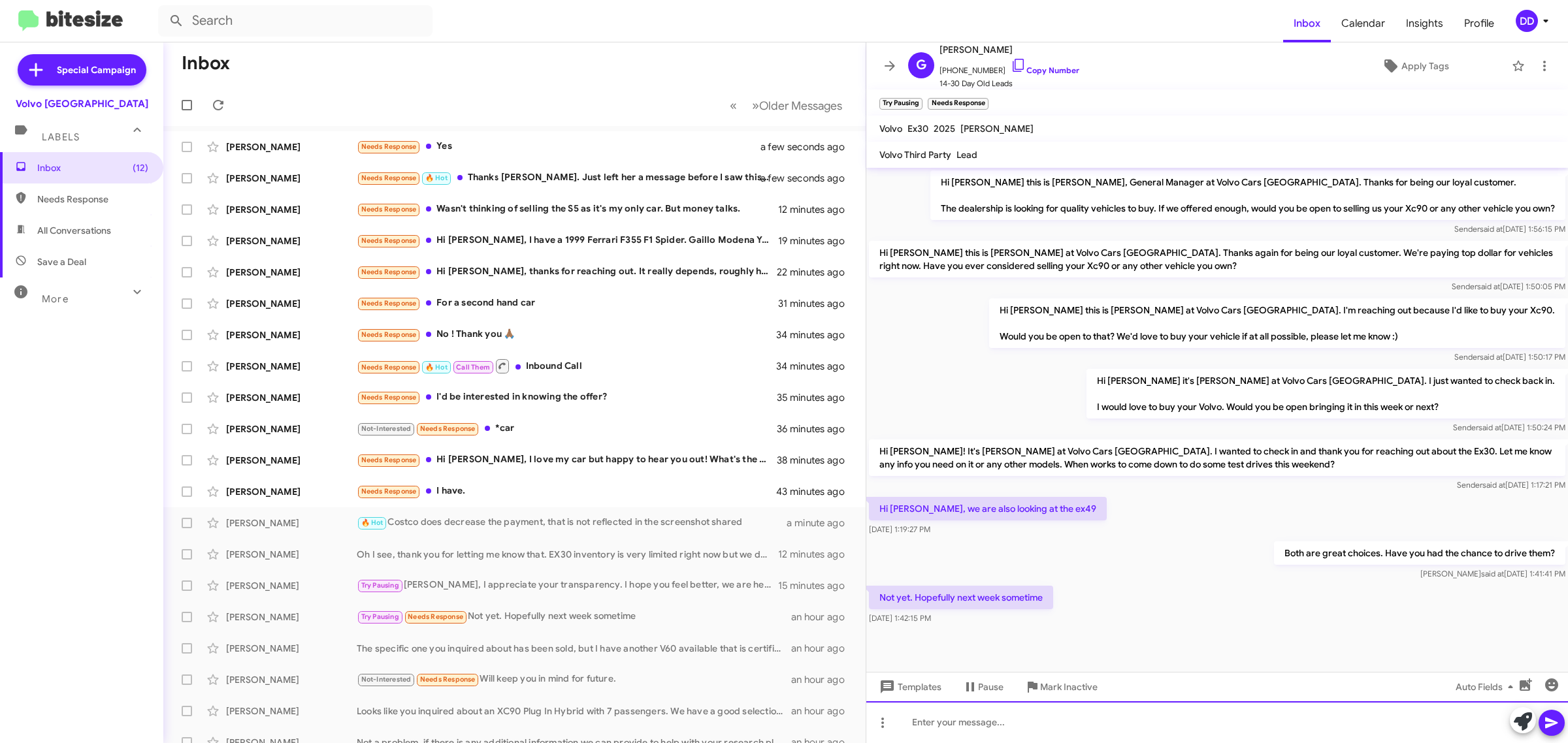
click at [1152, 709] on div at bounding box center [1217, 722] width 702 height 42
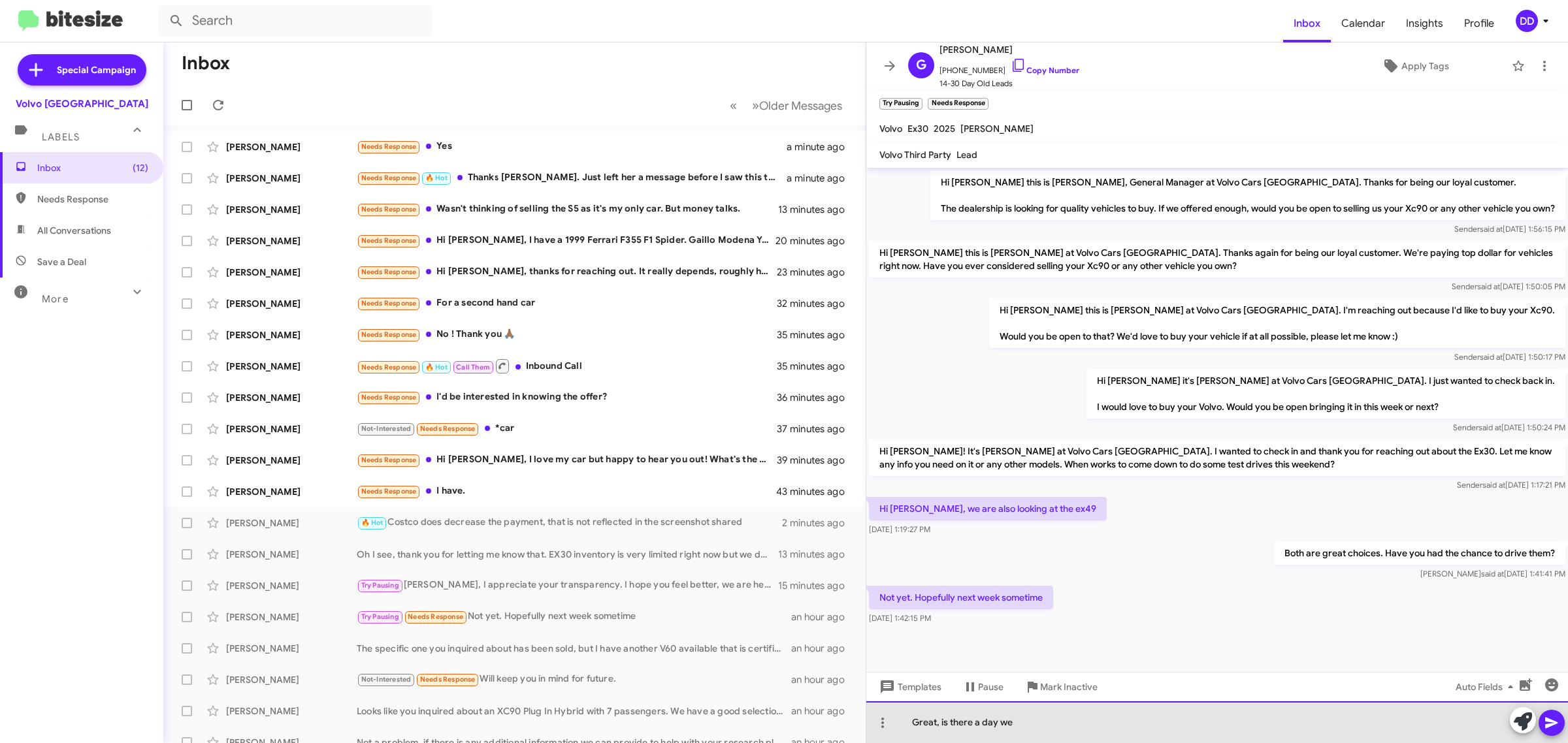
click at [1155, 720] on div "Great, is there a day we" at bounding box center [1217, 722] width 702 height 42
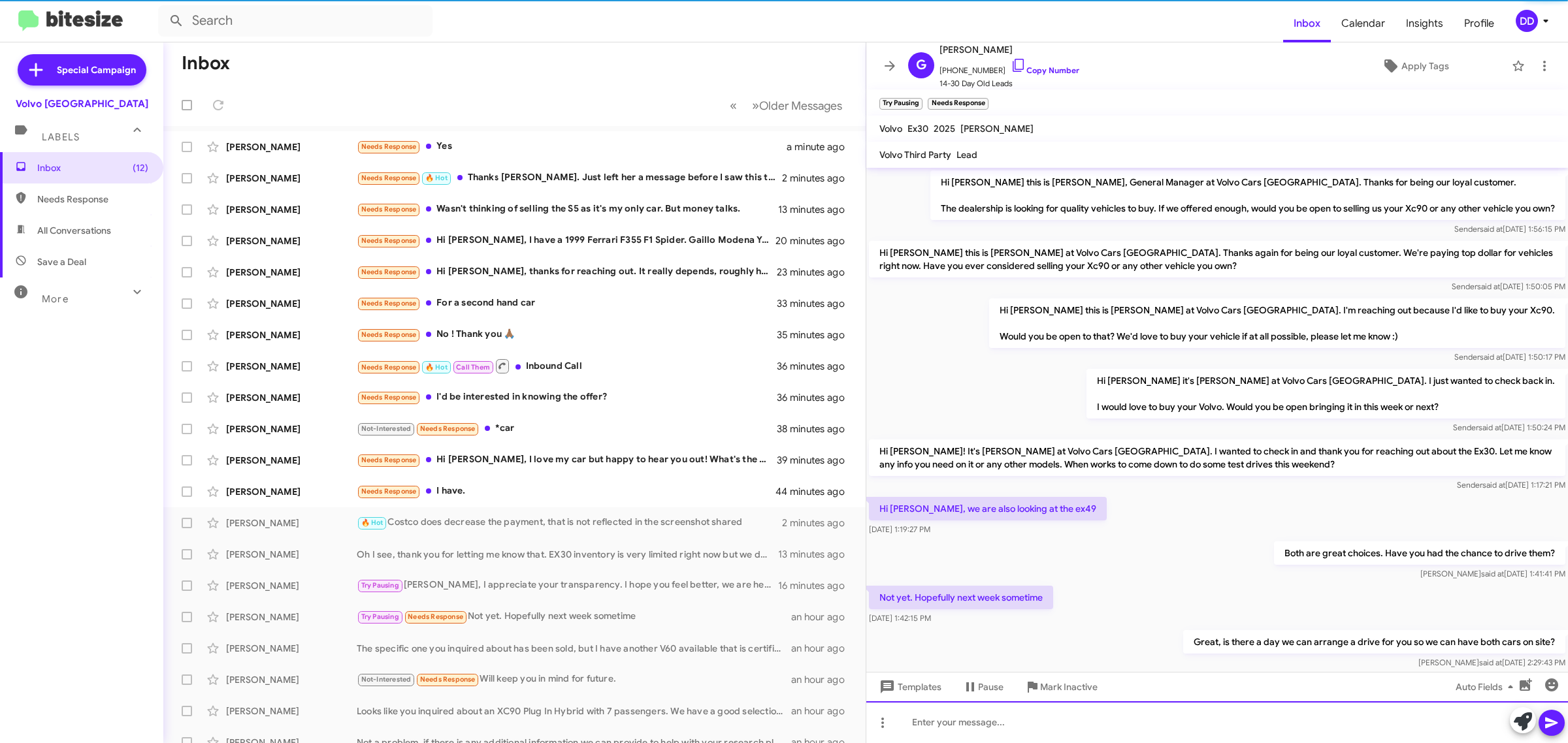
scroll to position [27, 0]
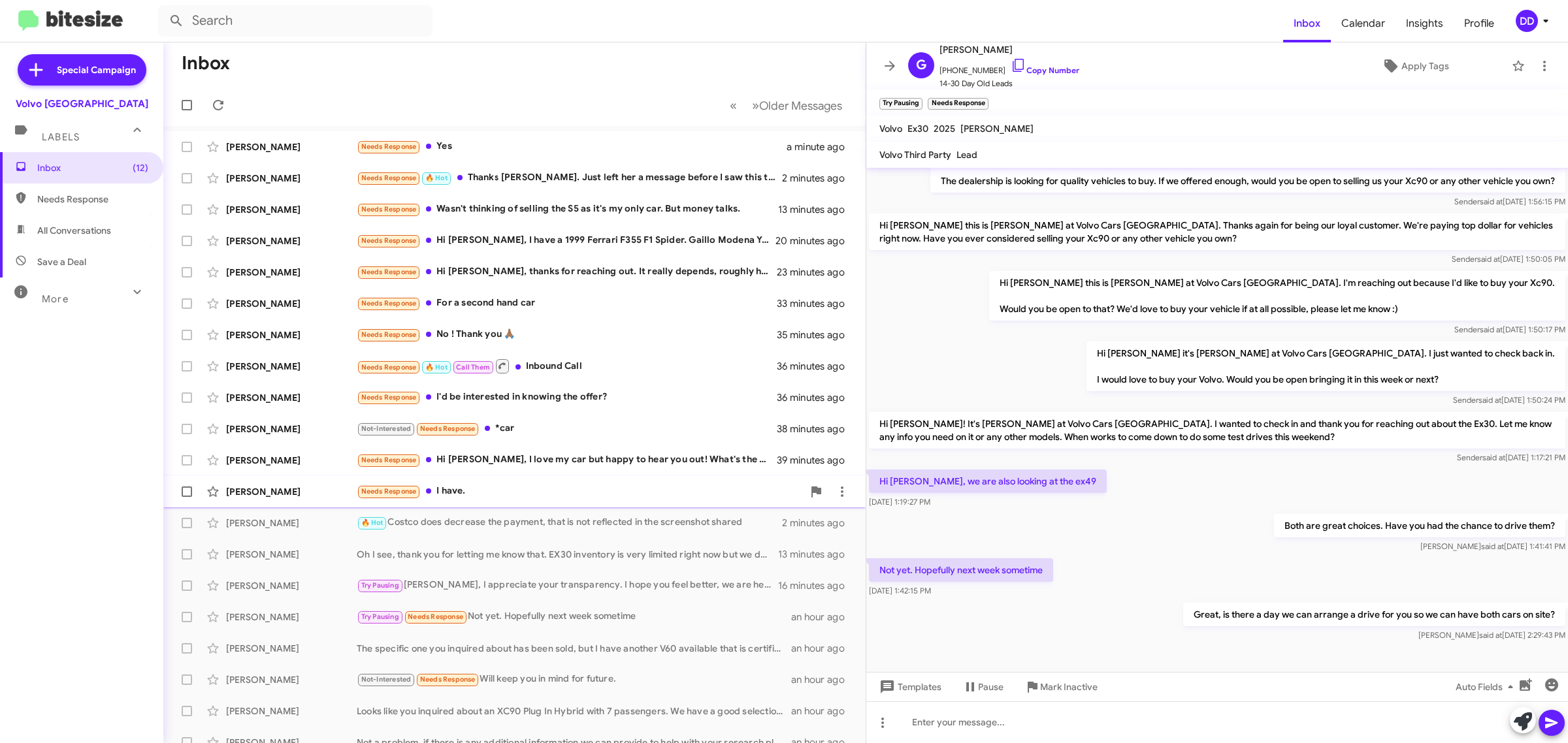
click at [575, 482] on div "[PERSON_NAME] Needs Response I have. 44 minutes ago" at bounding box center [514, 492] width 681 height 26
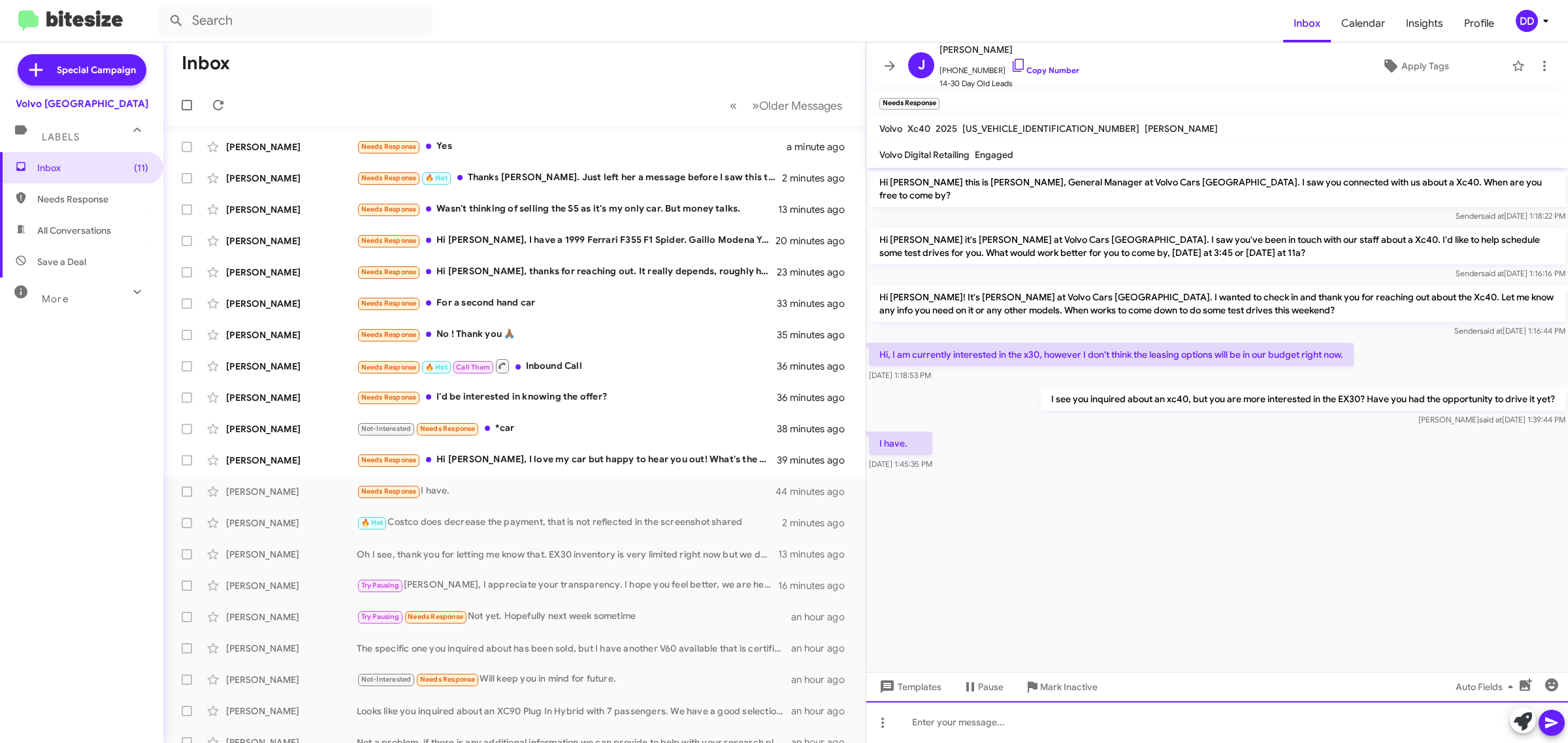
click at [1131, 732] on div at bounding box center [1217, 722] width 702 height 42
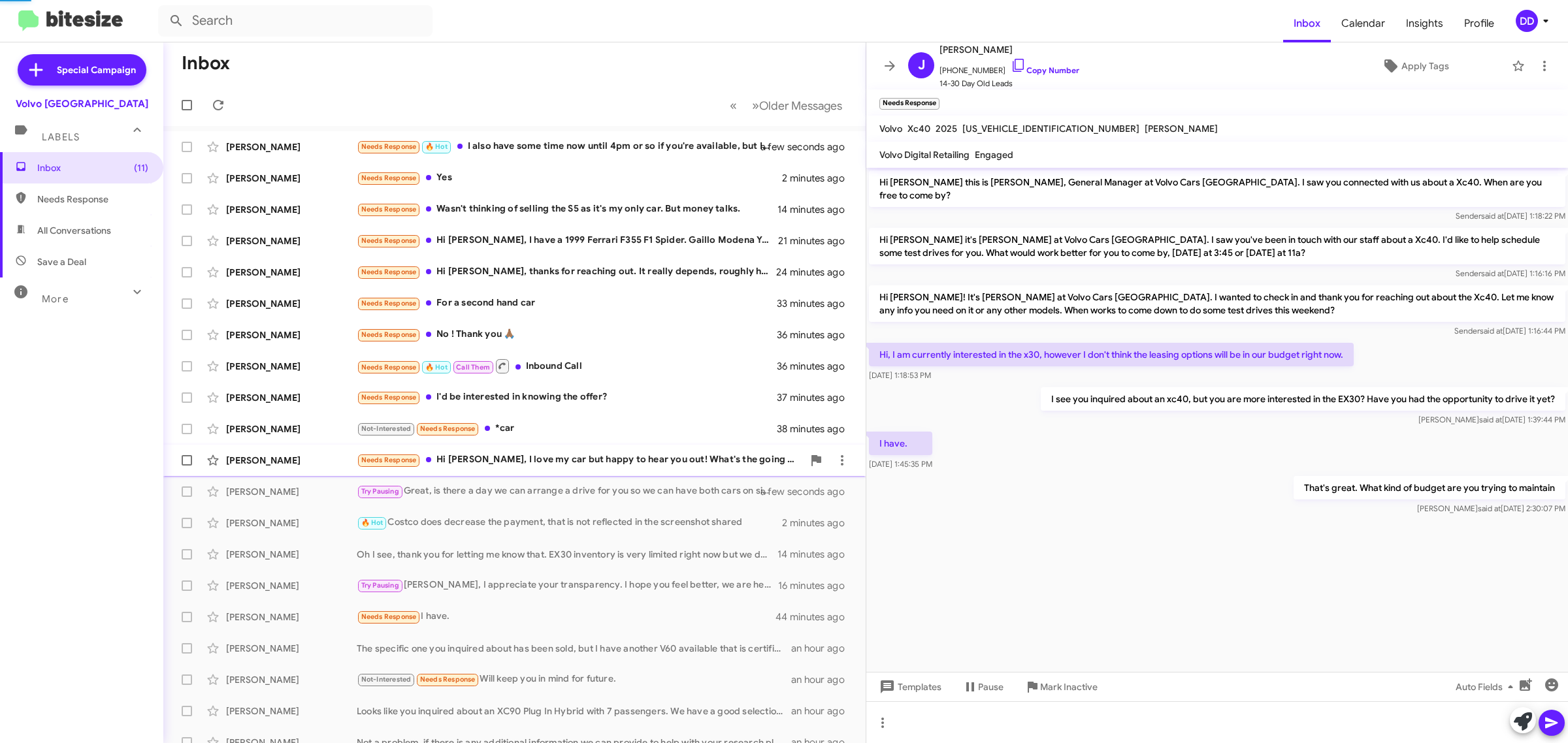
click at [590, 453] on div "Needs Response Hi [PERSON_NAME], I love my car but happy to hear you out! What'…" at bounding box center [579, 460] width 446 height 15
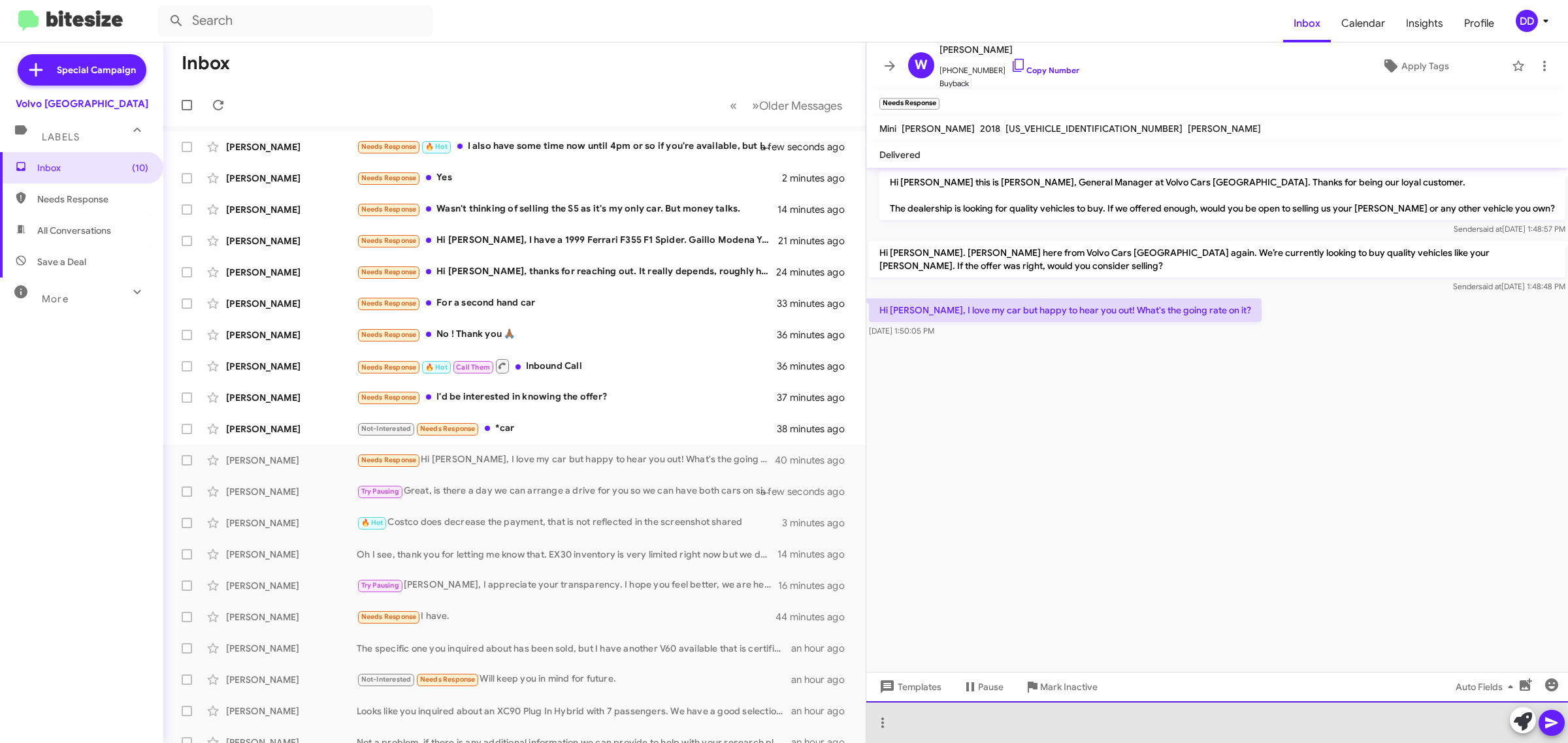
click at [1117, 732] on div at bounding box center [1217, 722] width 702 height 42
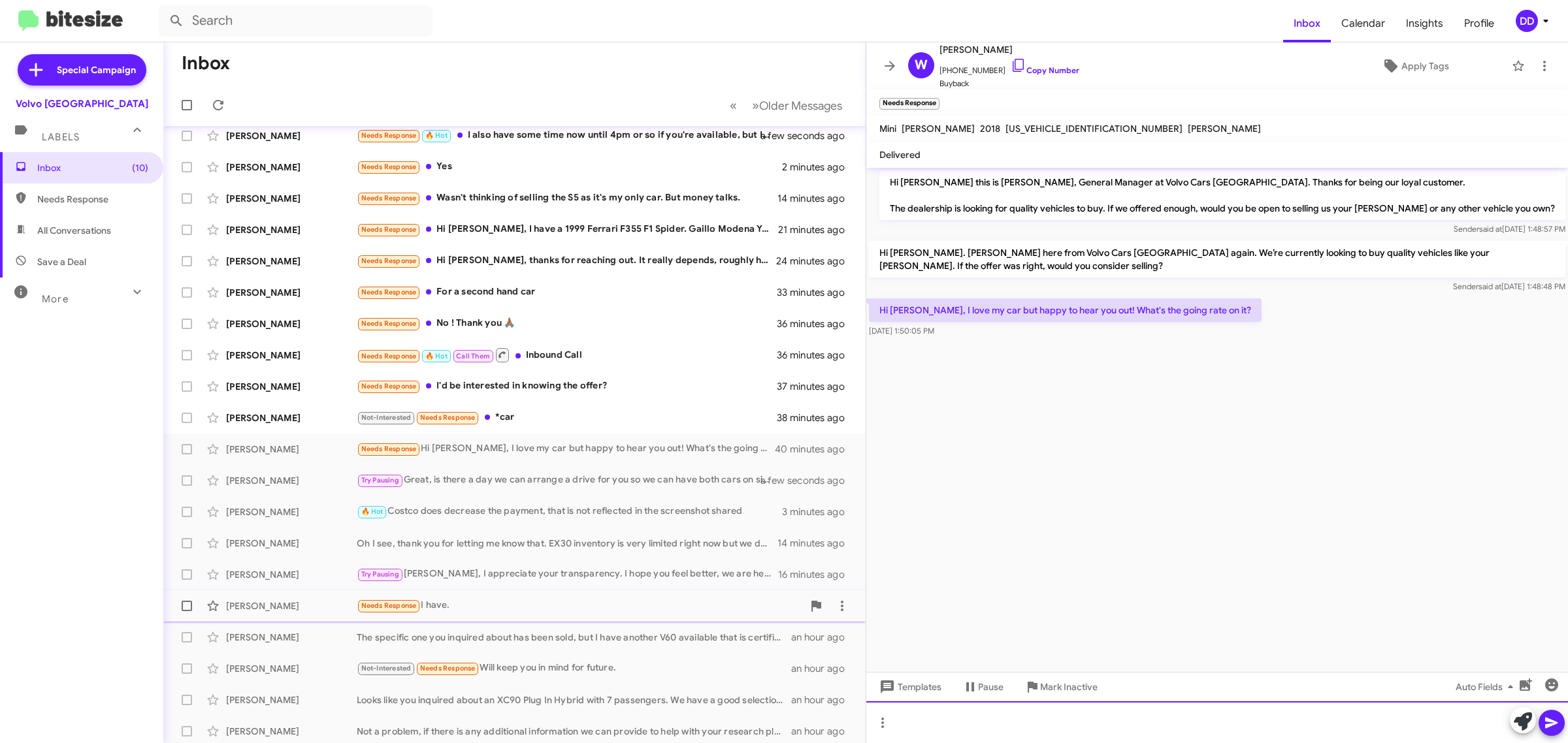
scroll to position [14, 0]
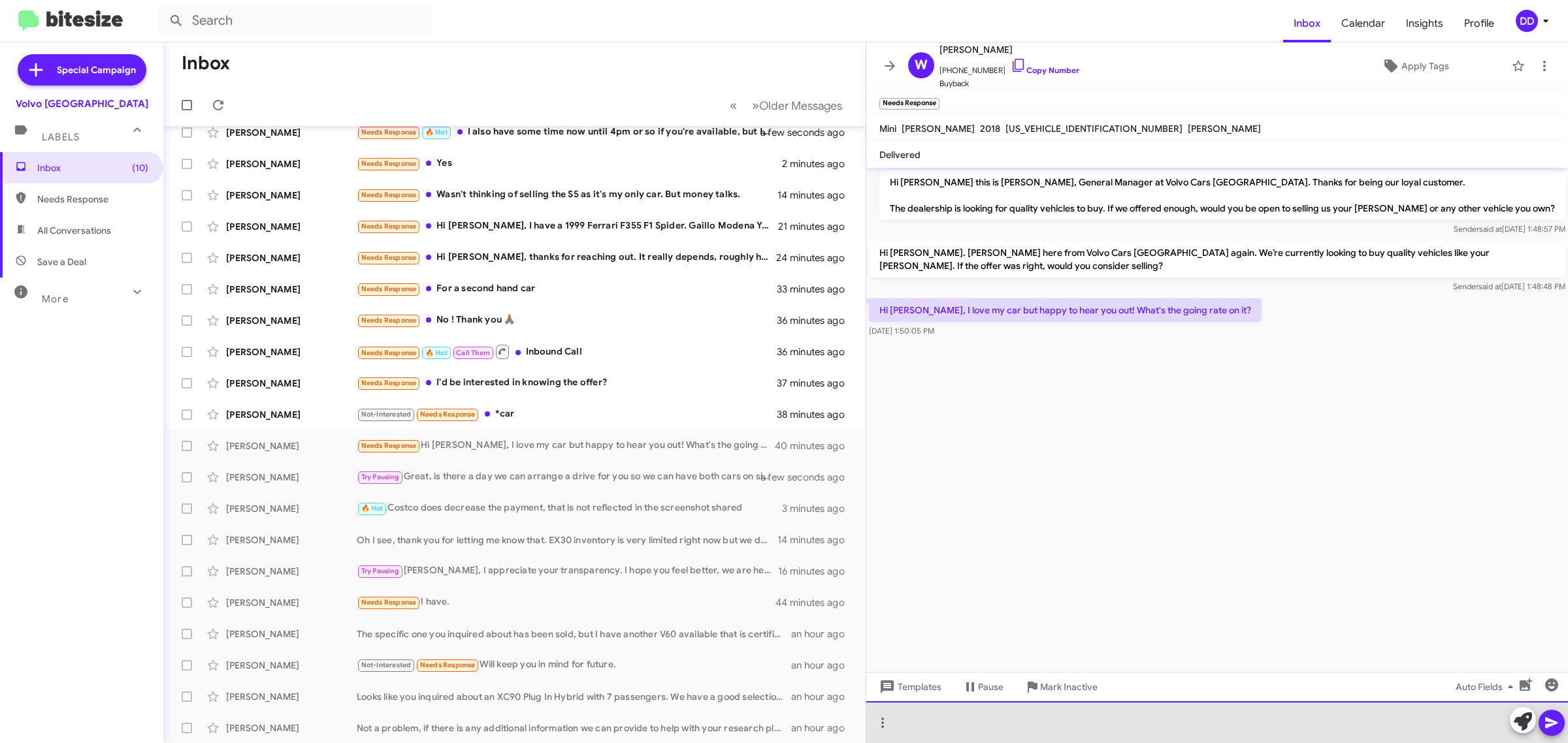
click at [1188, 720] on div at bounding box center [1217, 722] width 702 height 42
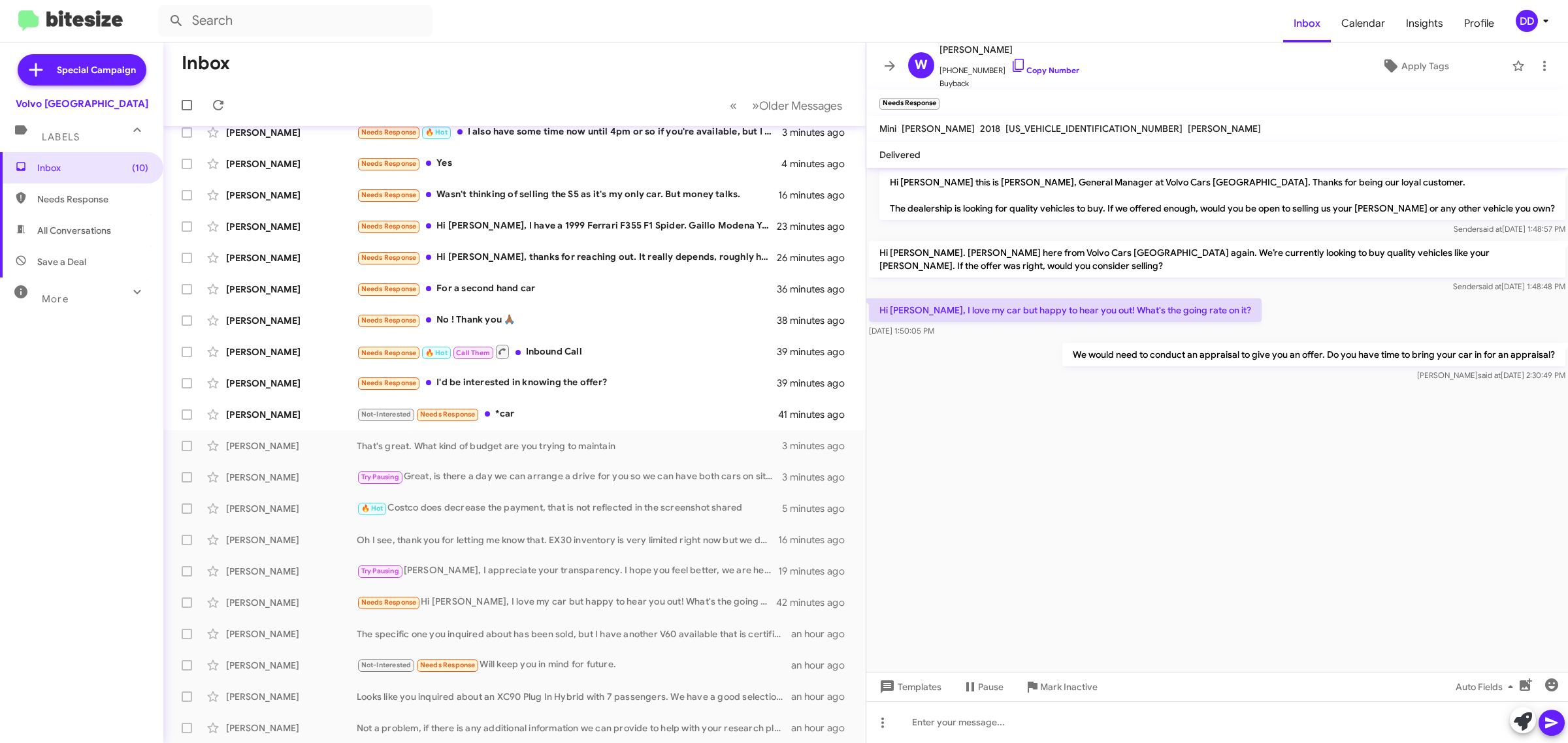
click at [1078, 432] on cdk-virtual-scroll-viewport "Hi [PERSON_NAME] this is [PERSON_NAME], General Manager at Volvo Cars [GEOGRAPH…" at bounding box center [1217, 420] width 702 height 504
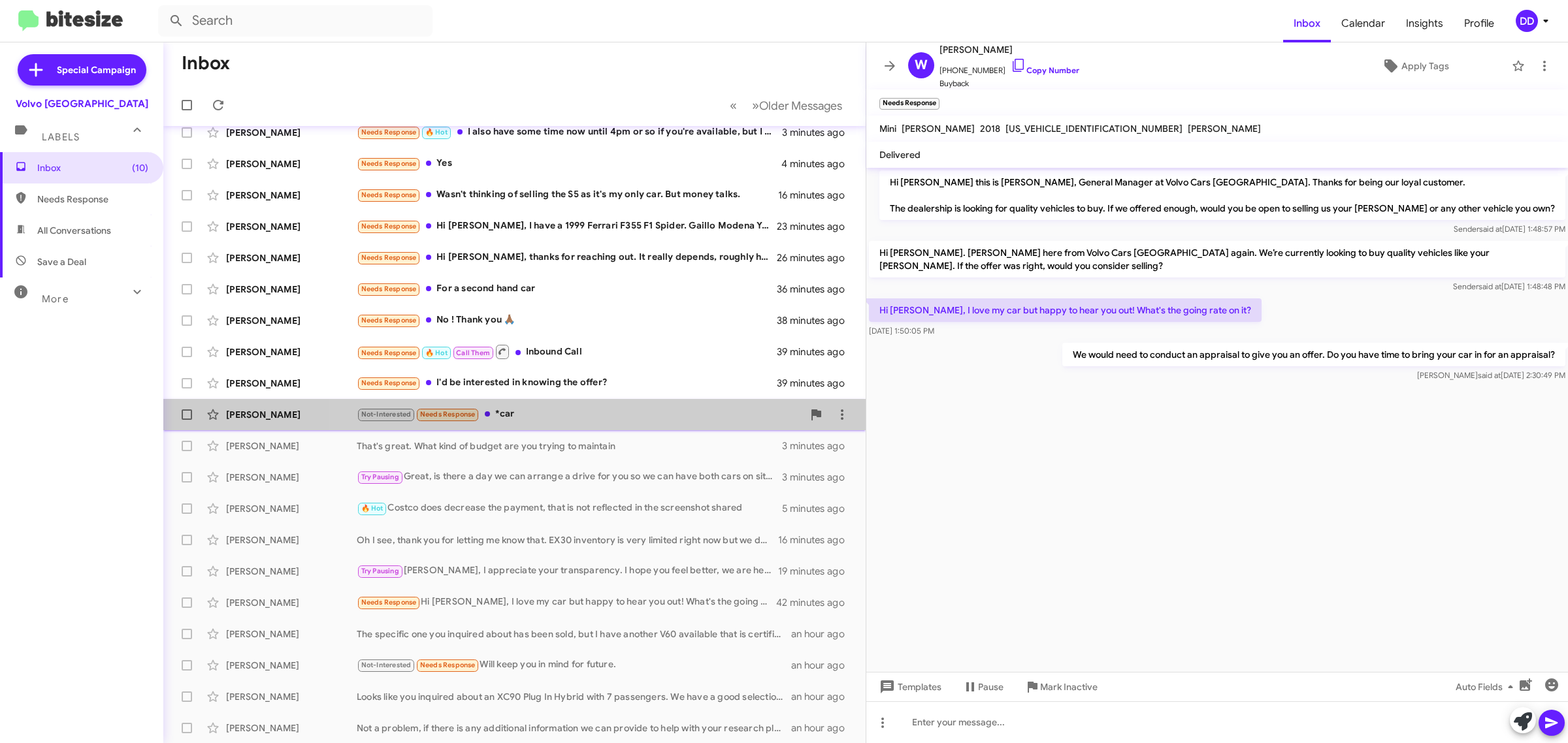
click at [609, 418] on div "Not-Interested Needs Response *car" at bounding box center [579, 414] width 446 height 15
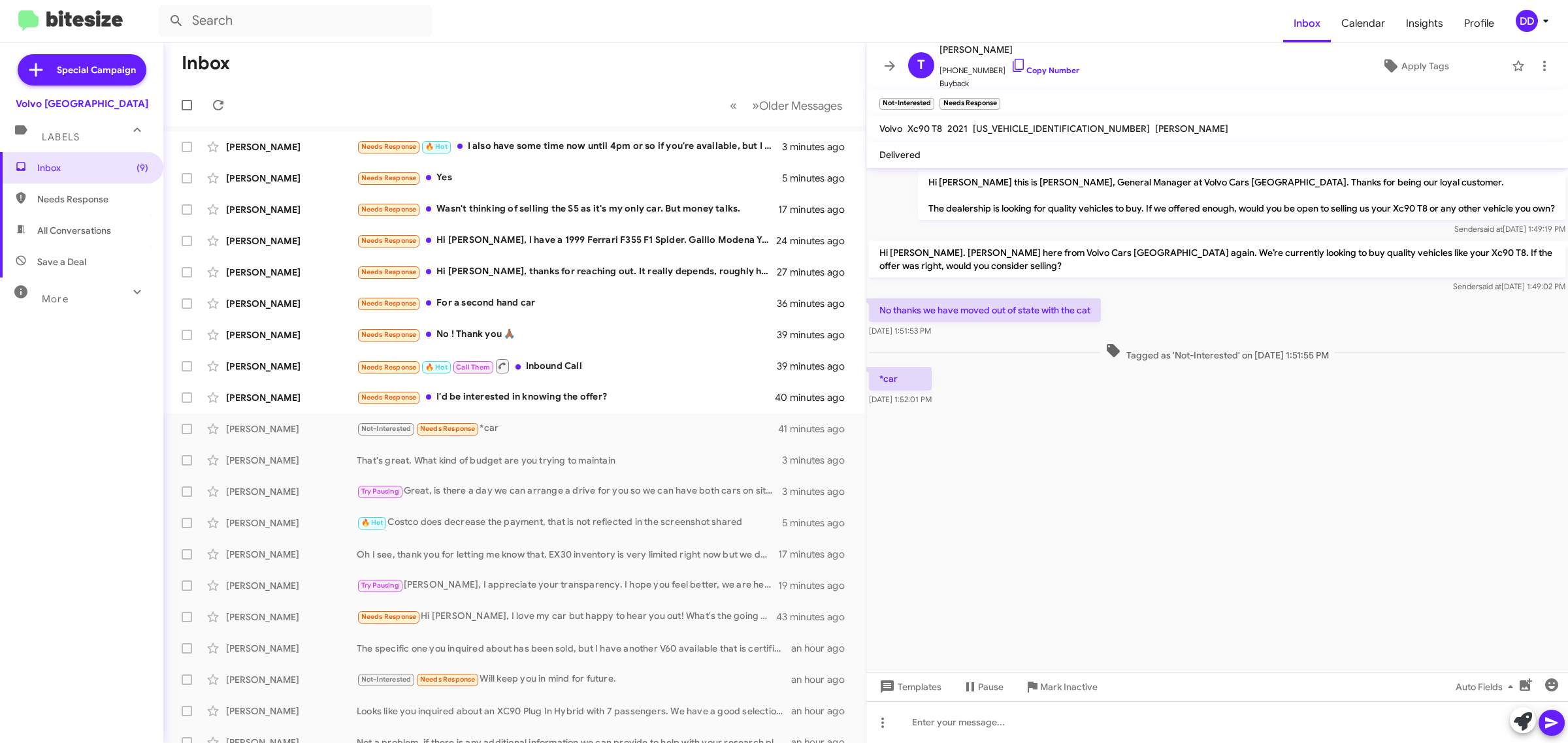
click at [84, 227] on span "All Conversations" at bounding box center [74, 230] width 74 height 13
type input "in:all-conversations"
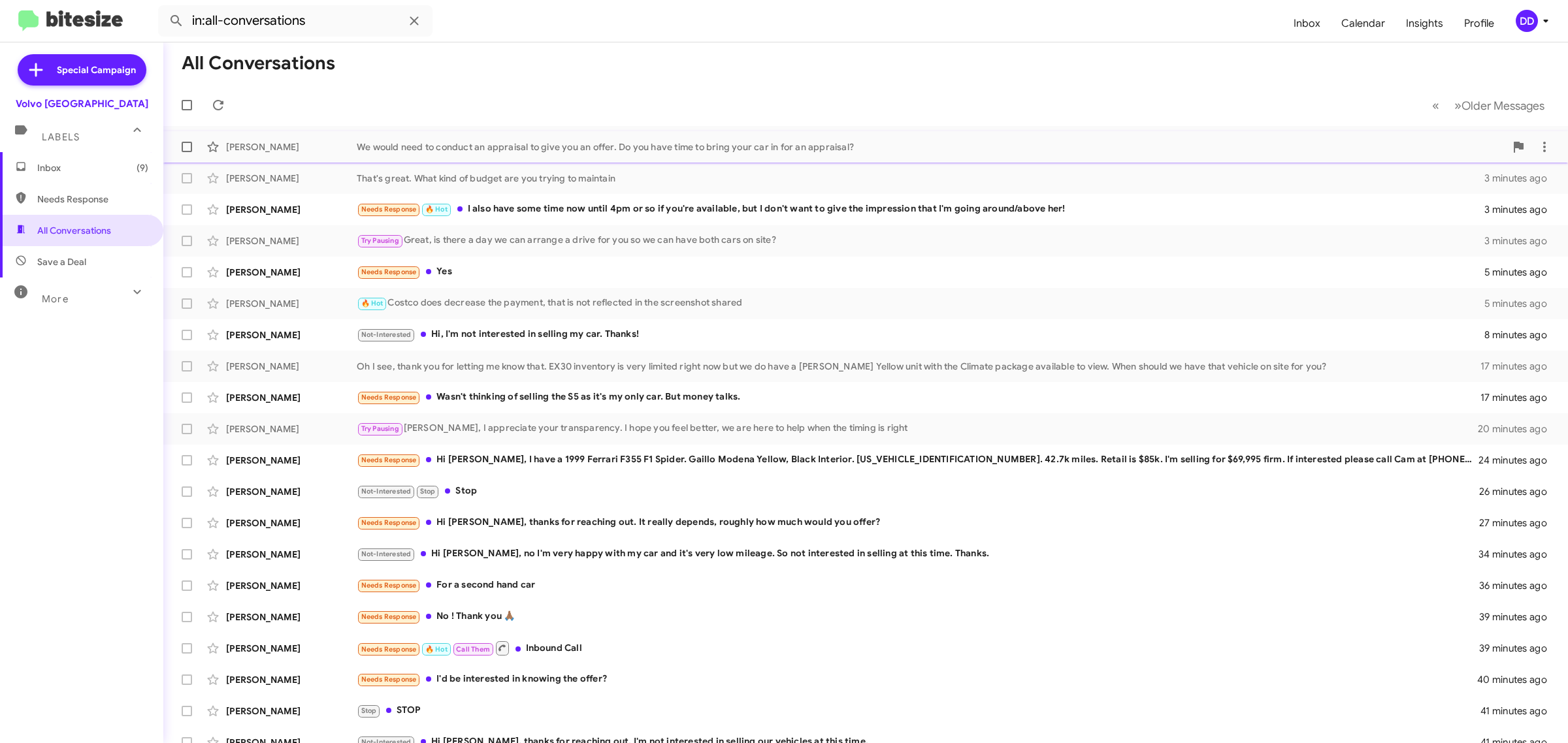
click at [568, 144] on div "We would need to conduct an appraisal to give you an offer. Do you have time to…" at bounding box center [931, 146] width 1148 height 13
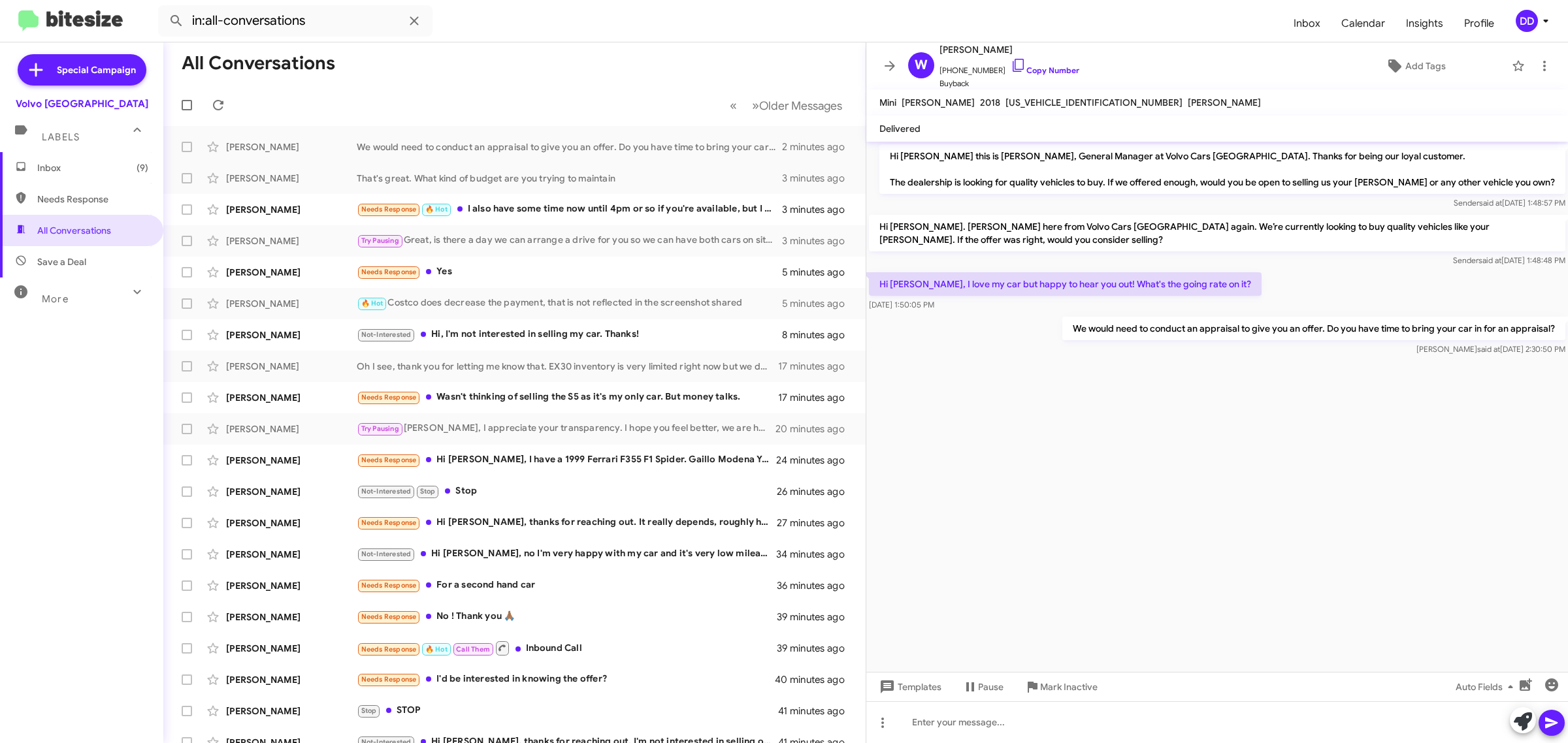
click at [1321, 318] on p "We would need to conduct an appraisal to give you an offer. Do you have time to…" at bounding box center [1314, 328] width 503 height 23
click at [1321, 322] on p "We would need to conduct an appraisal to give you an offer. Do you have time to…" at bounding box center [1314, 328] width 503 height 23
click at [1311, 327] on p "We would need to conduct an appraisal to give you an offer. Do you have time to…" at bounding box center [1314, 328] width 503 height 23
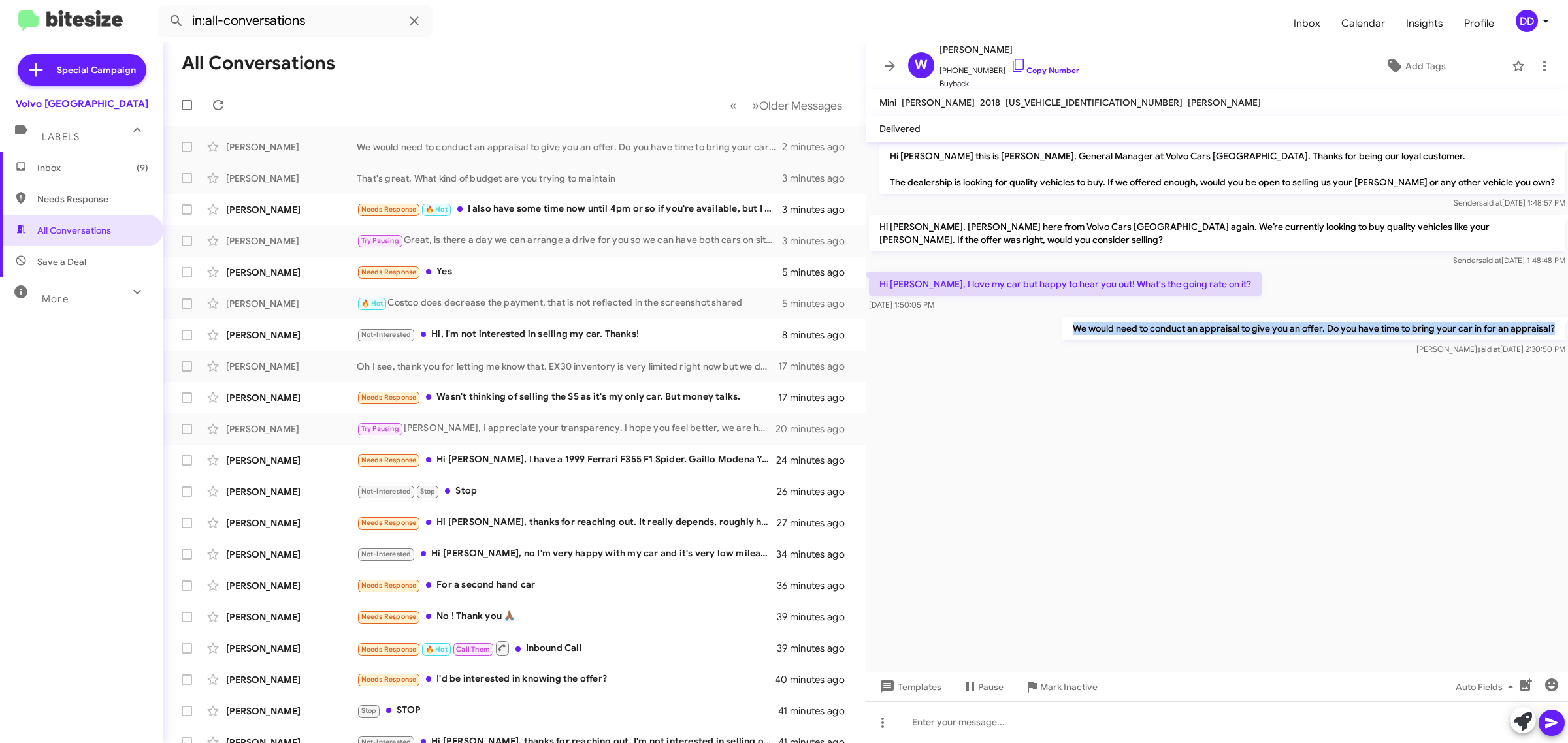
click at [1311, 327] on p "We would need to conduct an appraisal to give you an offer. Do you have time to…" at bounding box center [1314, 328] width 503 height 23
copy p "We would need to conduct an appraisal to give you an offer. Do you have time to…"
click at [46, 167] on span "Inbox (9)" at bounding box center [93, 168] width 111 height 13
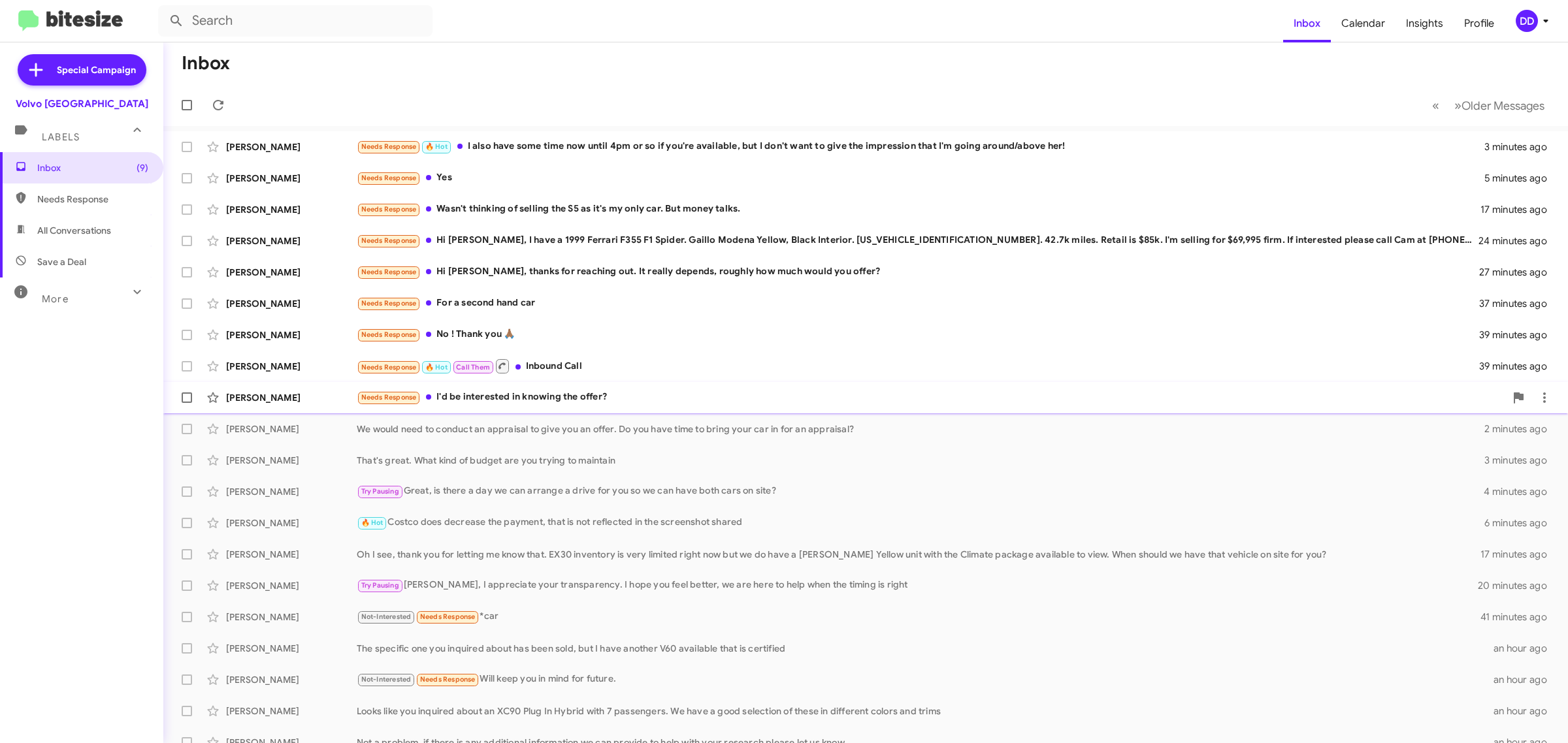
click at [625, 399] on div "Needs Response I'd be interested in knowing the offer?" at bounding box center [931, 397] width 1148 height 15
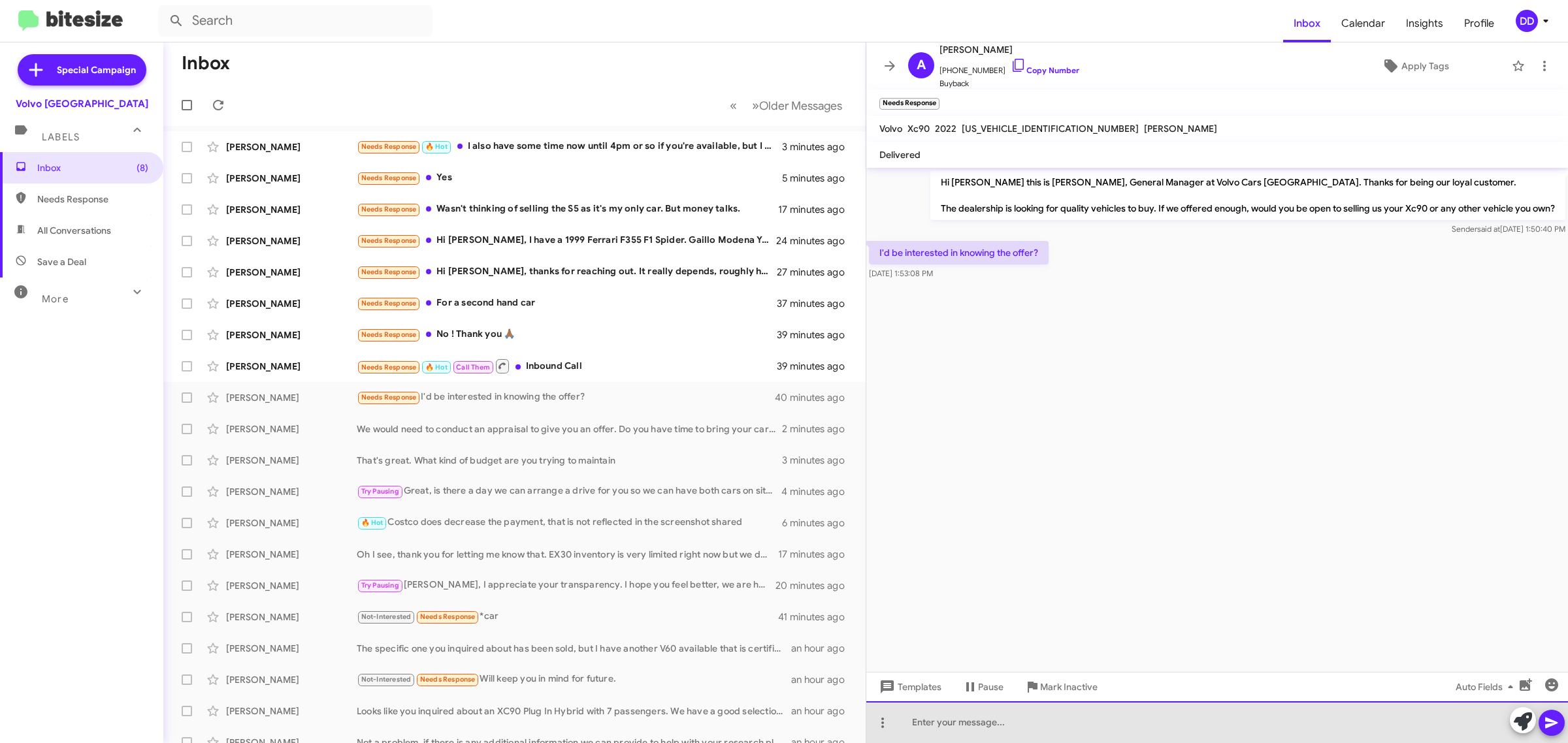
click at [1097, 722] on div at bounding box center [1217, 722] width 702 height 42
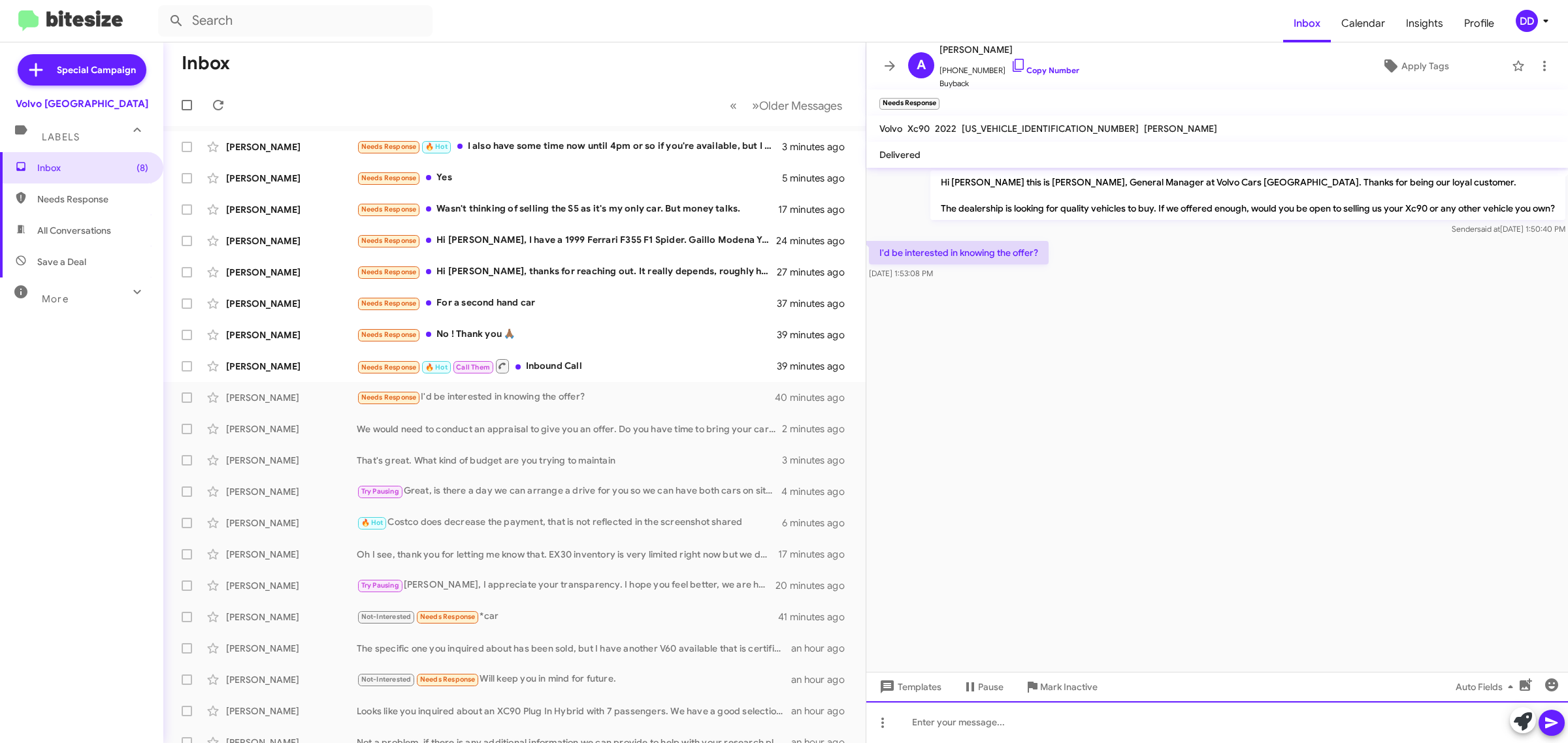
paste div
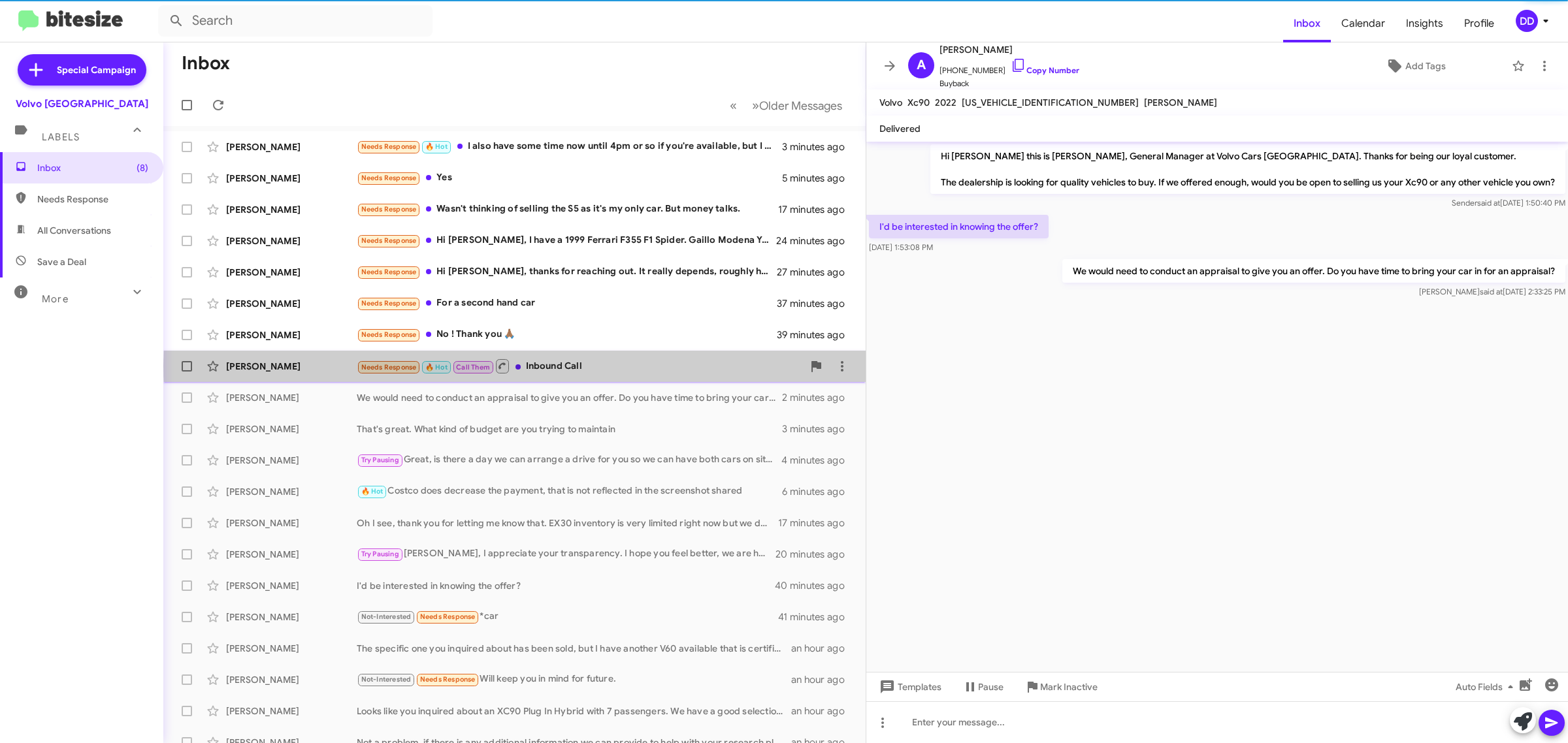
click at [640, 366] on div "Needs Response 🔥 Hot Call Them Inbound Call" at bounding box center [579, 366] width 446 height 16
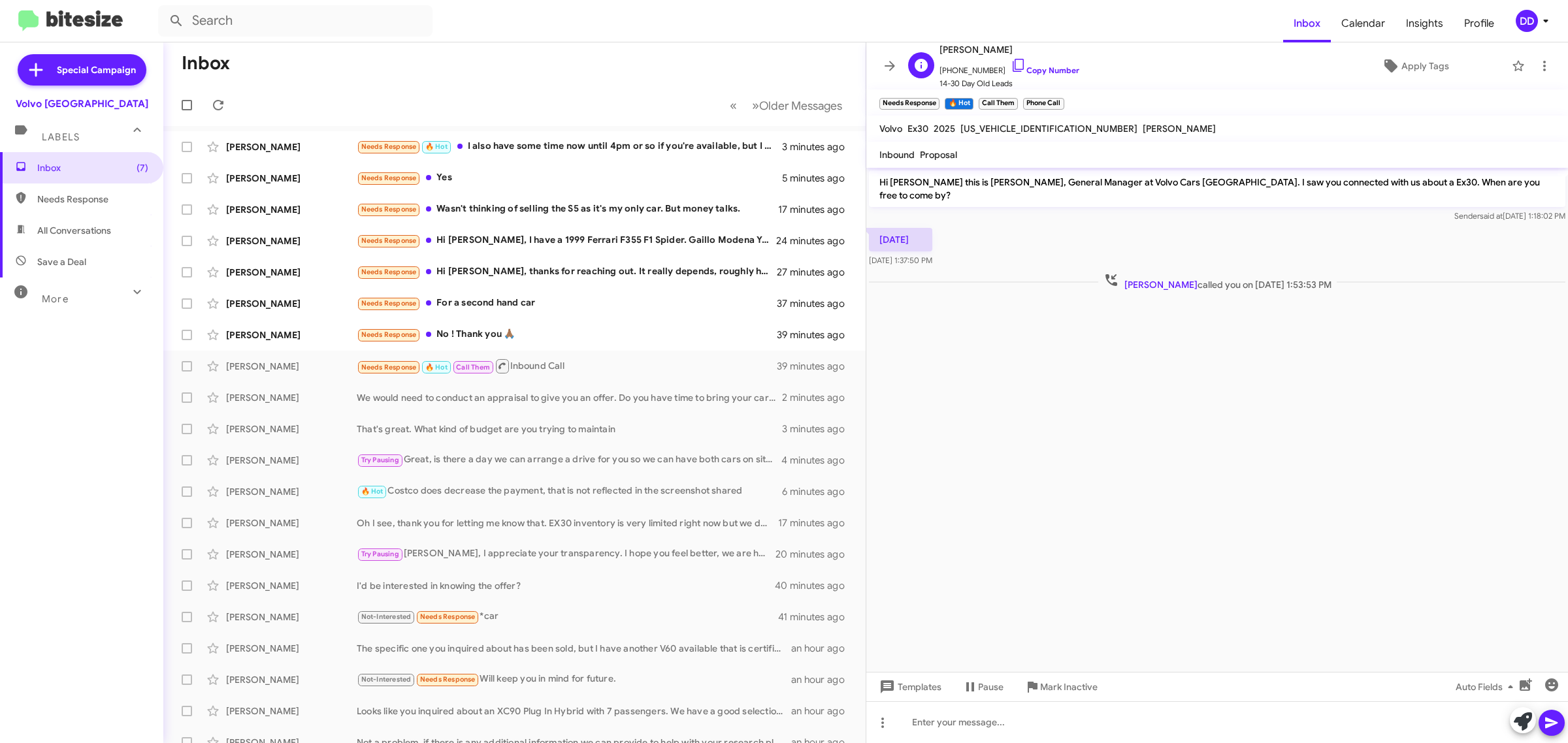
click at [1034, 63] on span "[PHONE_NUMBER] Copy Number" at bounding box center [1009, 68] width 139 height 20
click at [1043, 70] on link "Copy Number" at bounding box center [1045, 70] width 68 height 10
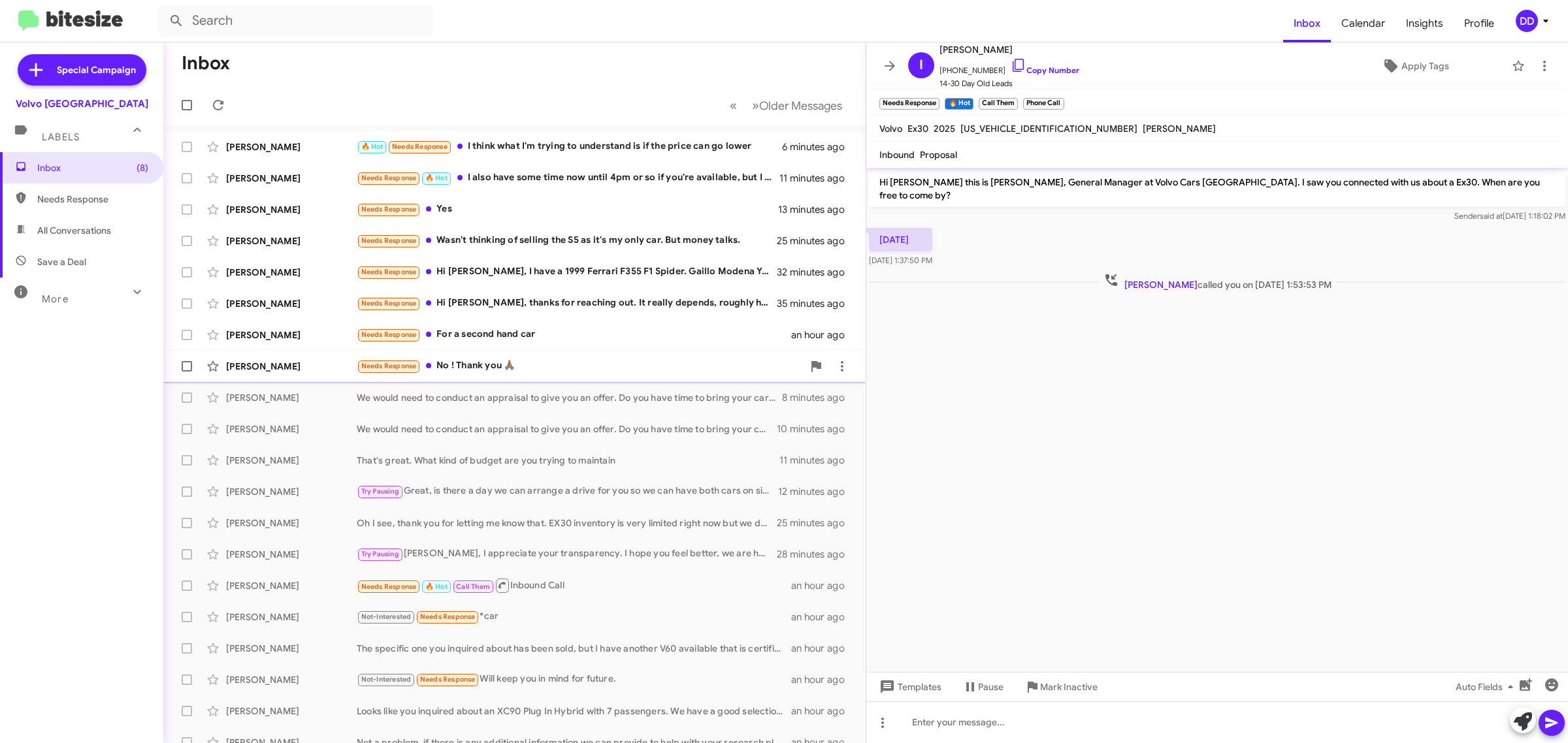
click at [577, 370] on div "Needs Response No ! Thank you 🙏🏾" at bounding box center [579, 366] width 446 height 15
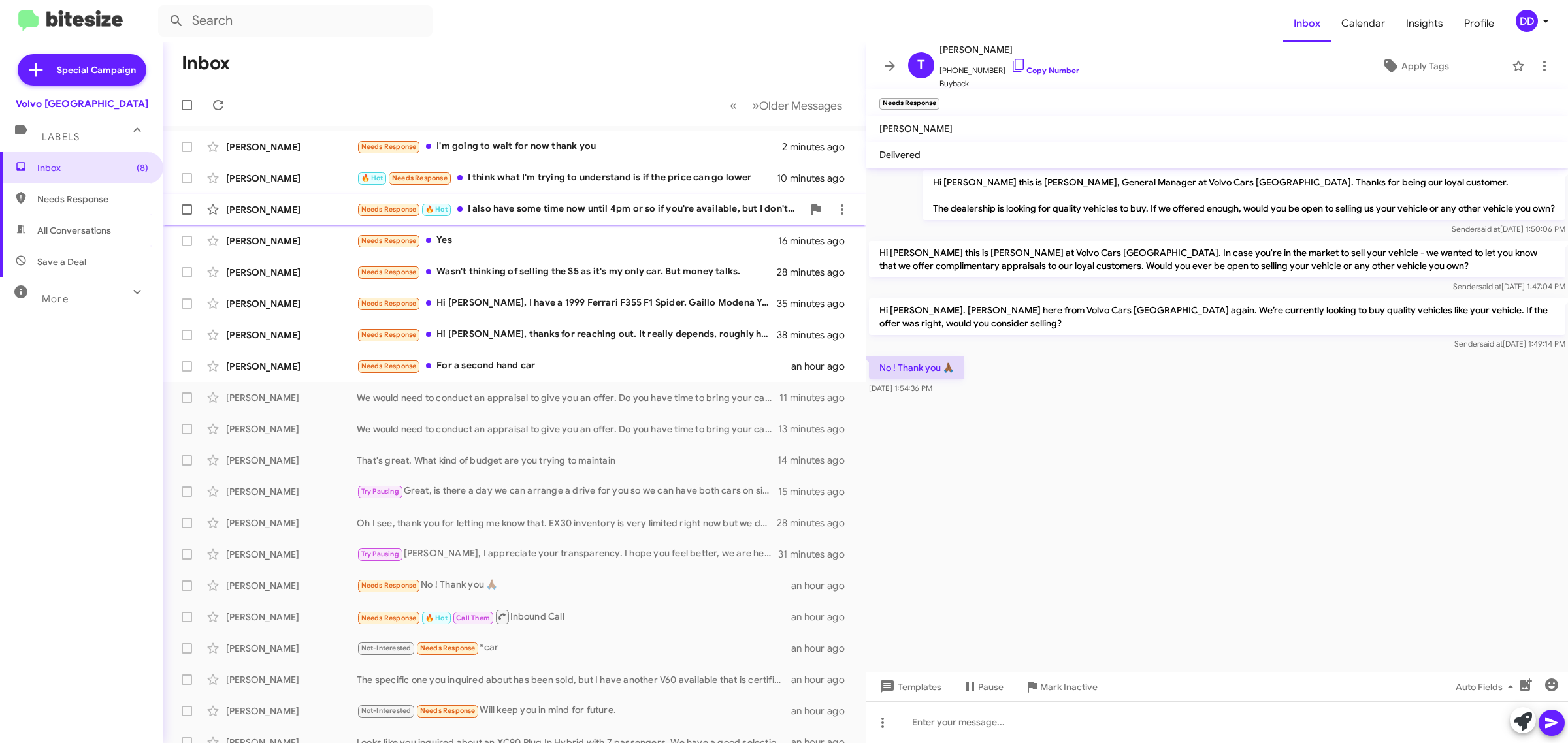
click at [537, 211] on div "Needs Response 🔥 Hot I also have some time now until 4pm or so if you're availa…" at bounding box center [579, 209] width 446 height 15
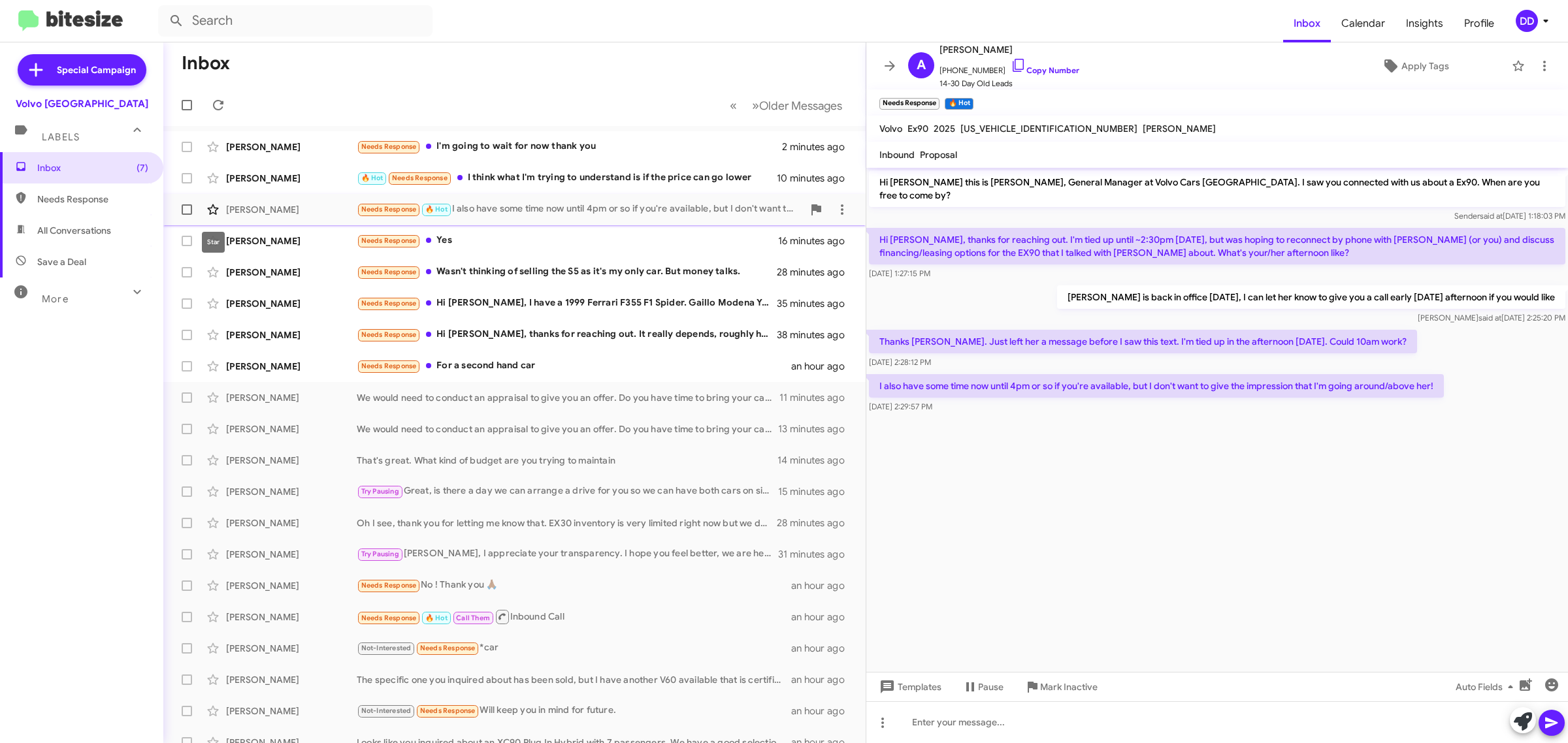
click at [211, 204] on icon at bounding box center [213, 210] width 15 height 15
click at [1030, 68] on link "Copy Number" at bounding box center [1045, 70] width 68 height 10
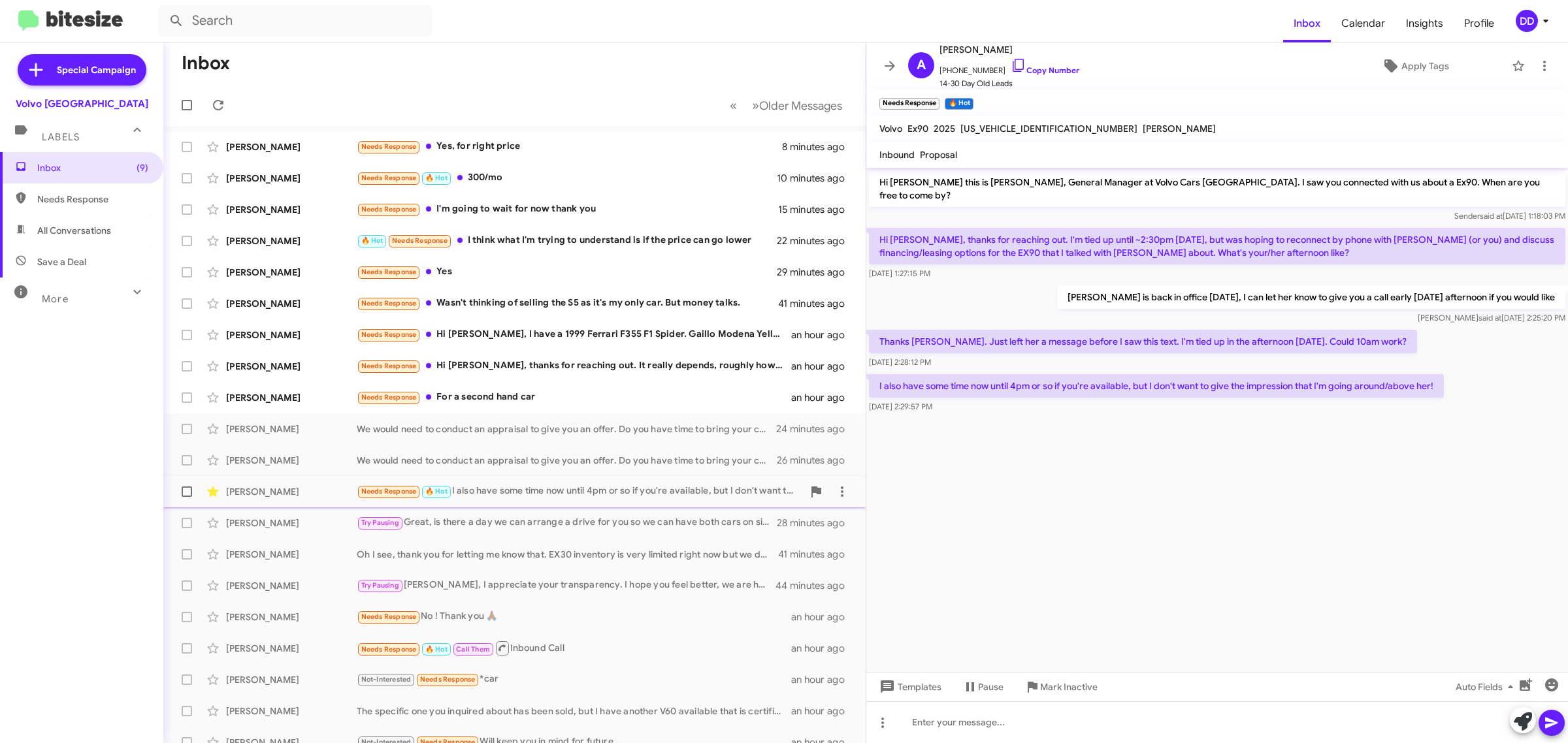
click at [1157, 482] on cdk-virtual-scroll-viewport "Hi [PERSON_NAME] this is [PERSON_NAME], General Manager at Volvo Cars [GEOGRAPH…" at bounding box center [1217, 420] width 702 height 504
click at [1102, 716] on div at bounding box center [1217, 722] width 702 height 42
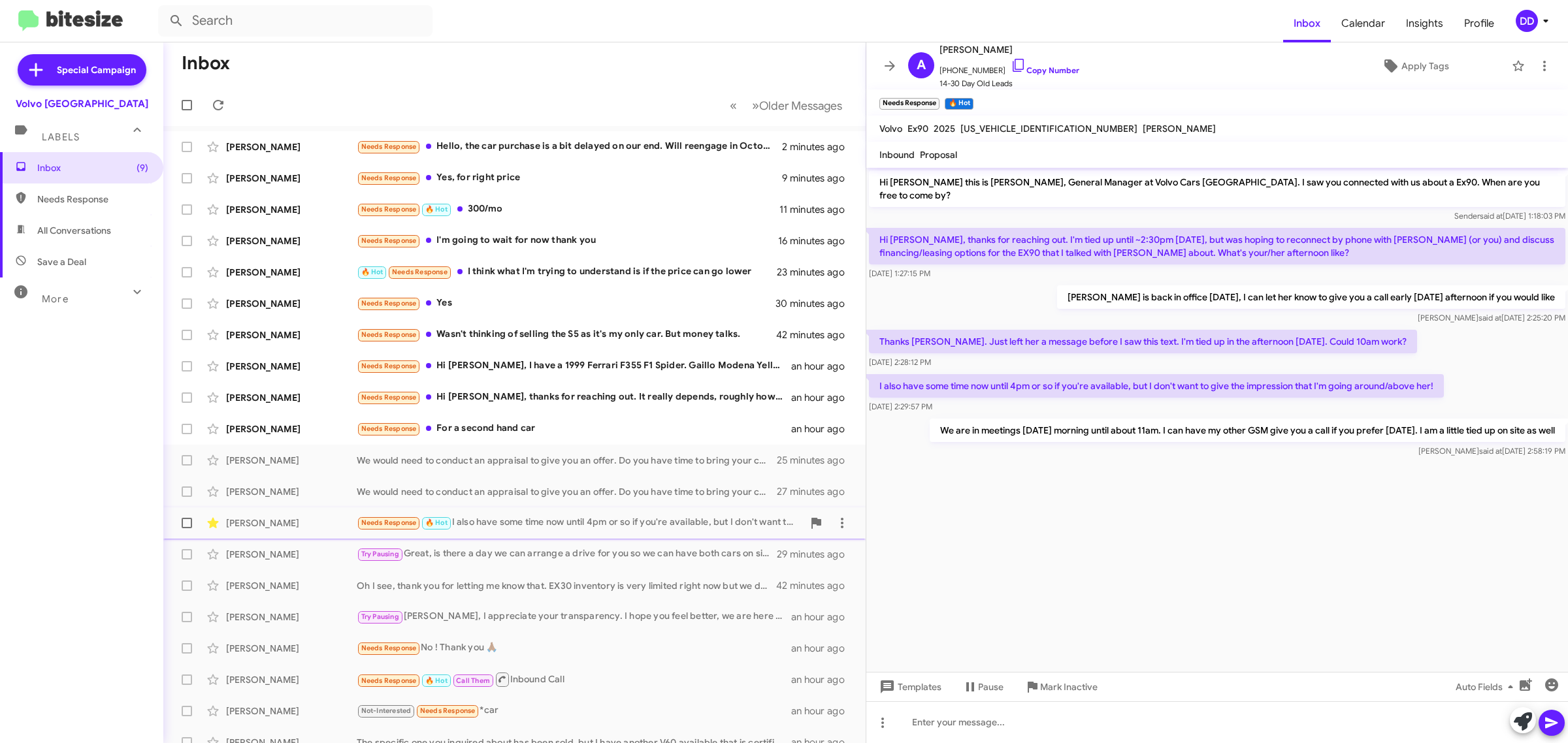
click at [1144, 551] on cdk-virtual-scroll-viewport "Hi [PERSON_NAME] this is [PERSON_NAME], General Manager at Volvo Cars [GEOGRAPH…" at bounding box center [1217, 420] width 702 height 504
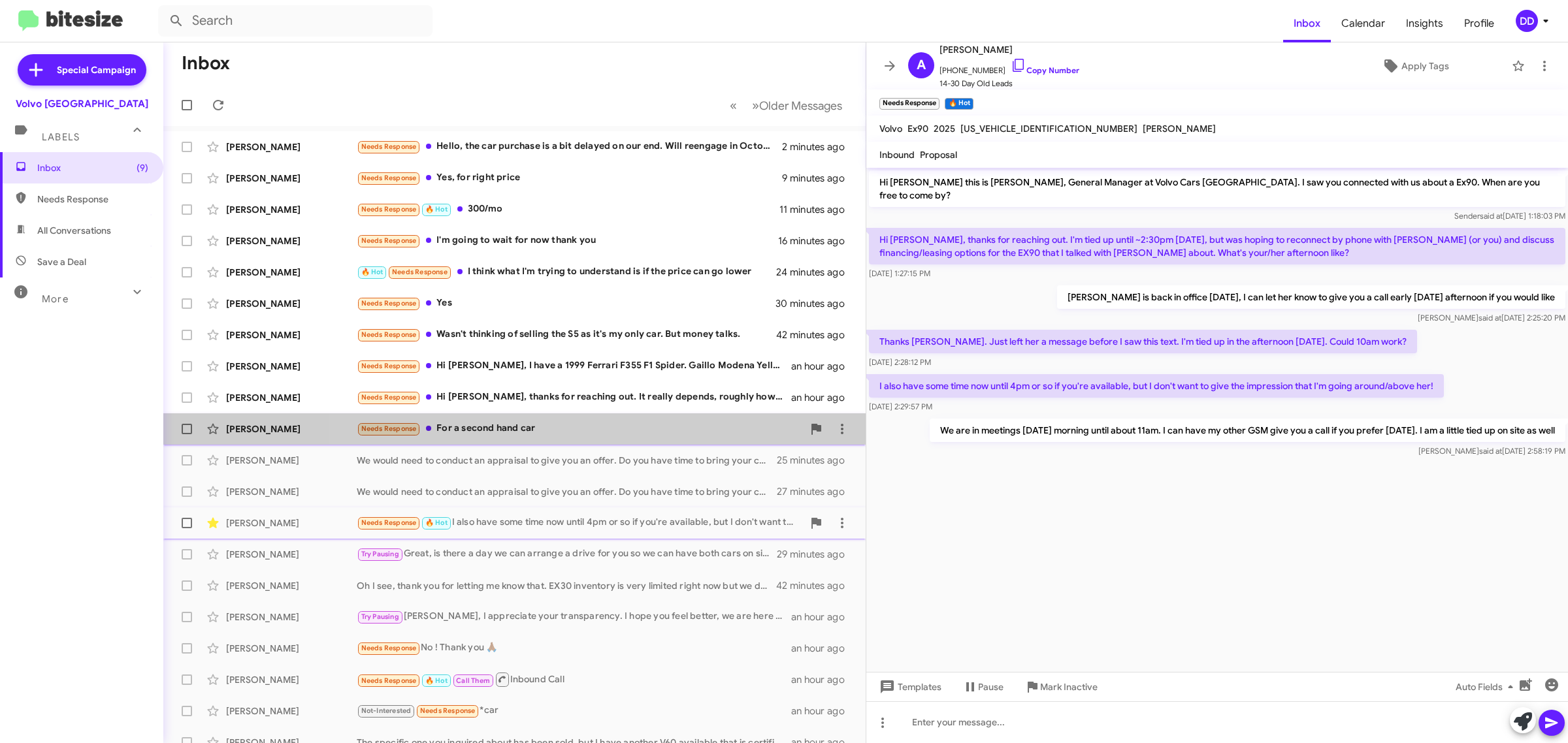
click at [595, 425] on div "Needs Response For a second hand car" at bounding box center [579, 428] width 446 height 15
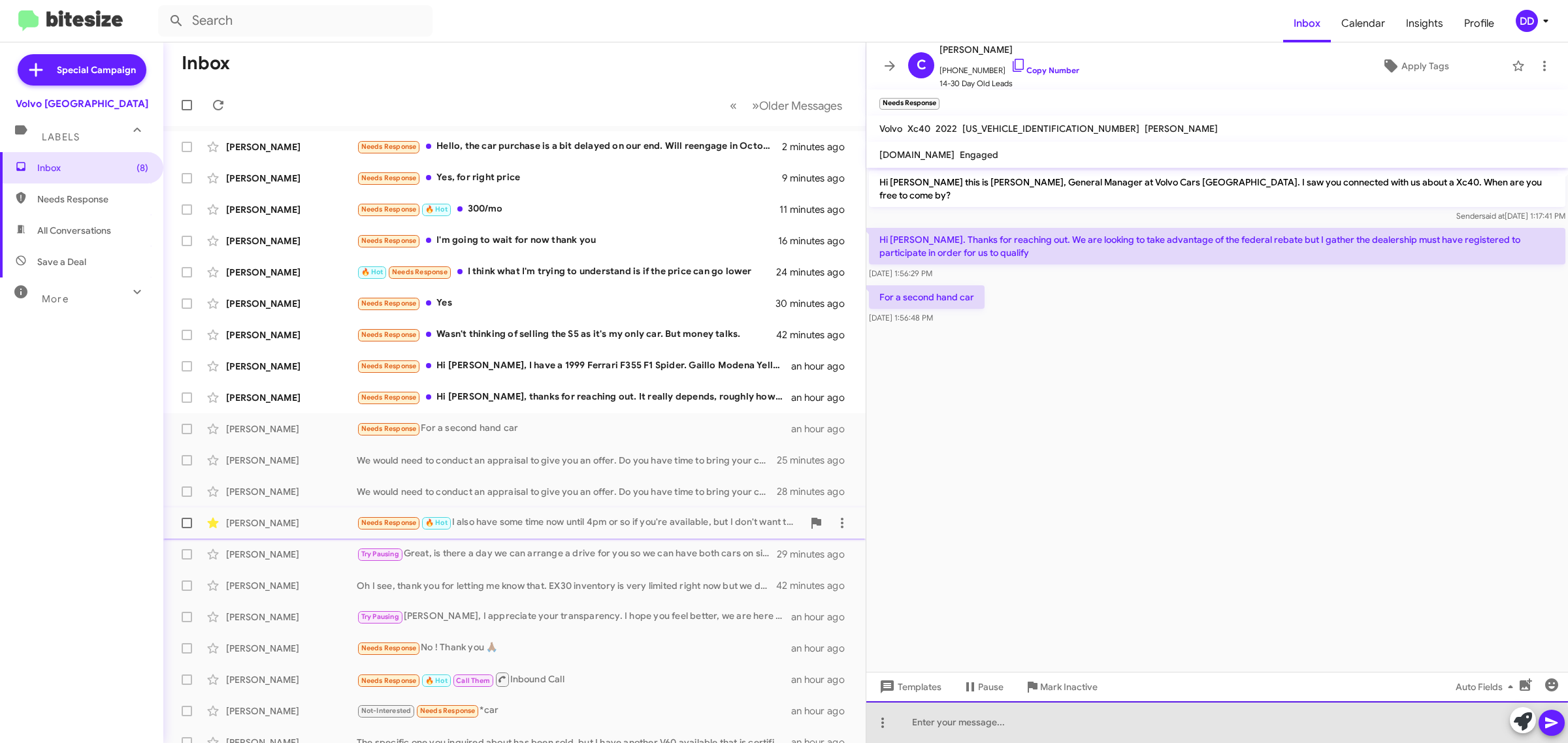
click at [1107, 732] on div at bounding box center [1217, 722] width 702 height 42
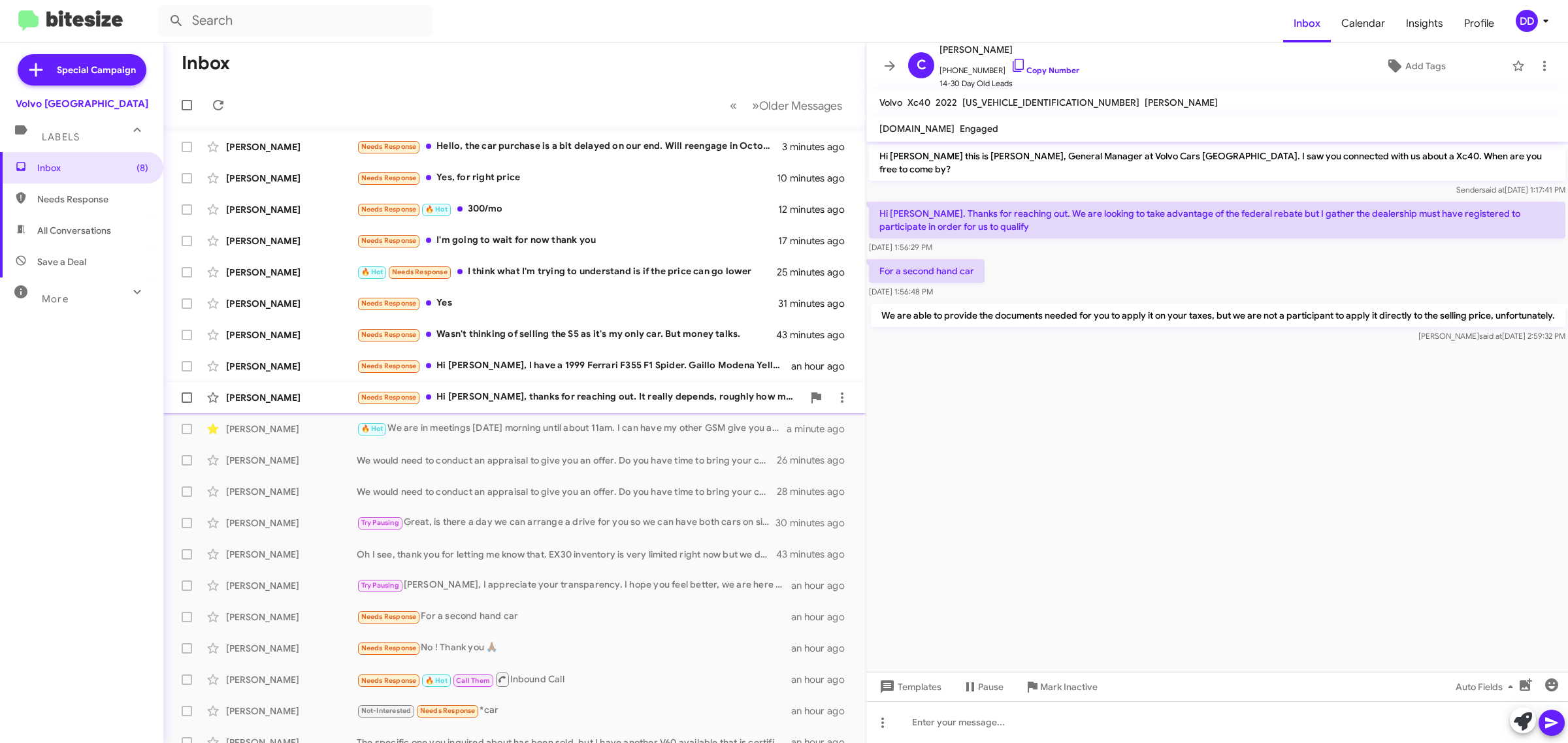
click at [621, 399] on div "Needs Response Hi [PERSON_NAME], thanks for reaching out. It really depends, ro…" at bounding box center [579, 397] width 446 height 15
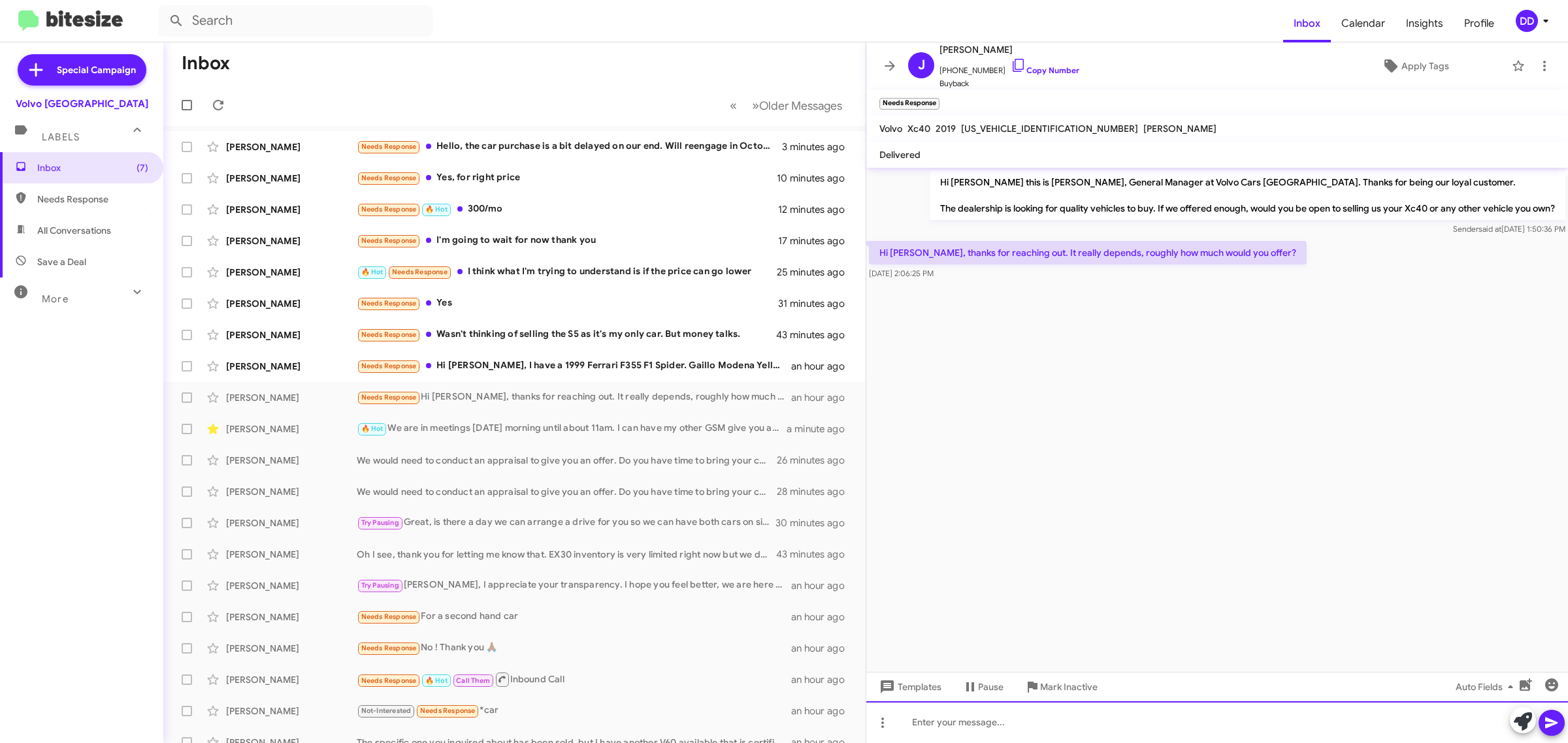
click at [1018, 717] on div at bounding box center [1217, 722] width 702 height 42
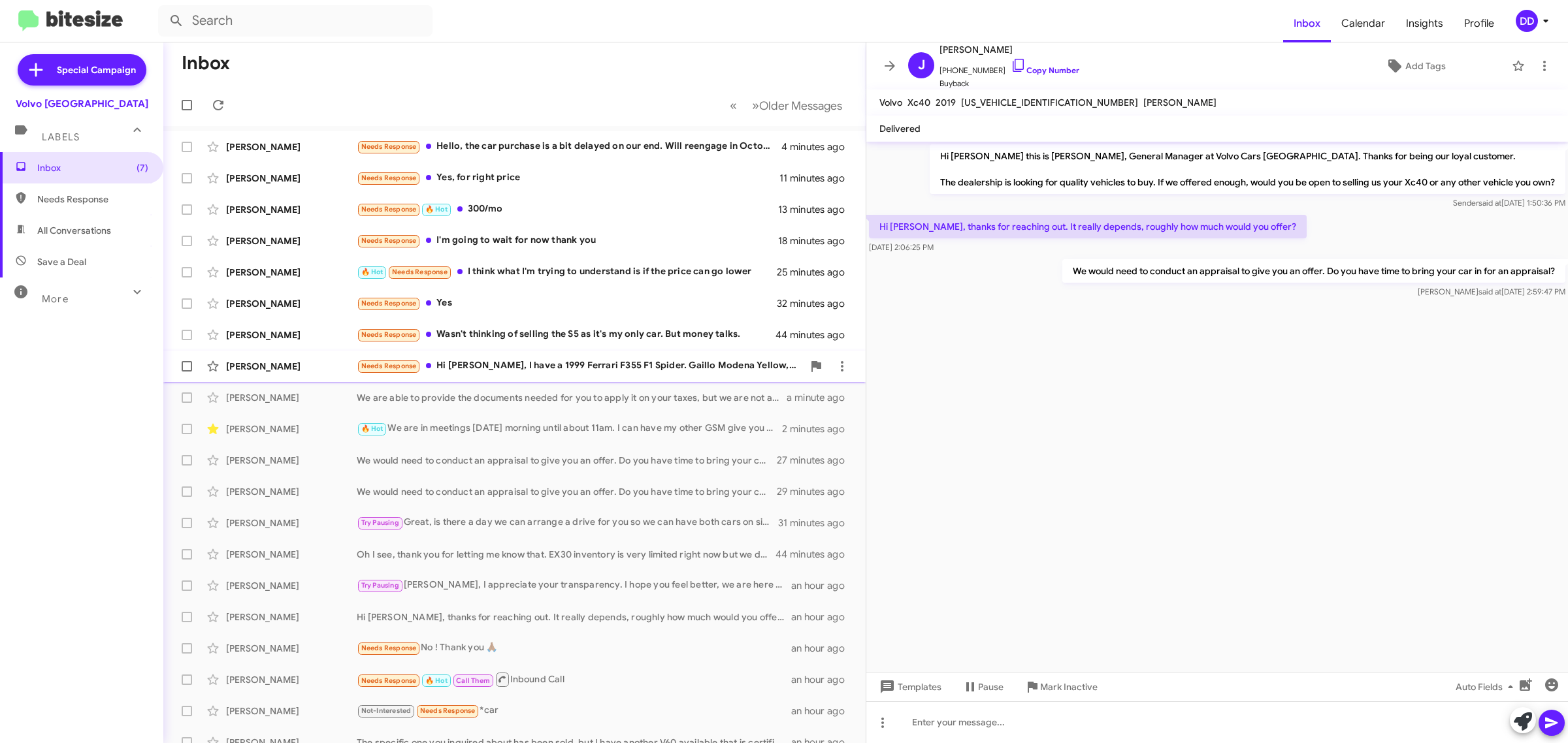
click at [520, 369] on div "Needs Response Hi [PERSON_NAME], I have a 1999 Ferrari F355 F1 Spider. Gaillo M…" at bounding box center [579, 366] width 446 height 15
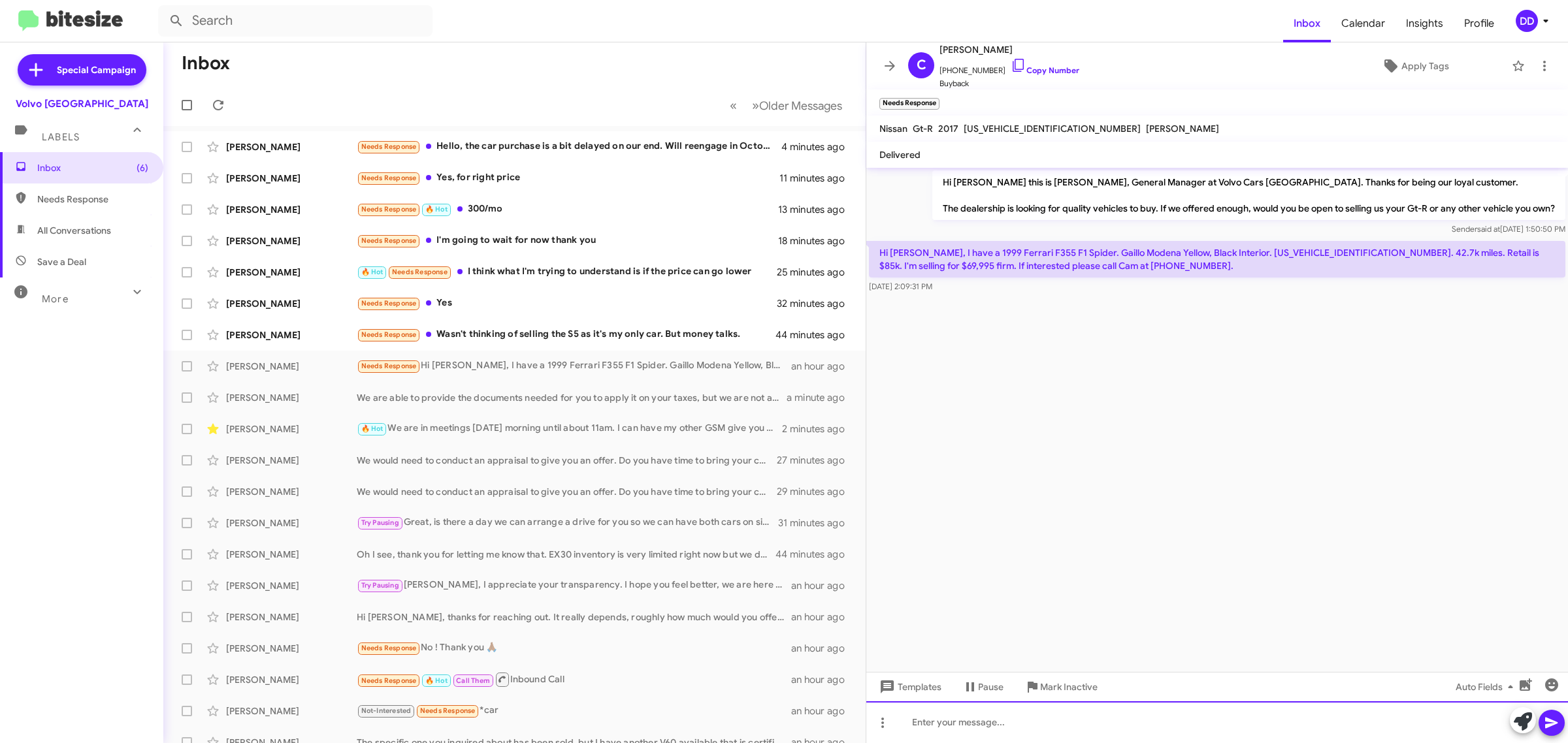
click at [1112, 718] on div at bounding box center [1217, 722] width 702 height 42
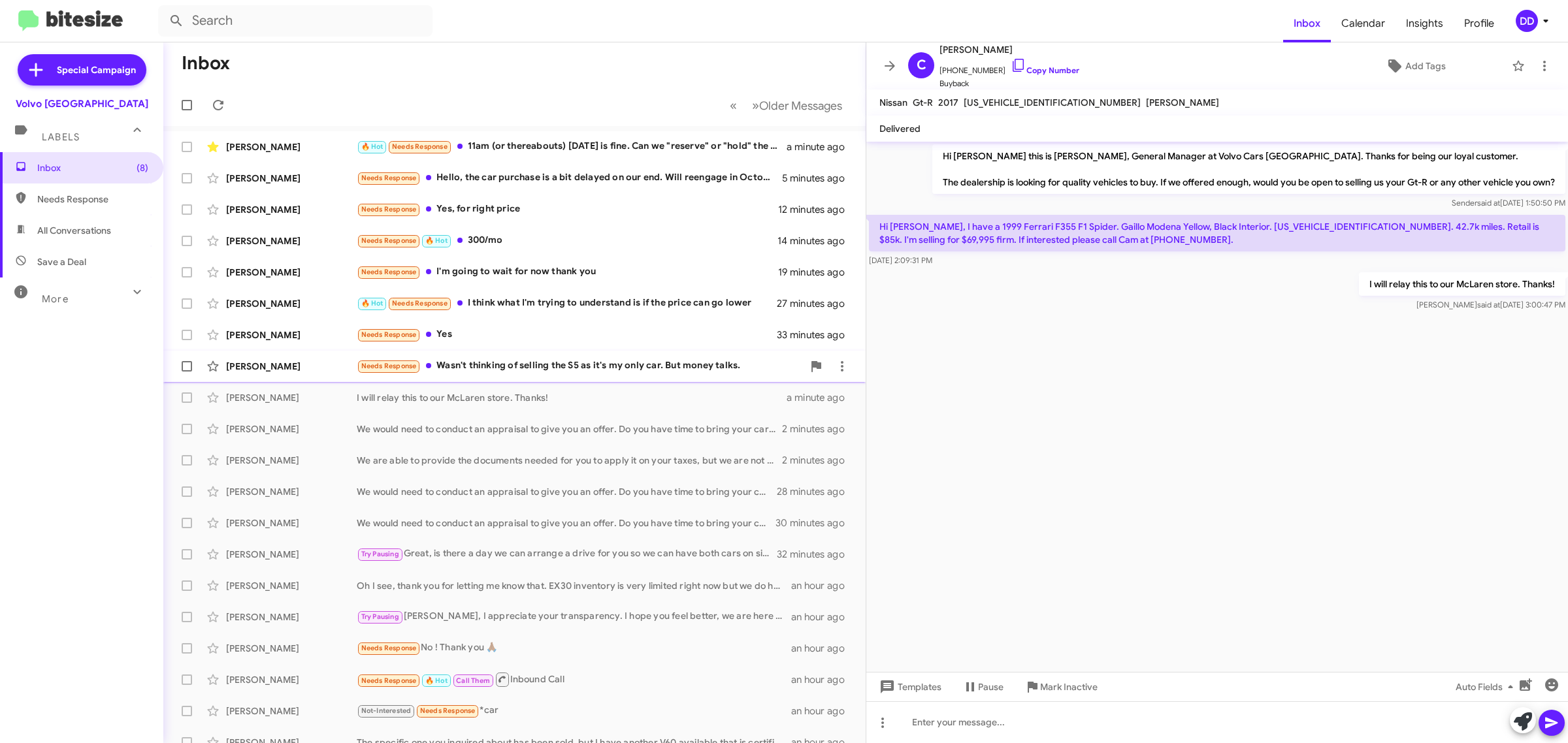
click at [591, 366] on div "Needs Response Wasn't thinking of selling the S5 as it's my only car. But money…" at bounding box center [579, 366] width 446 height 15
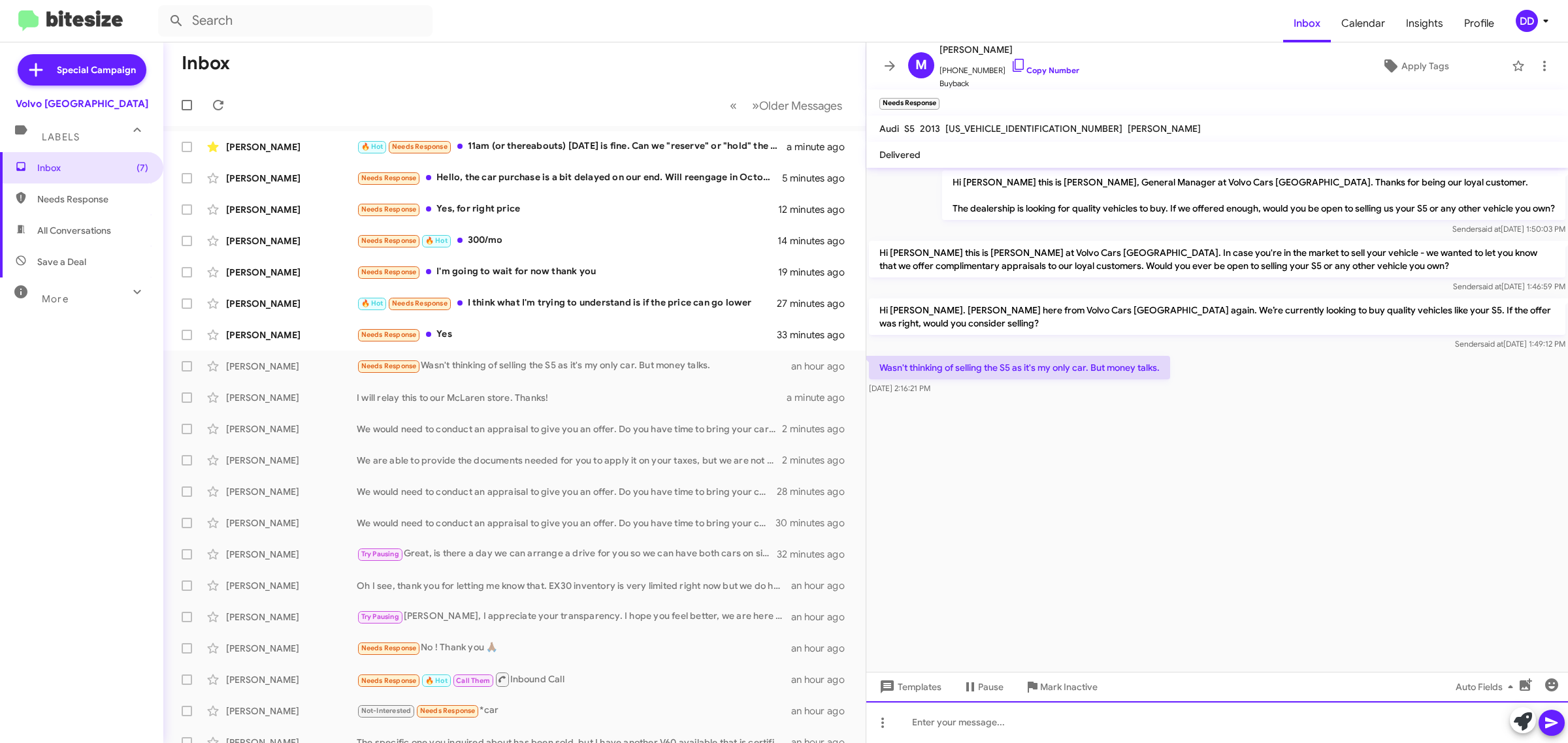
click at [1105, 729] on div at bounding box center [1217, 722] width 702 height 42
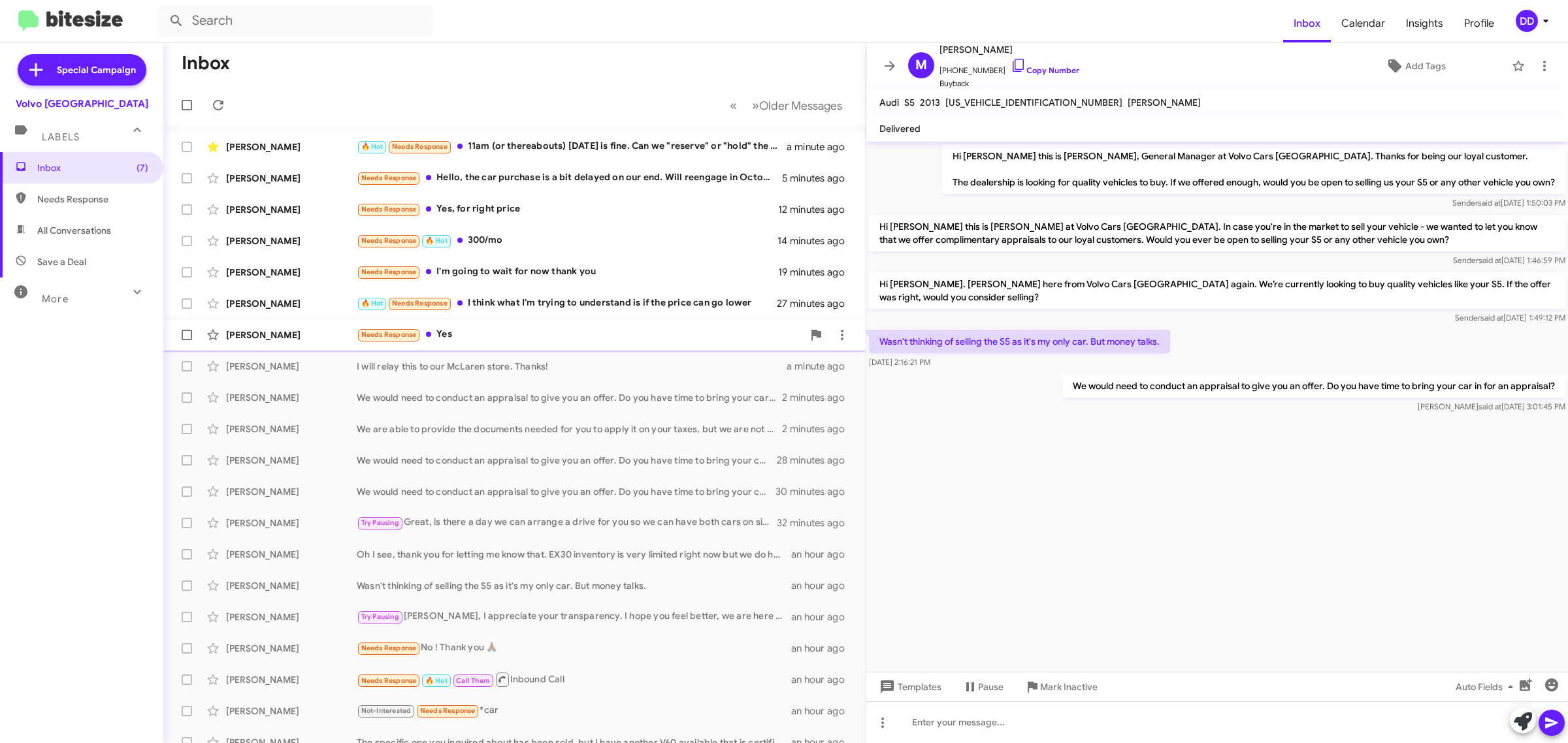
click at [596, 335] on div "Needs Response Yes" at bounding box center [579, 335] width 446 height 15
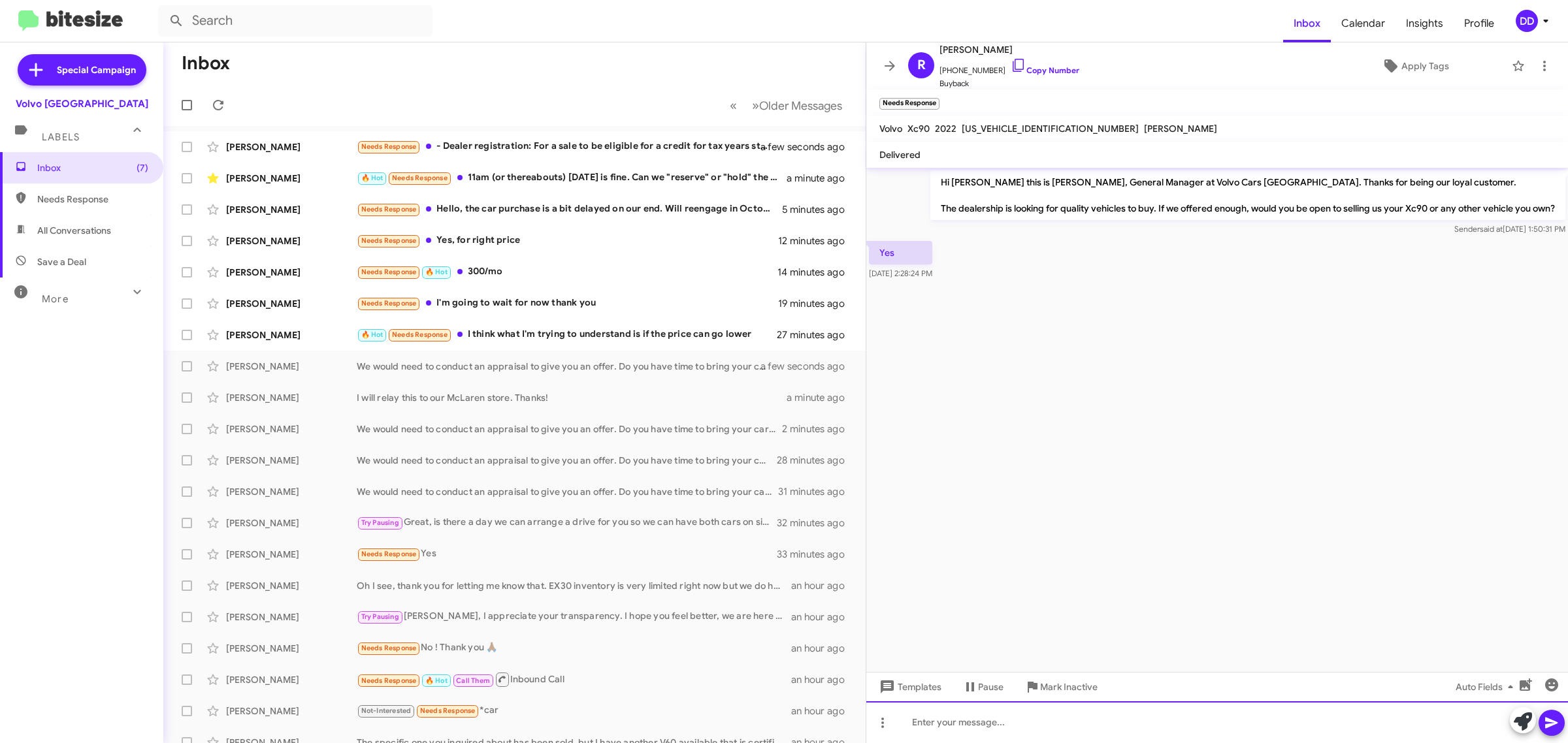
click at [1131, 725] on div at bounding box center [1217, 722] width 702 height 42
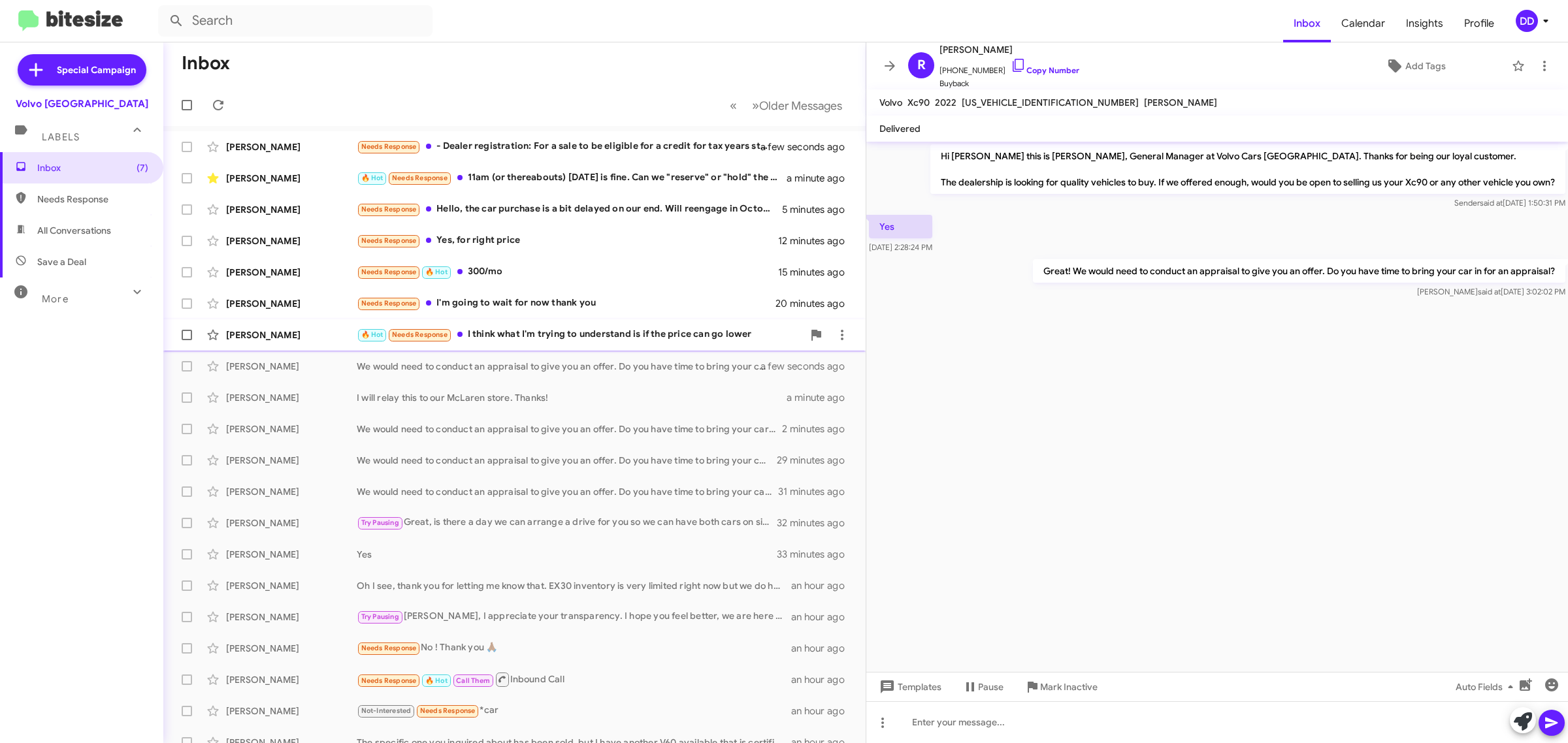
click at [599, 335] on div "🔥 Hot Needs Response I think what I'm trying to understand is if the price can …" at bounding box center [579, 335] width 446 height 15
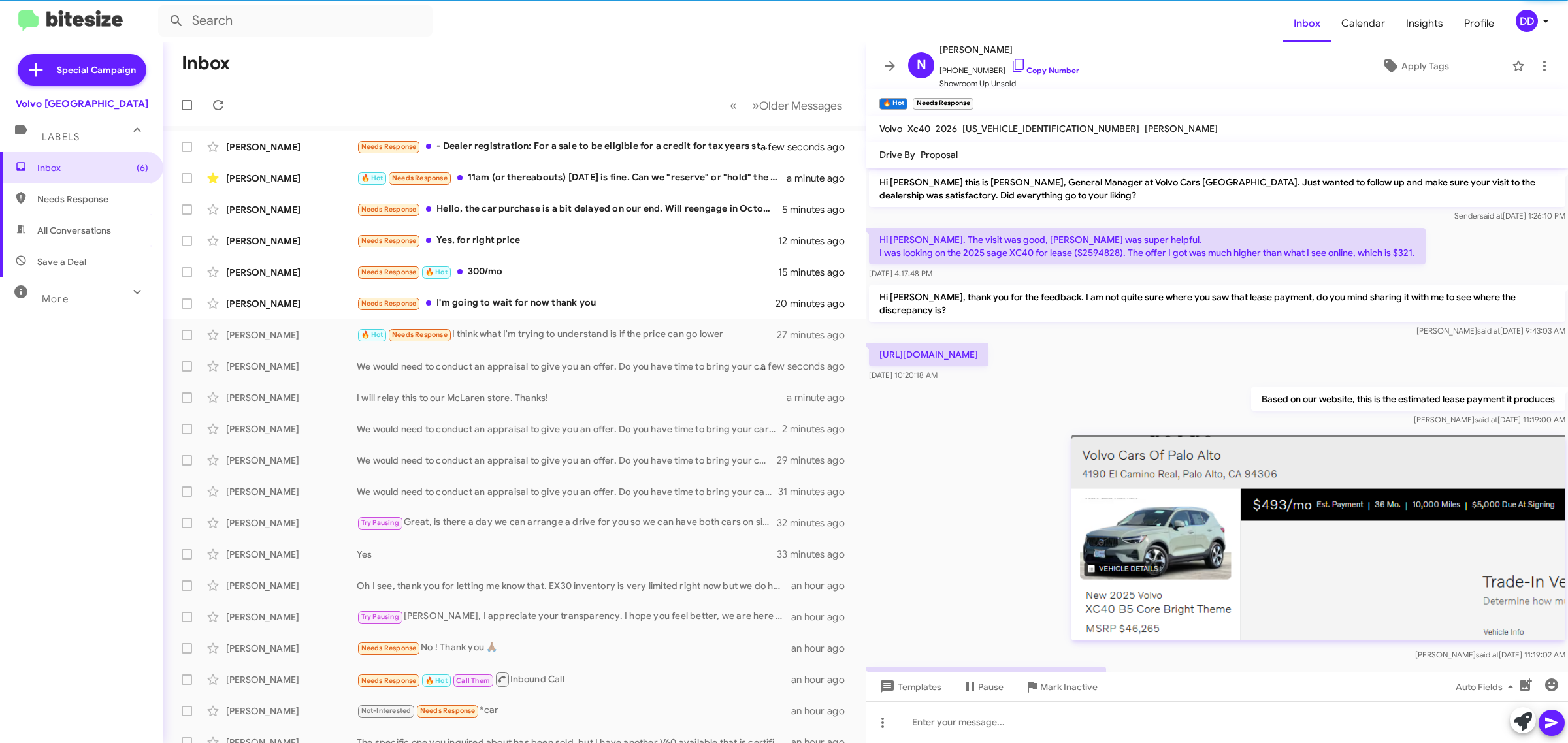
scroll to position [643, 0]
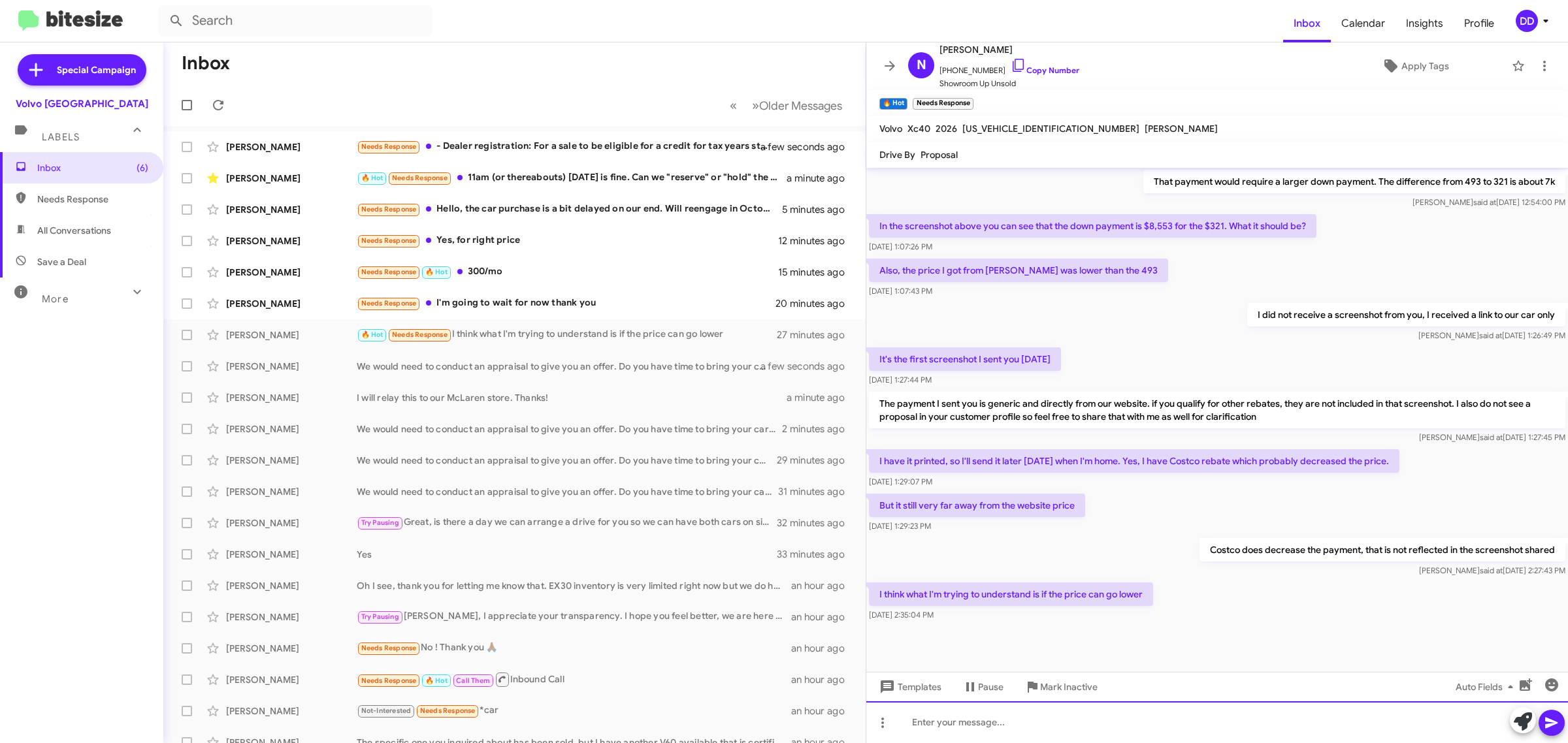
click at [1148, 736] on div at bounding box center [1217, 722] width 702 height 42
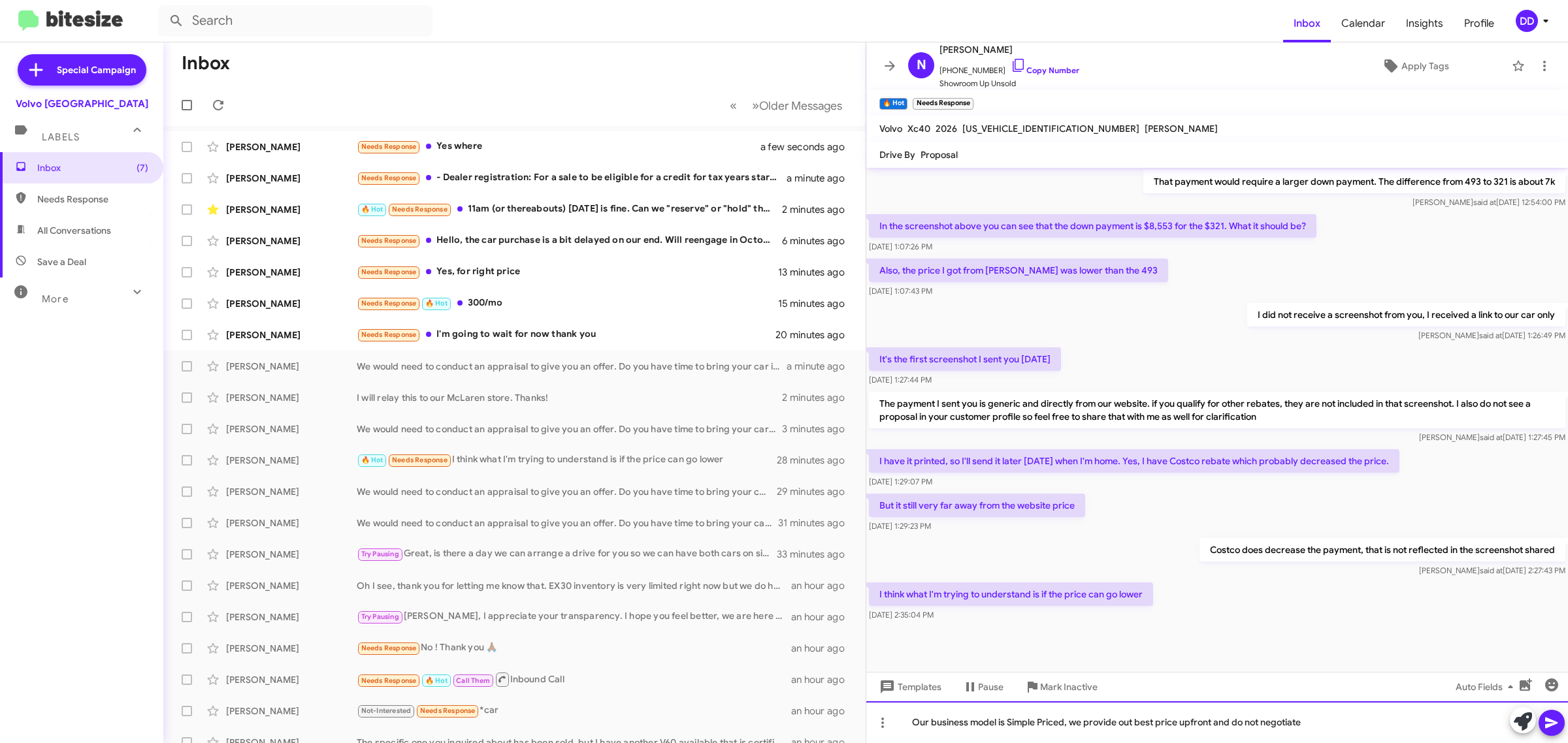
click at [1132, 720] on div "Our business model is Simple Priced, we provide out best price upfront and do n…" at bounding box center [1217, 722] width 702 height 42
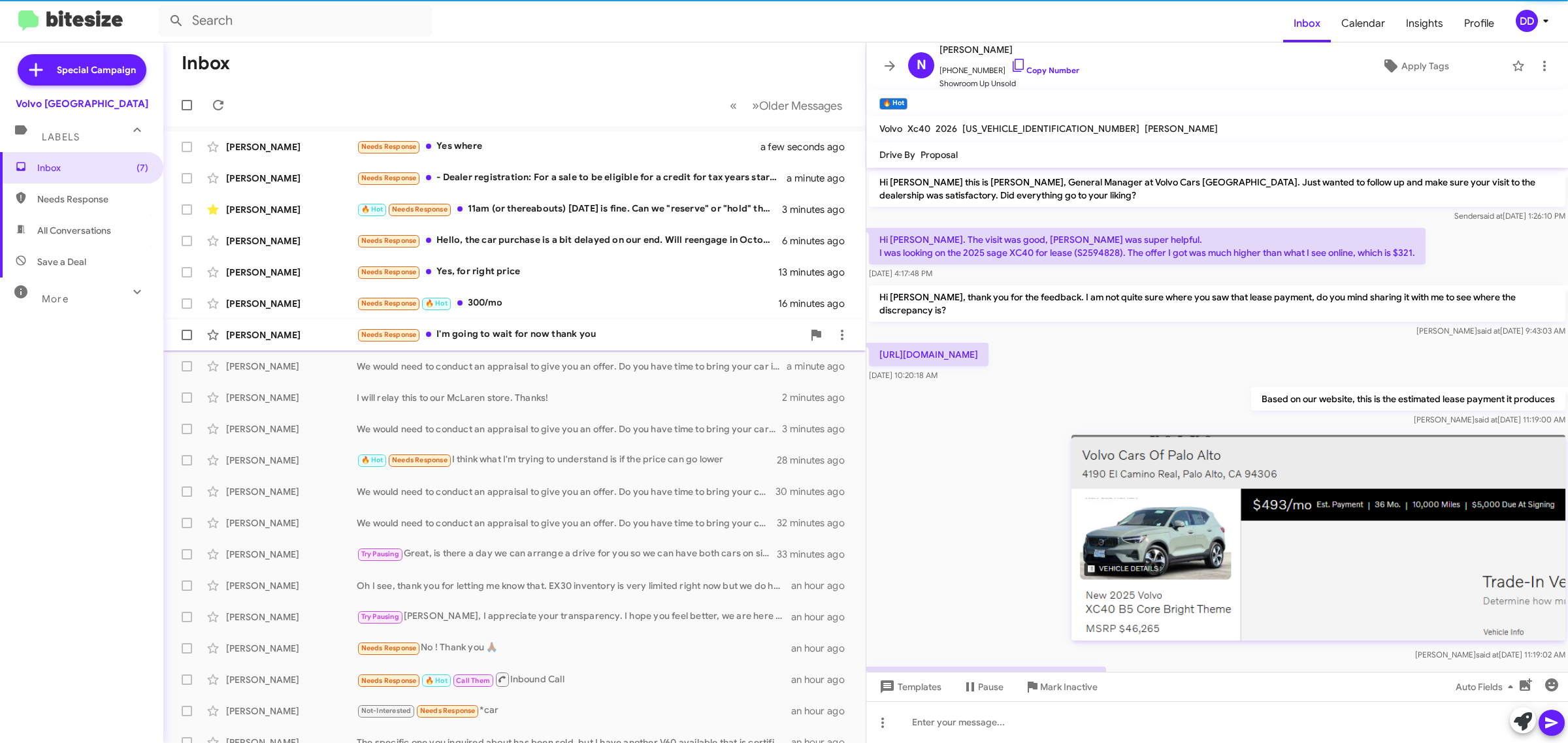
click at [608, 337] on div "Needs Response I'm going to wait for now thank you" at bounding box center [579, 335] width 446 height 15
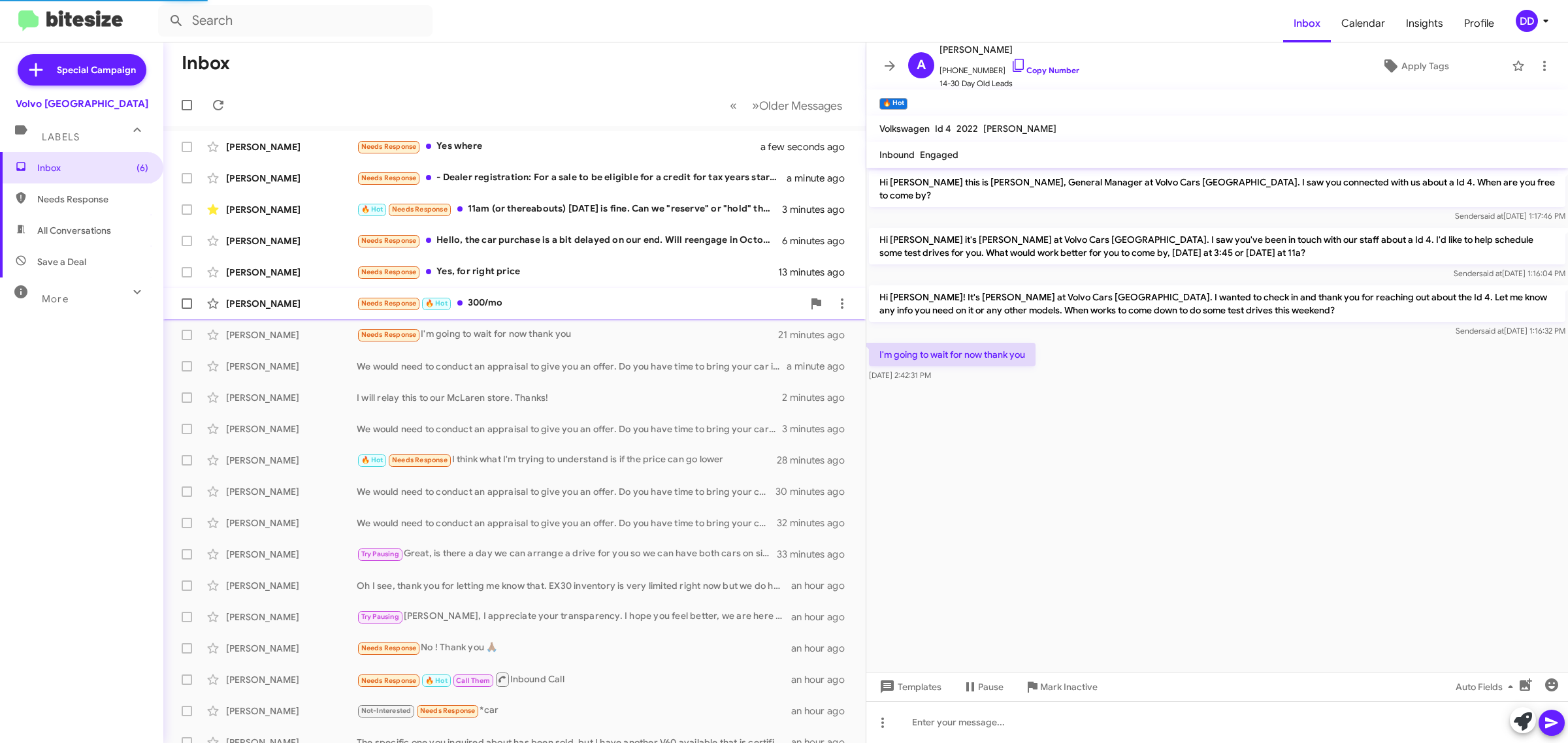
click at [596, 302] on div "Needs Response 🔥 Hot 300/mo" at bounding box center [579, 303] width 446 height 15
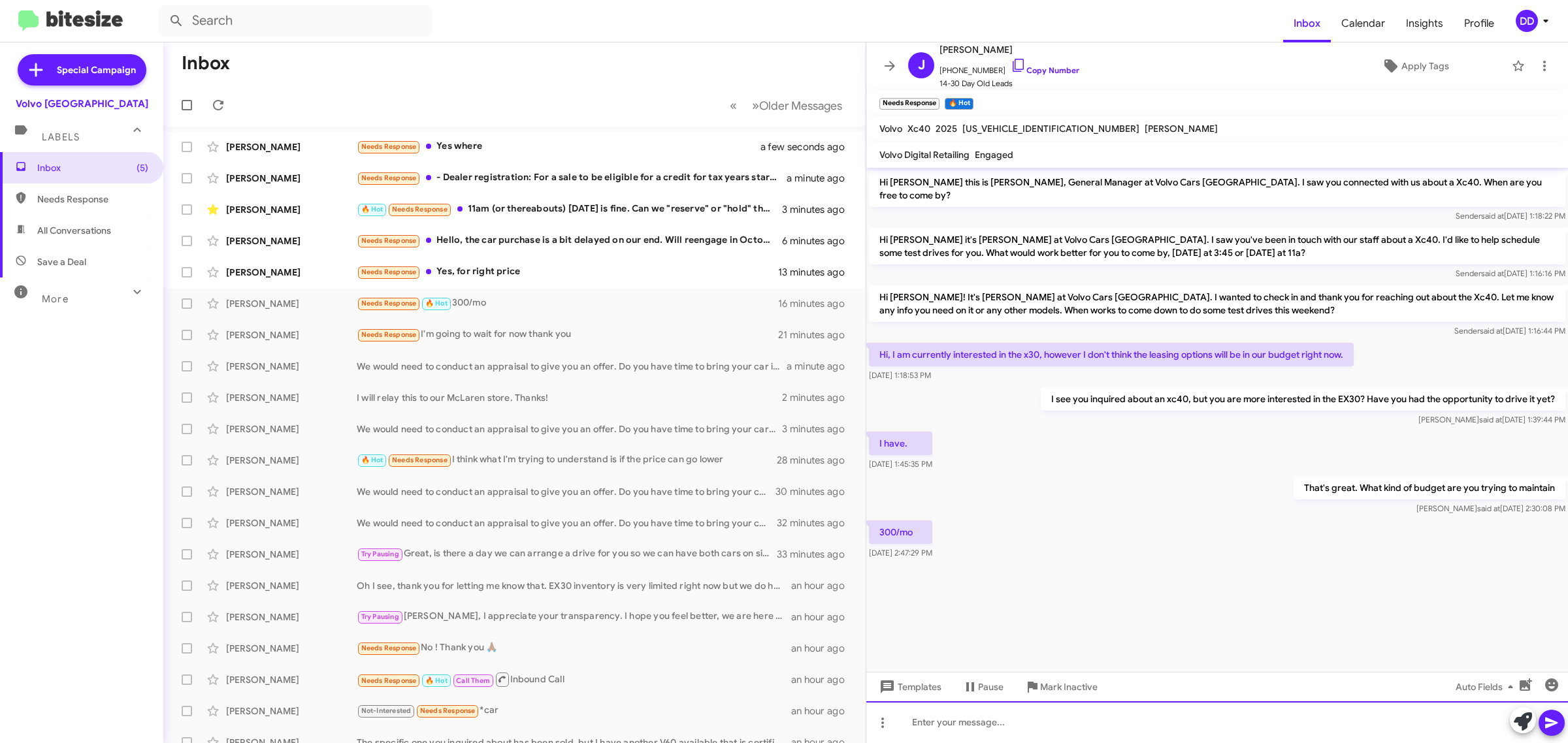
click at [1171, 723] on div at bounding box center [1217, 722] width 702 height 42
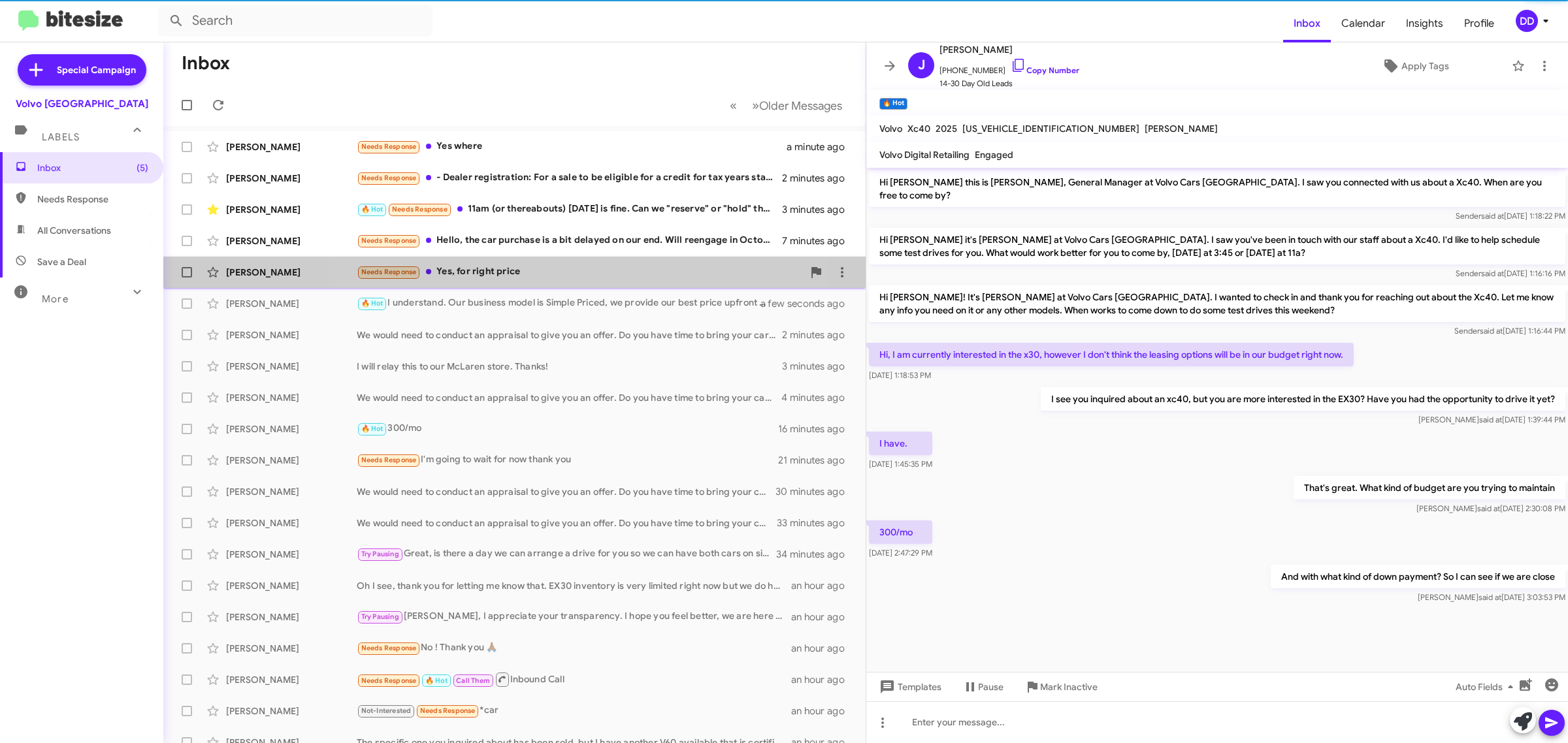
click at [581, 275] on div "Needs Response Yes, for right price" at bounding box center [579, 272] width 446 height 15
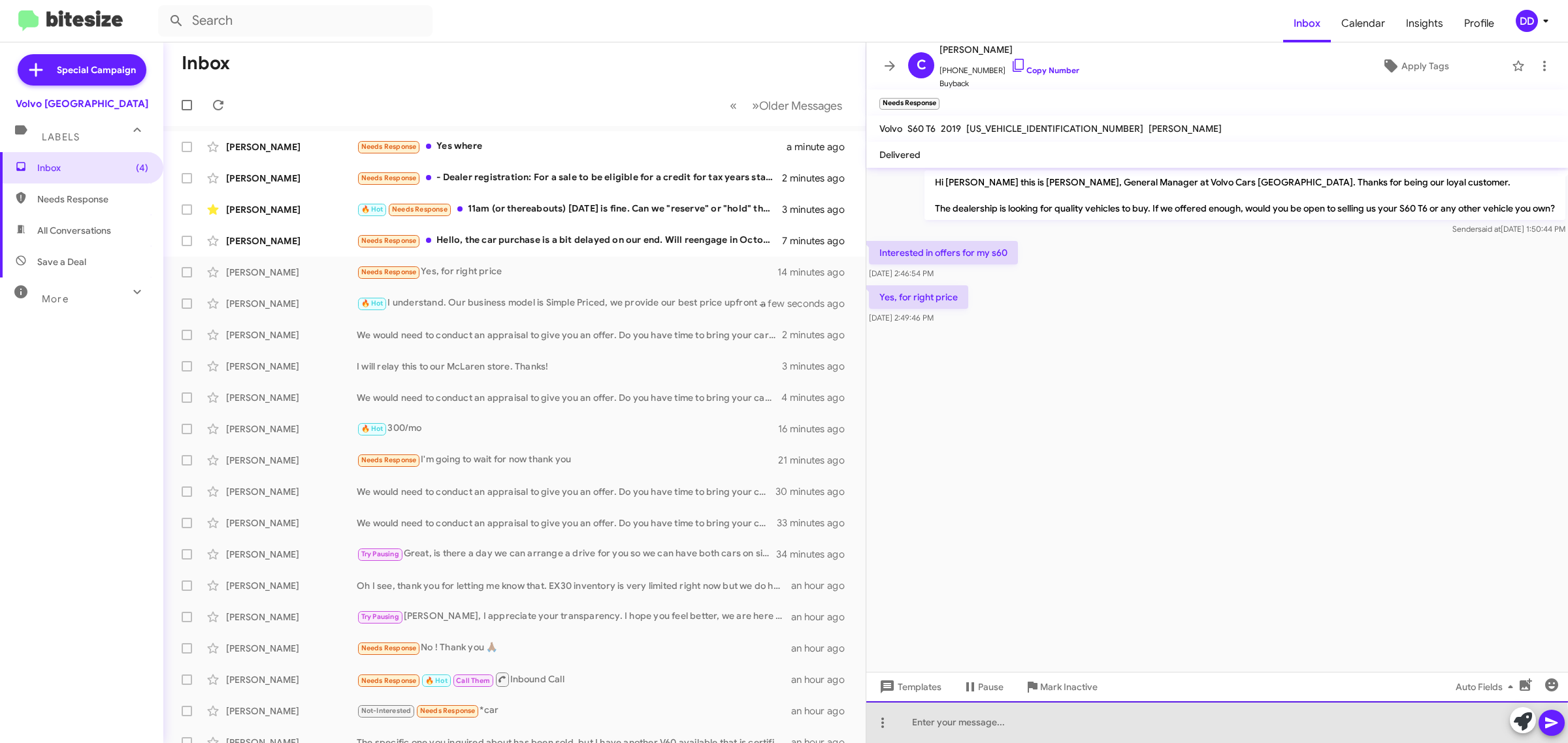
click at [1088, 735] on div at bounding box center [1217, 722] width 702 height 42
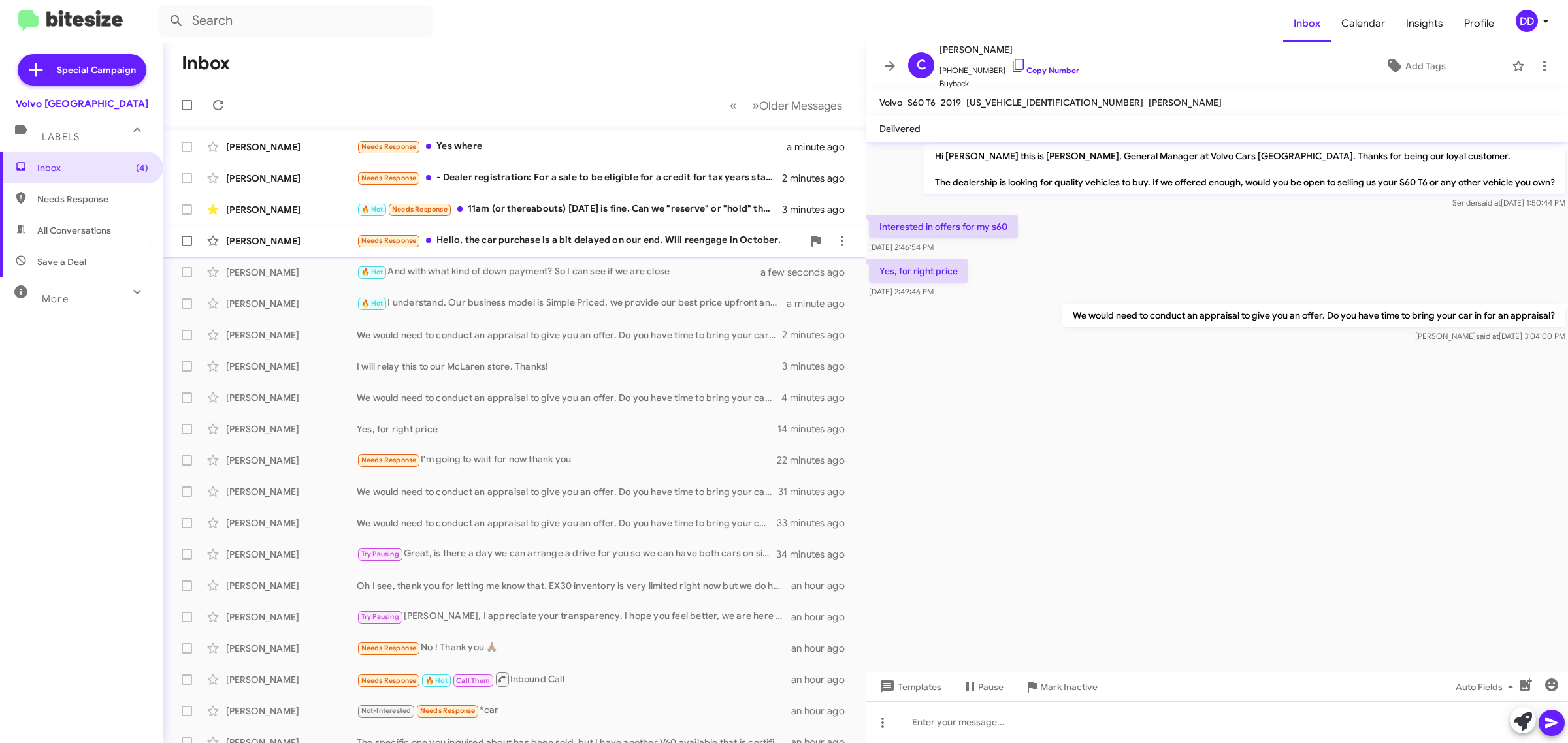
click at [571, 236] on div "Needs Response Hello, the car purchase is a bit delayed on our end. Will reenga…" at bounding box center [579, 240] width 446 height 15
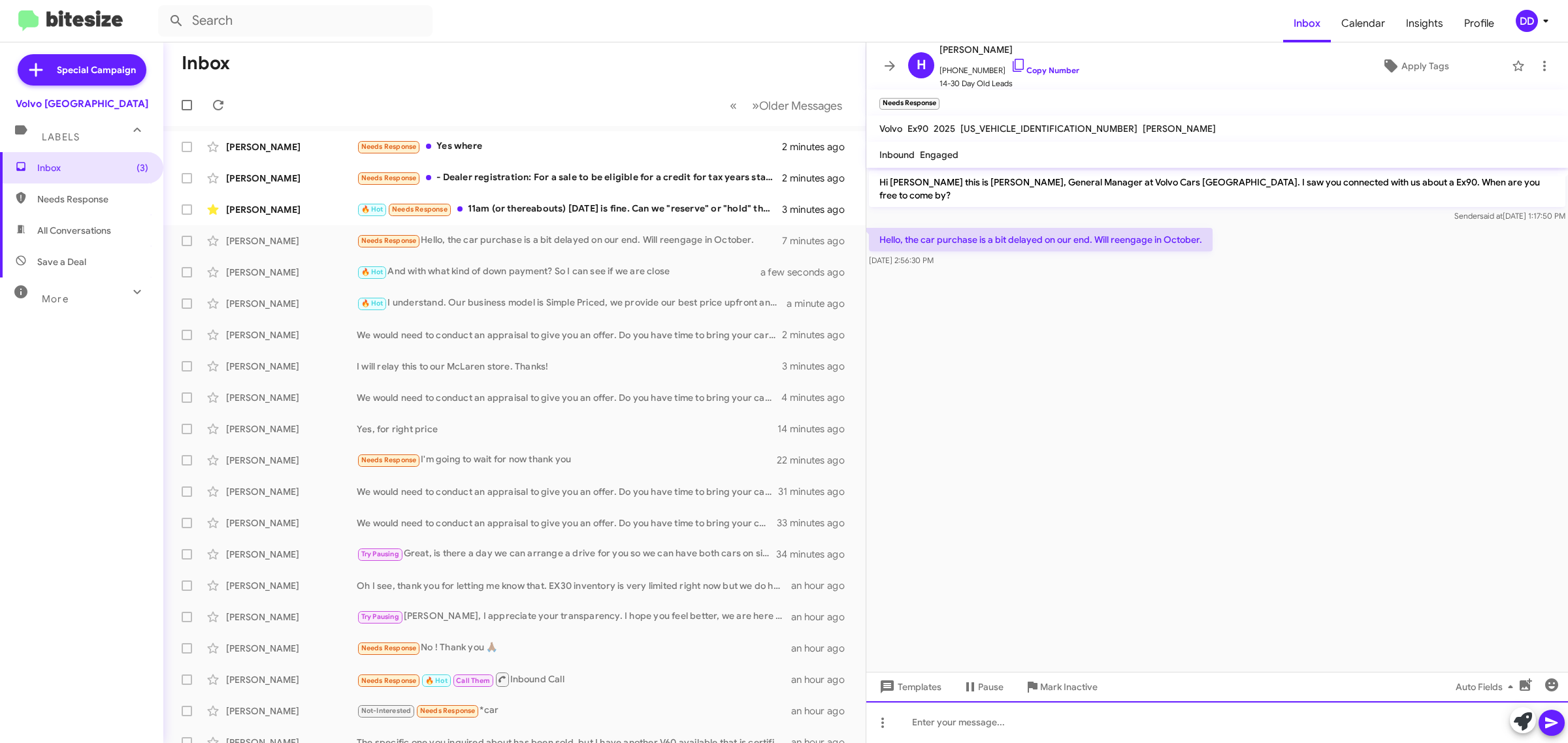
click at [1183, 735] on div at bounding box center [1217, 722] width 702 height 42
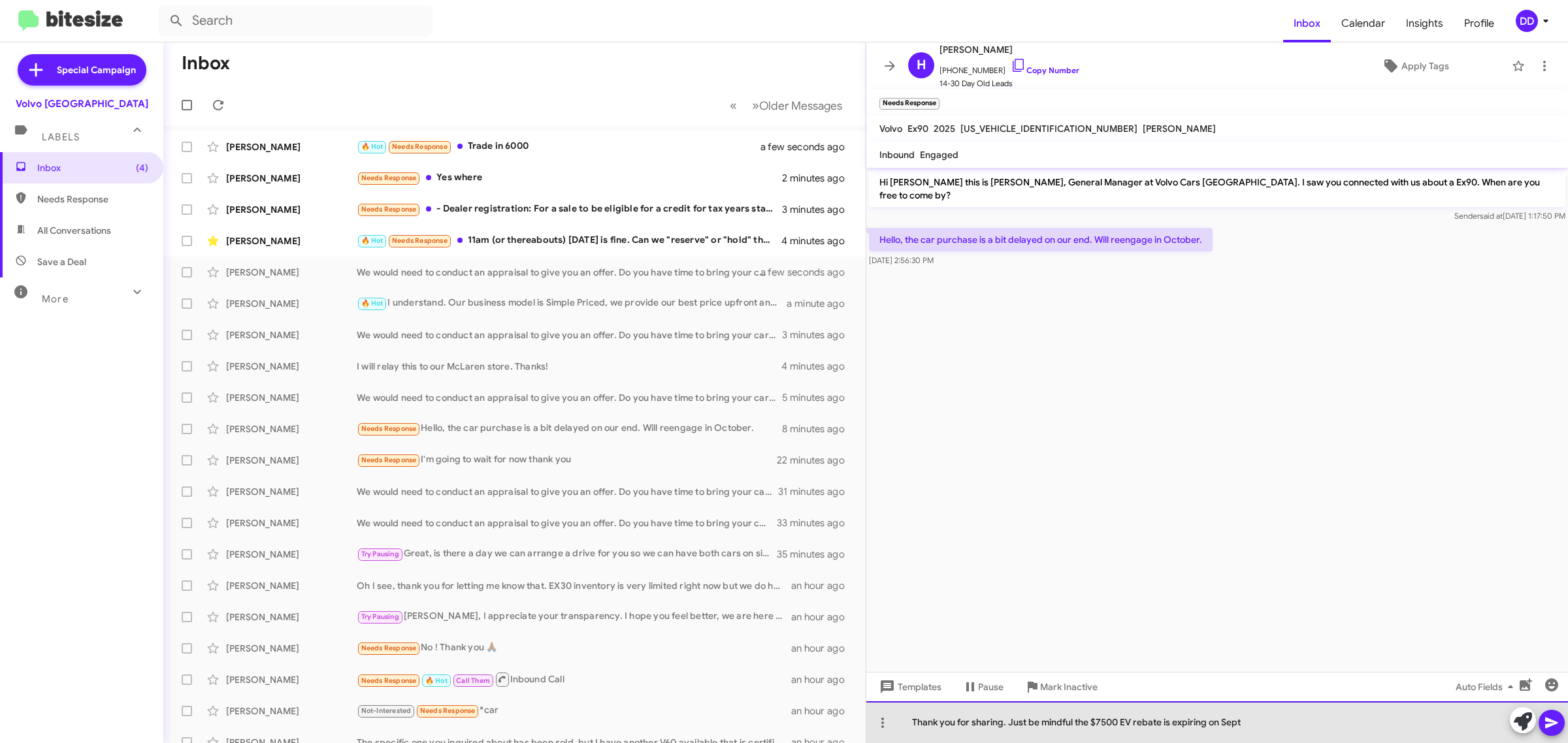
click at [1300, 722] on div "Thank you for sharing. Just be mindful the $7500 EV rebate is expiring on Sept" at bounding box center [1217, 722] width 702 height 42
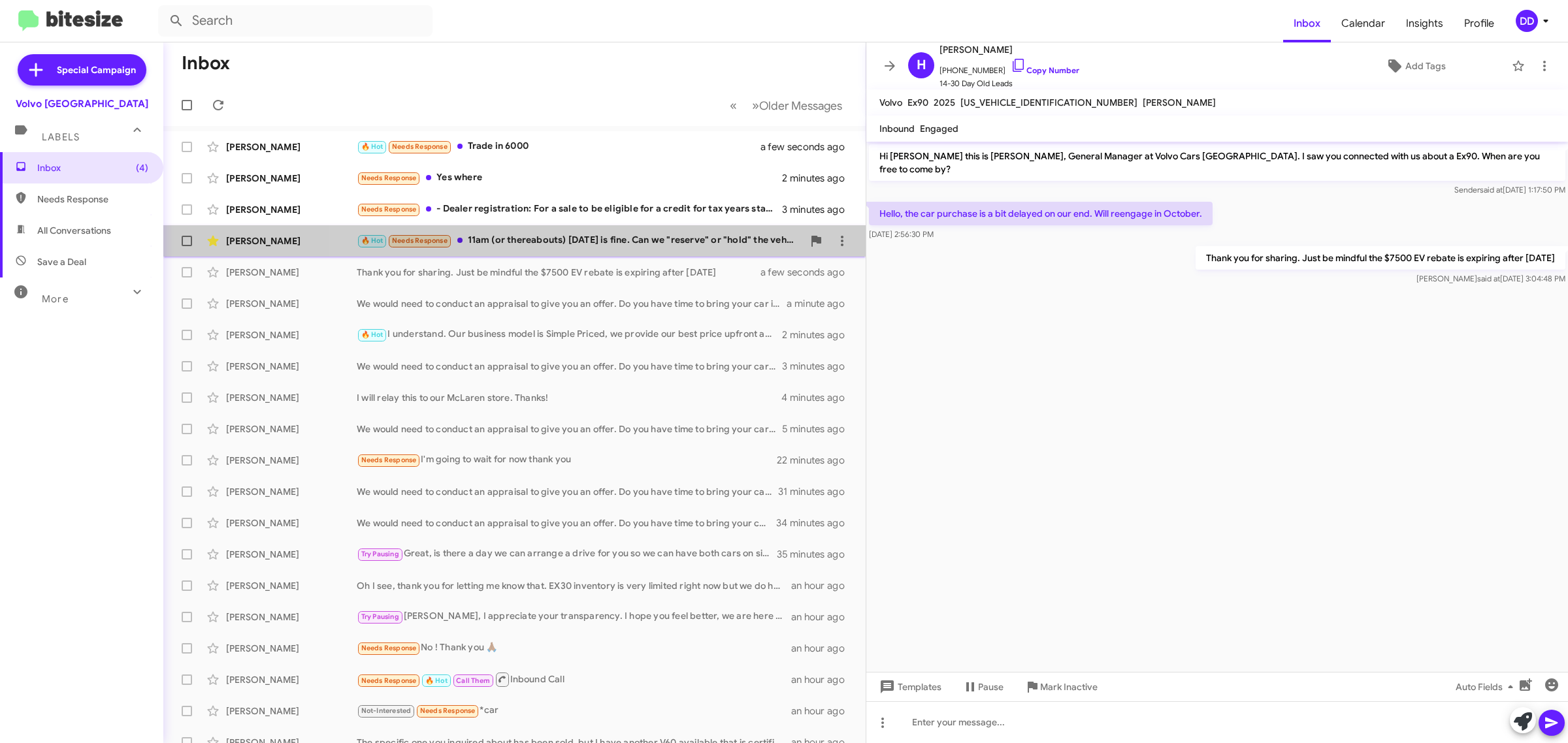
click at [630, 246] on div "🔥 Hot Needs Response 11am (or thereabouts) [DATE] is fine. Can we "reserve" or …" at bounding box center [579, 240] width 446 height 15
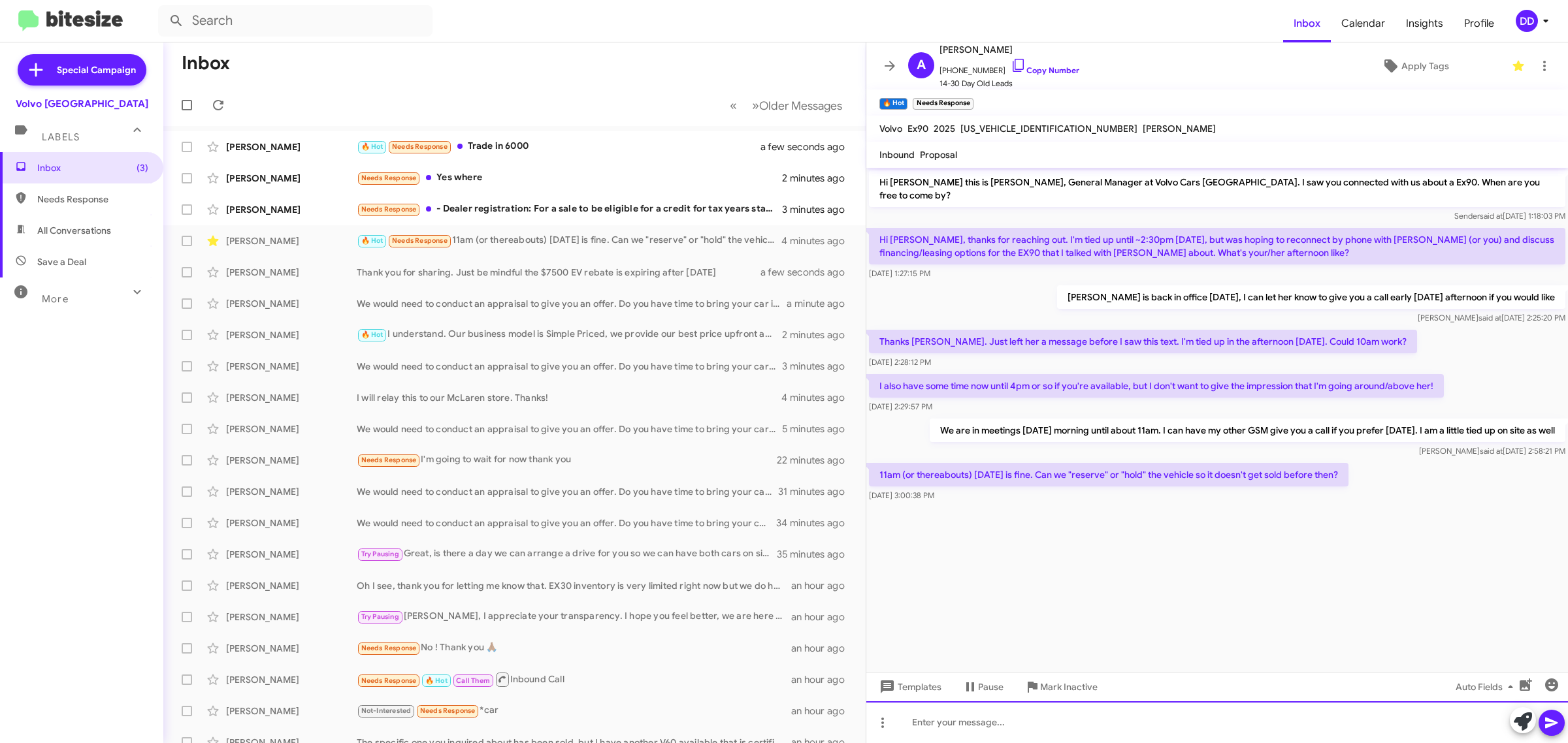
click at [1151, 727] on div at bounding box center [1217, 722] width 702 height 42
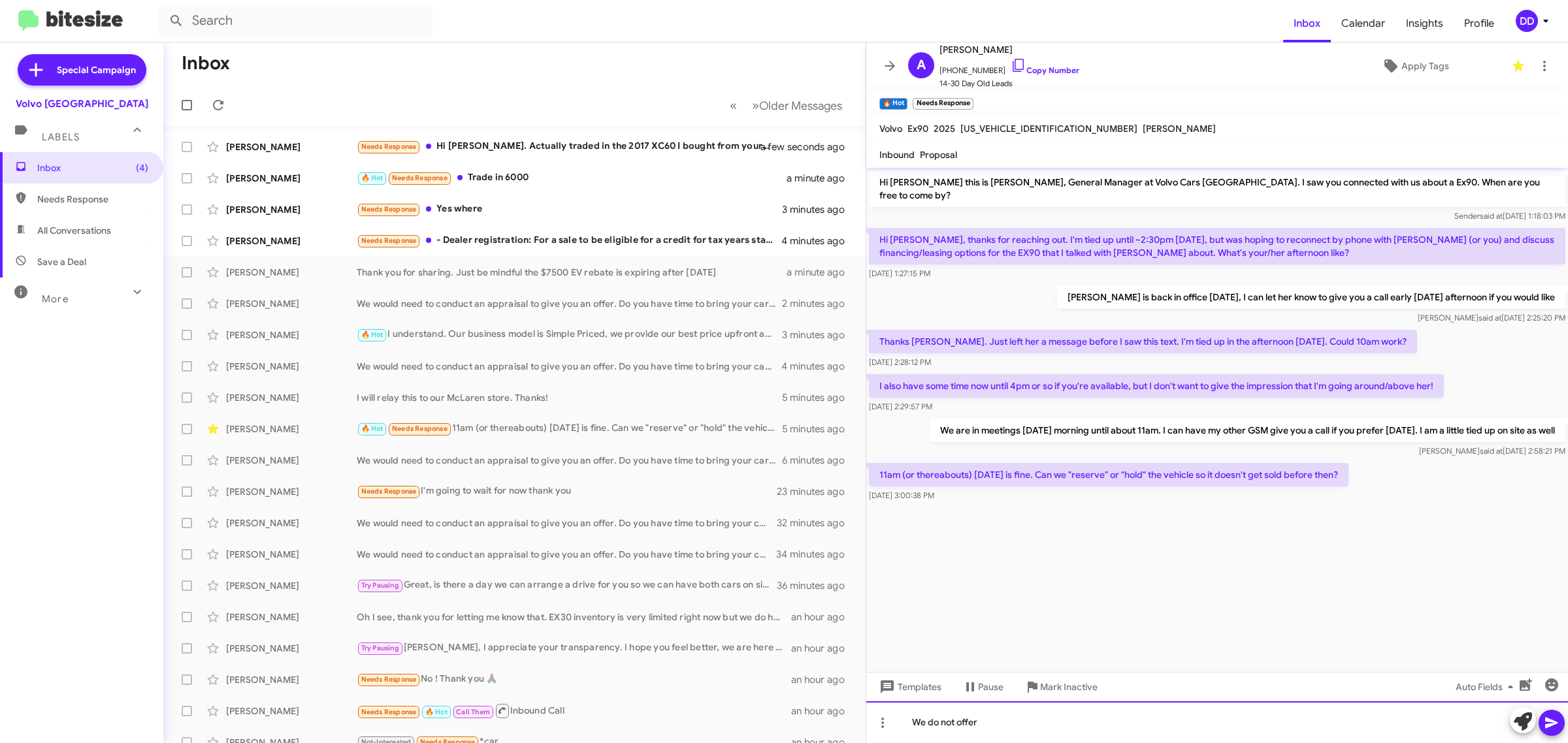
click at [1121, 733] on div "We do not offer" at bounding box center [1217, 722] width 702 height 42
click at [1035, 70] on link "Copy Number" at bounding box center [1045, 70] width 68 height 10
click at [1075, 723] on div "We do not offer holds on our cars," at bounding box center [1217, 722] width 702 height 42
click at [1178, 723] on div "Unfortunately, we do not offer holds on our cars. But" at bounding box center [1217, 722] width 702 height 42
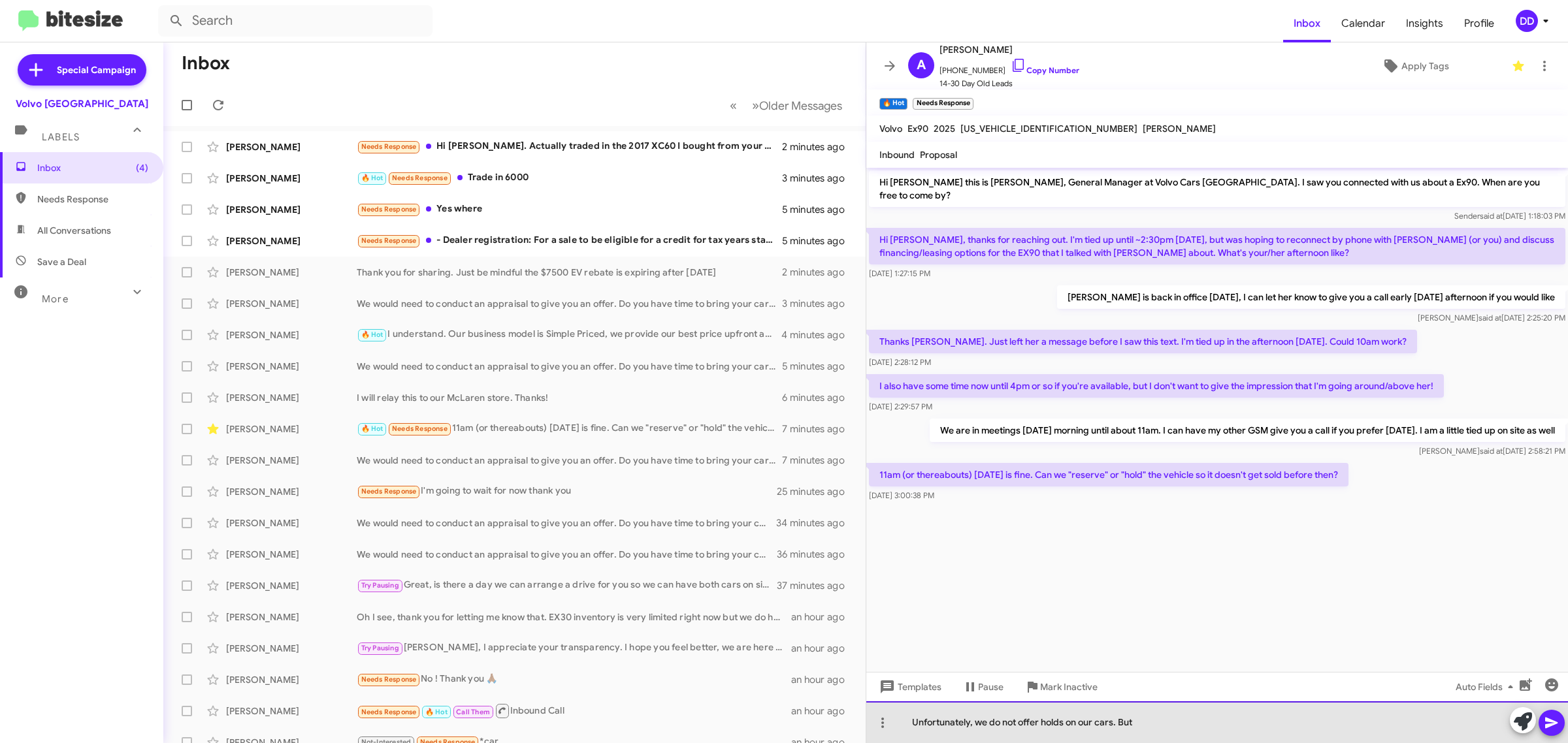
click at [1109, 724] on div "Unfortunately, we do not offer holds on our cars. But" at bounding box center [1217, 722] width 702 height 42
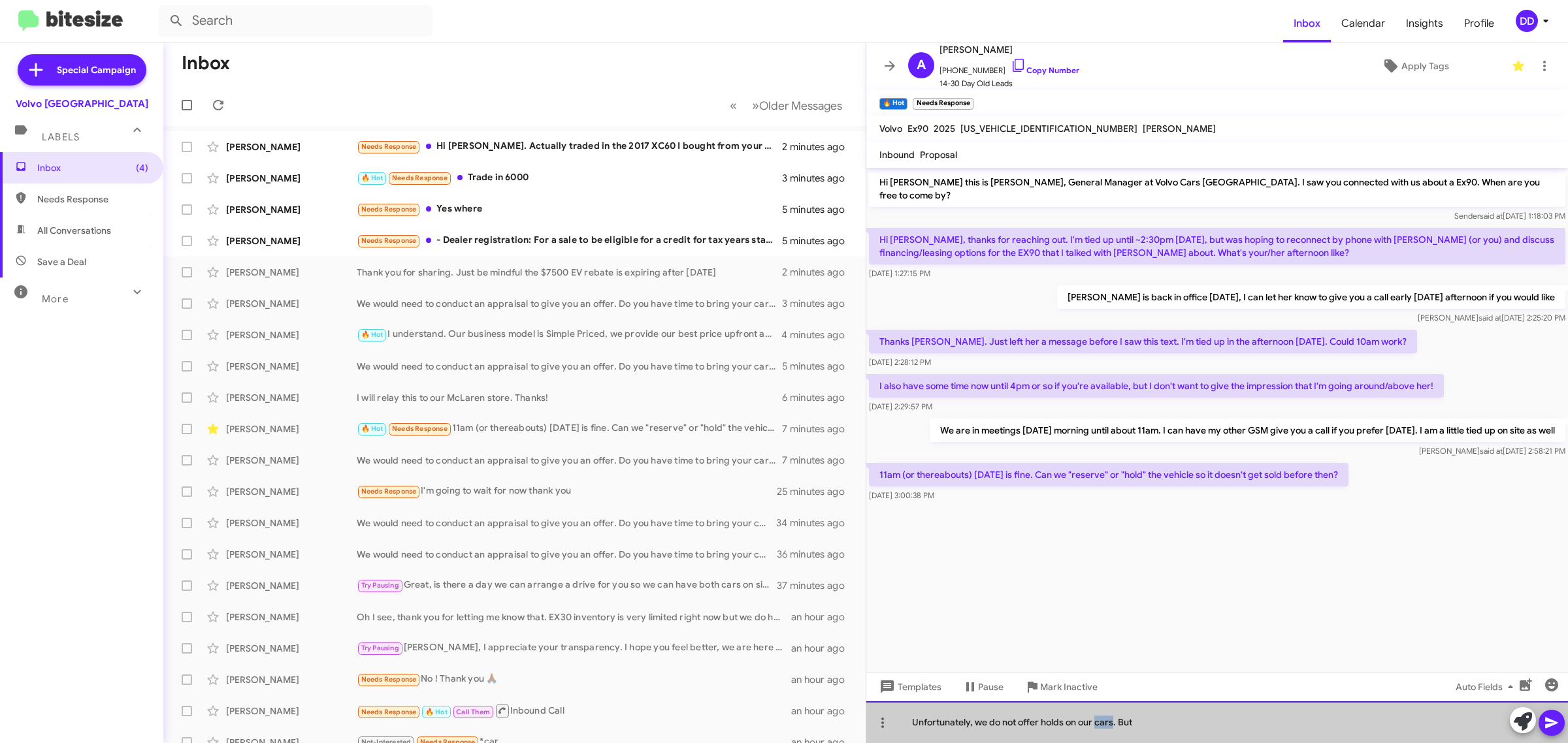
click at [1109, 724] on div "Unfortunately, we do not offer holds on our cars. But" at bounding box center [1217, 722] width 702 height 42
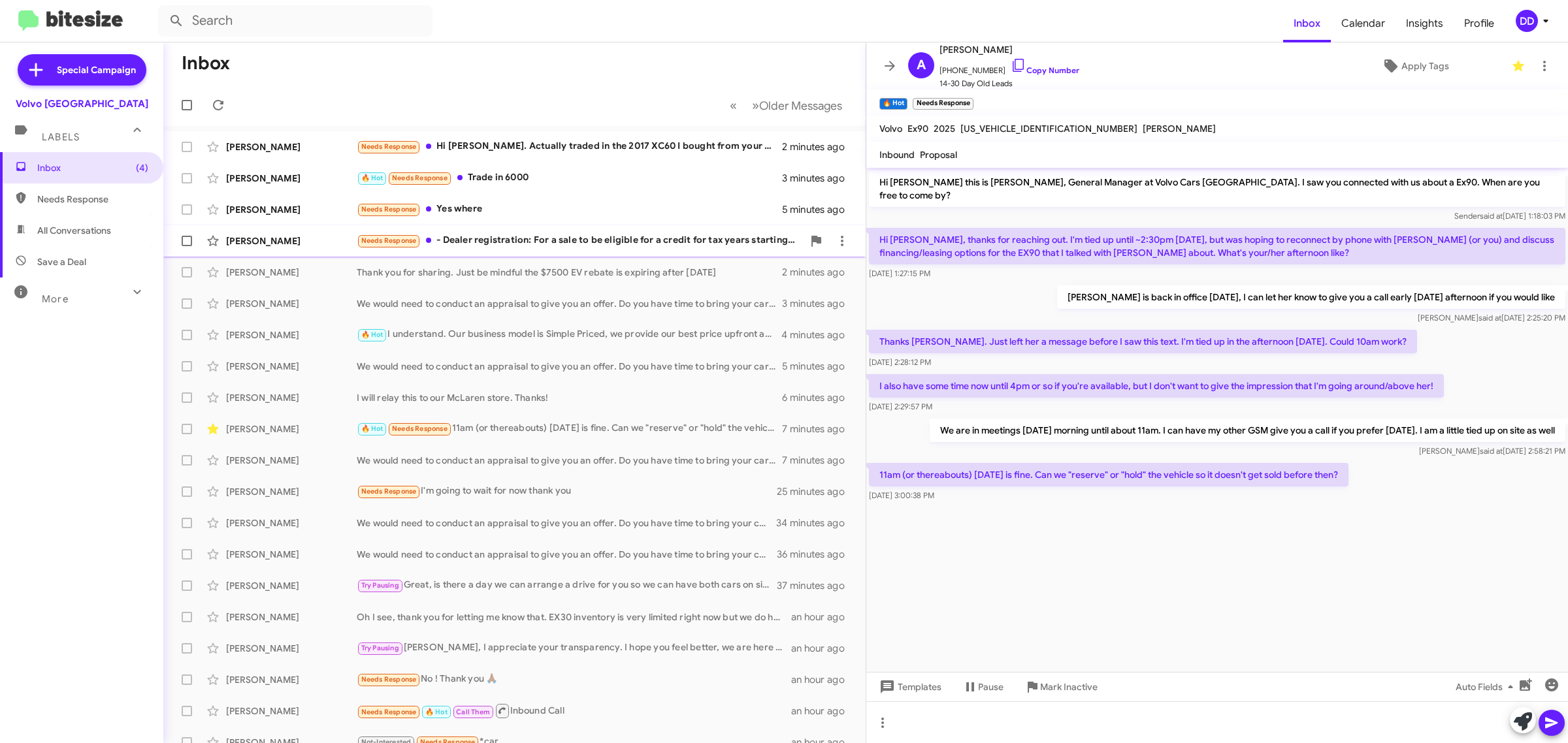
click at [571, 243] on div "Needs Response - Dealer registration: For a sale to be eligible for a credit fo…" at bounding box center [579, 240] width 446 height 15
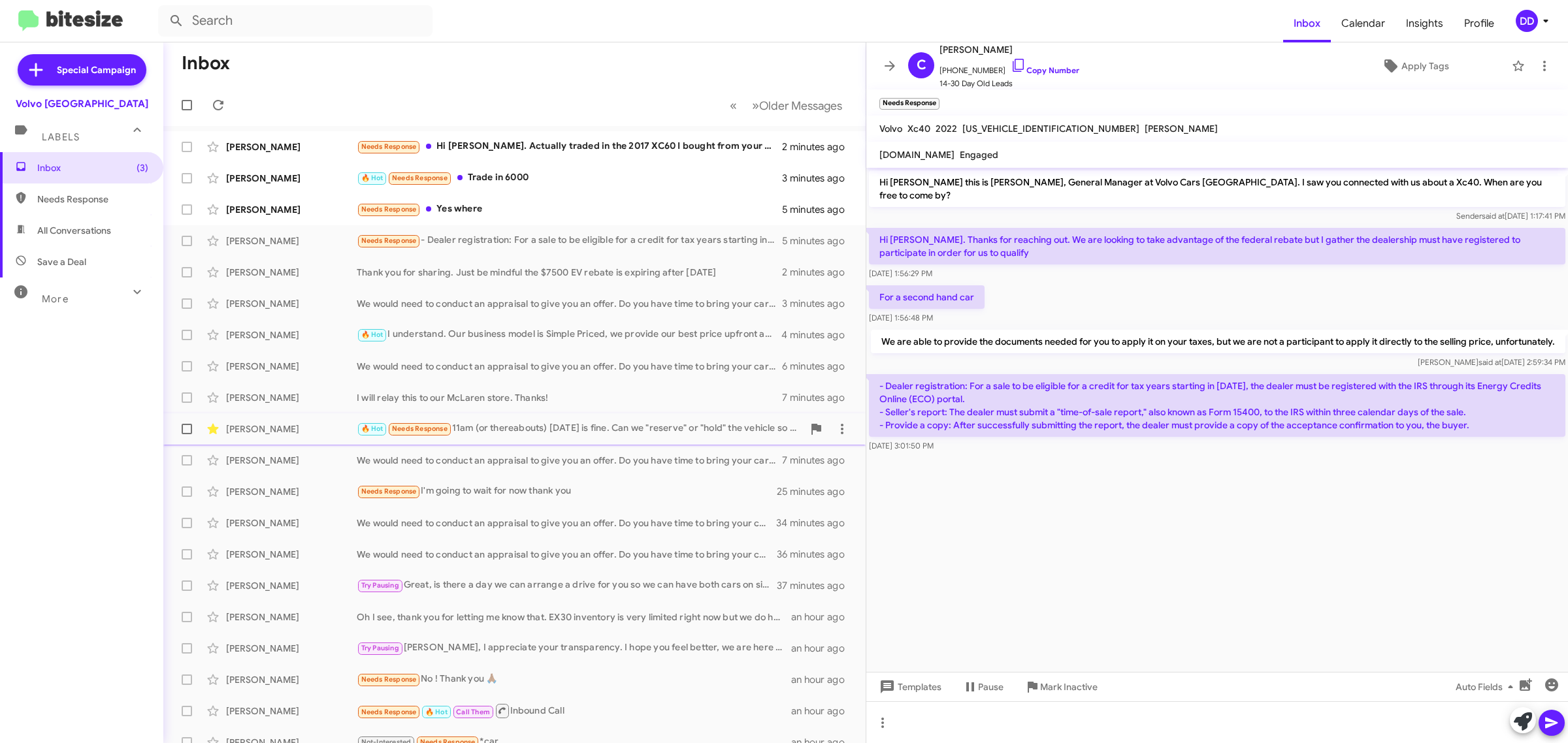
click at [516, 430] on div "🔥 Hot Needs Response 11am (or thereabouts) [DATE] is fine. Can we "reserve" or …" at bounding box center [579, 428] width 446 height 15
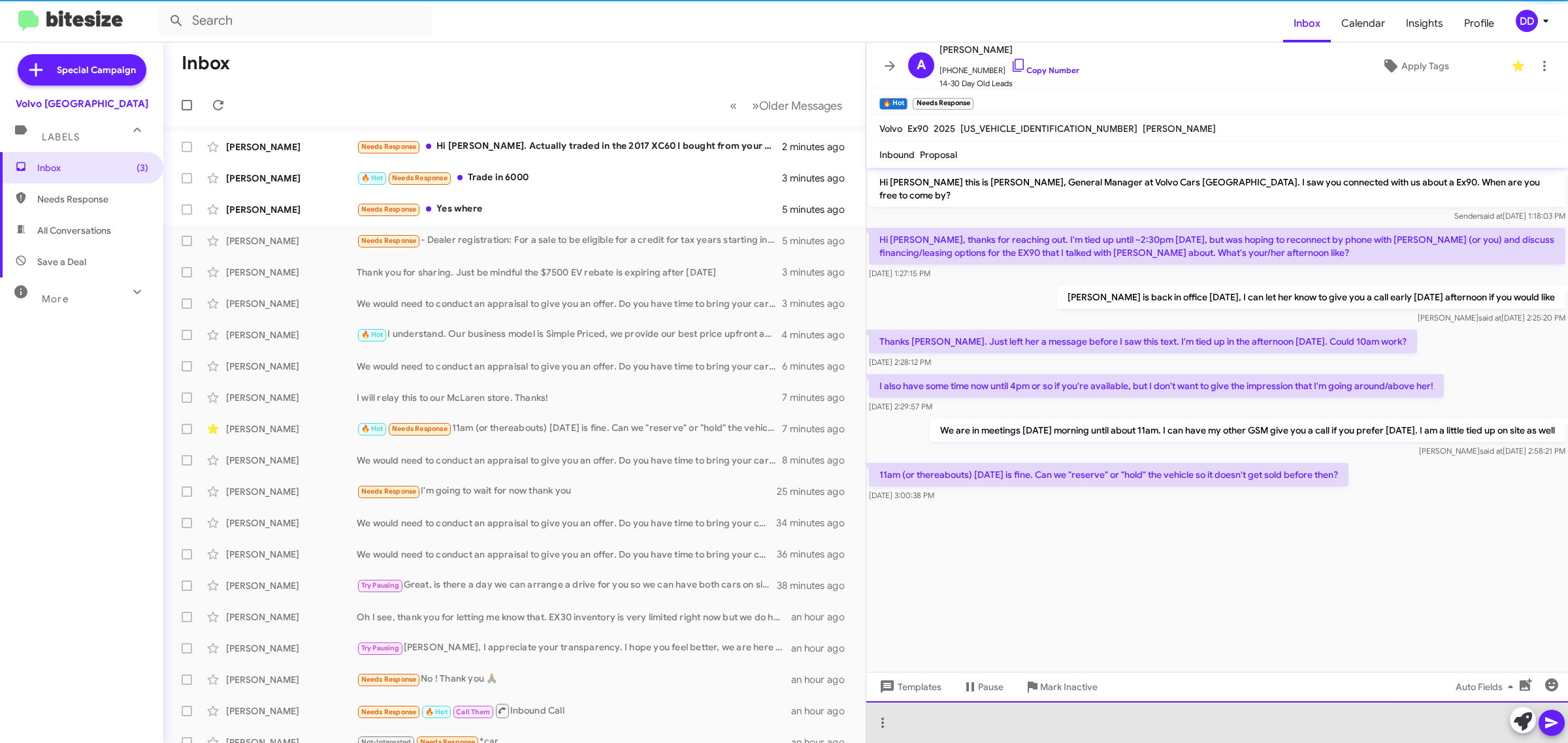
click at [1069, 733] on div at bounding box center [1217, 722] width 702 height 42
